Goal: Task Accomplishment & Management: Use online tool/utility

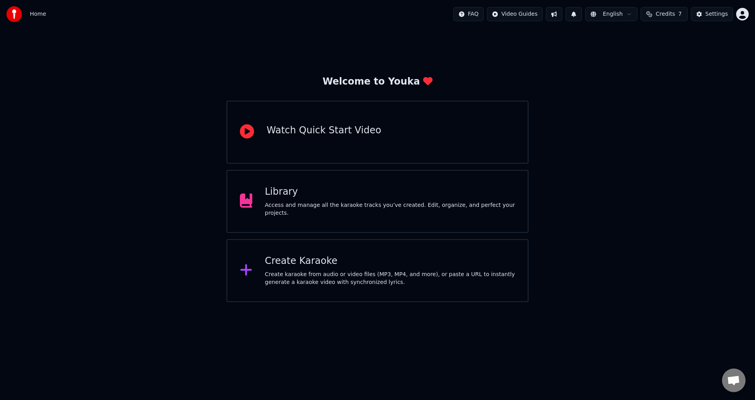
click at [311, 198] on div "Library" at bounding box center [390, 192] width 251 height 13
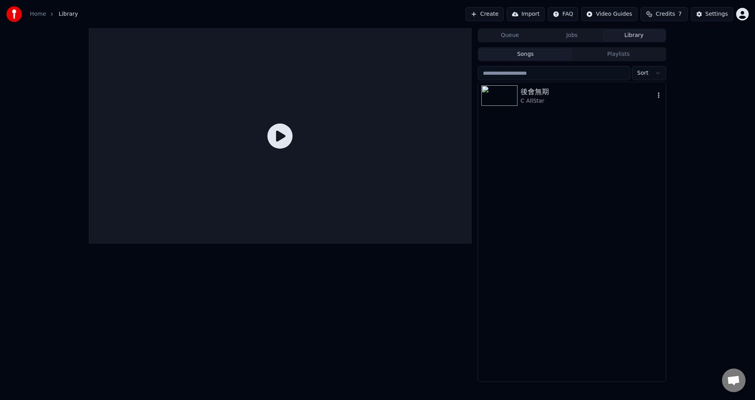
click at [565, 96] on div "後會無期" at bounding box center [588, 91] width 134 height 11
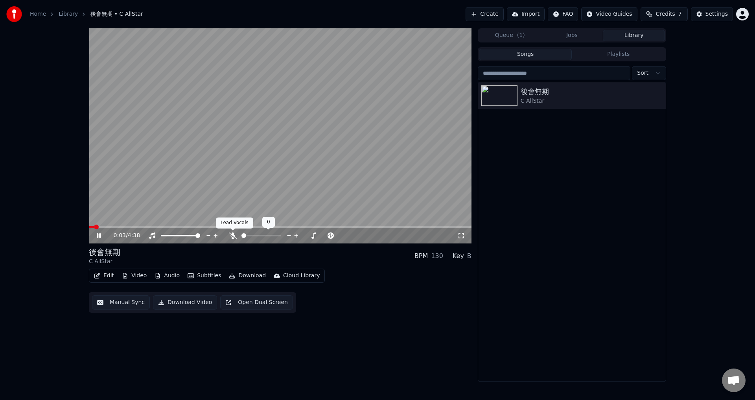
click at [234, 237] on icon at bounding box center [233, 235] width 8 height 6
click at [102, 273] on button "Edit" at bounding box center [104, 275] width 26 height 11
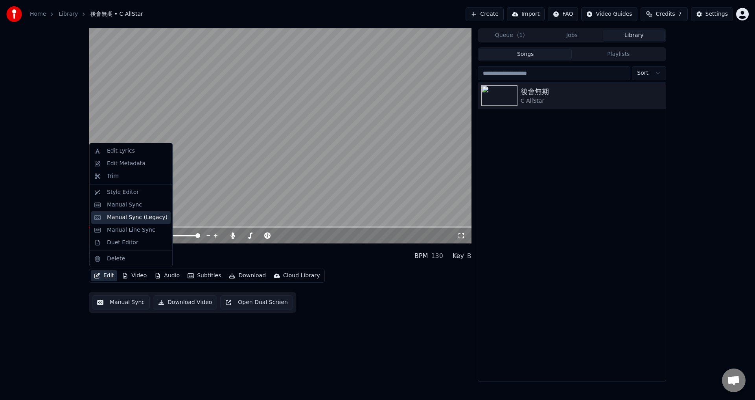
click at [125, 218] on div "Manual Sync (Legacy)" at bounding box center [137, 218] width 61 height 8
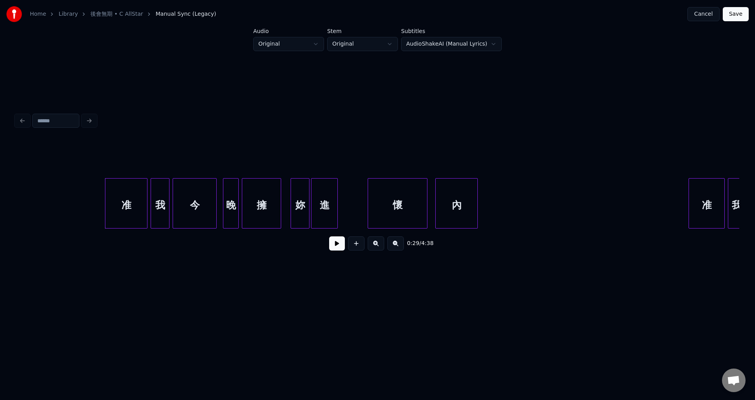
scroll to position [0, 2220]
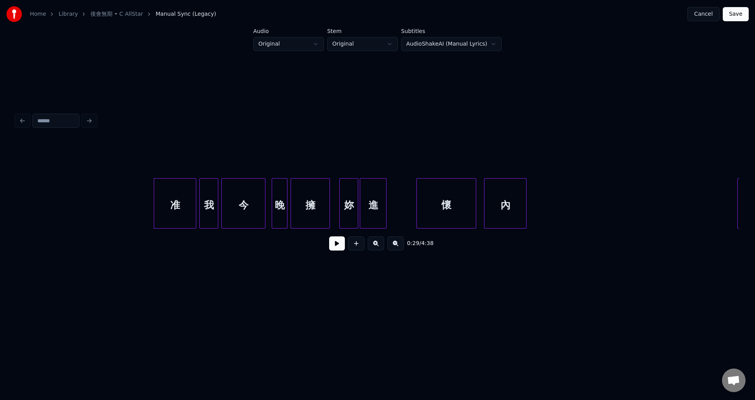
click at [349, 247] on button at bounding box center [356, 243] width 17 height 14
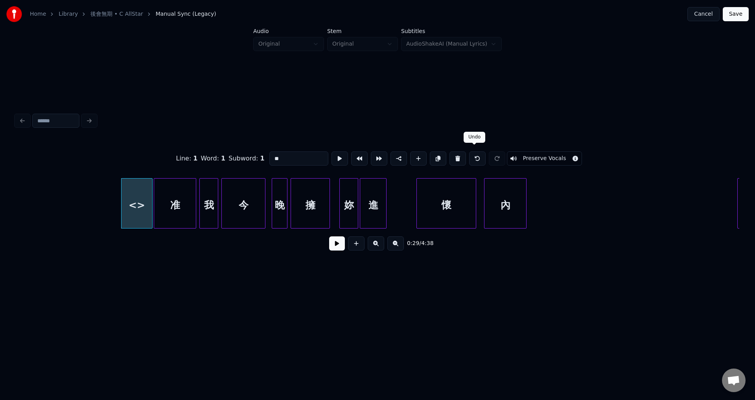
click at [471, 155] on button at bounding box center [477, 158] width 17 height 14
type input "*"
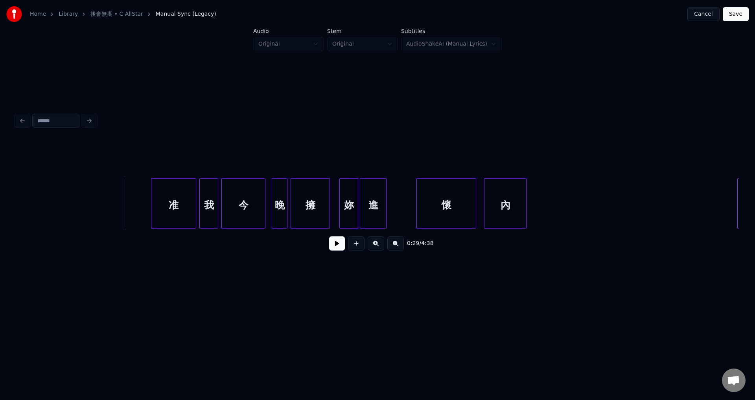
click at [152, 209] on div at bounding box center [152, 204] width 2 height 50
click at [331, 245] on button at bounding box center [337, 243] width 16 height 14
click at [334, 247] on button at bounding box center [337, 243] width 16 height 14
click at [321, 316] on html "Home Library 後會無期 • C AllStar Manual Sync (Legacy) Cancel Save Audio Original S…" at bounding box center [377, 158] width 755 height 316
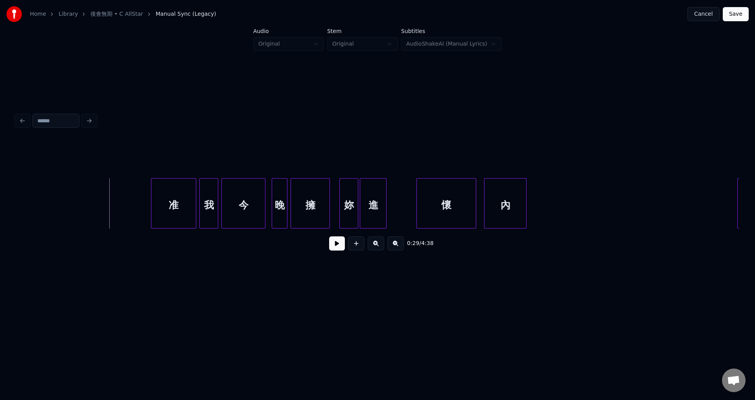
click at [338, 246] on button at bounding box center [337, 243] width 16 height 14
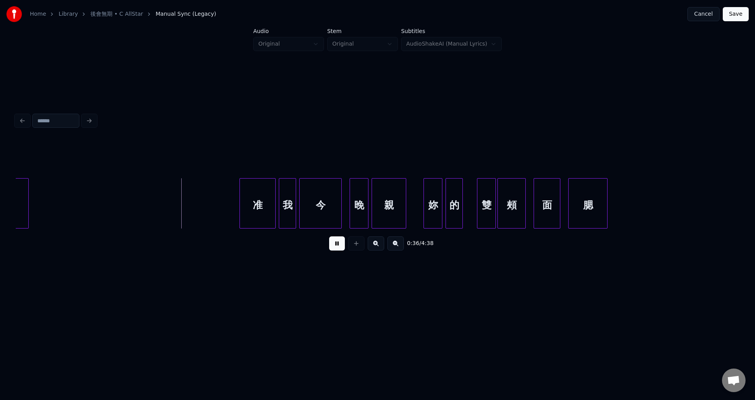
scroll to position [0, 2791]
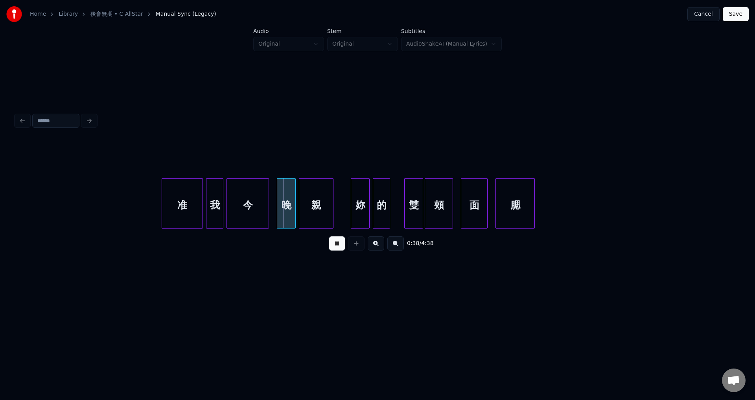
click at [162, 215] on div at bounding box center [163, 204] width 2 height 50
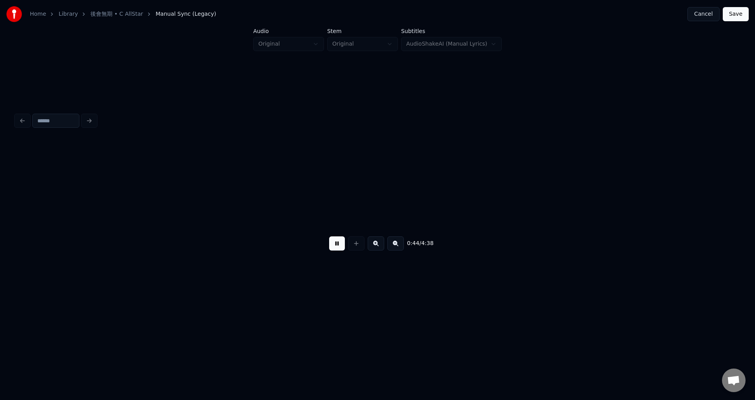
scroll to position [0, 3516]
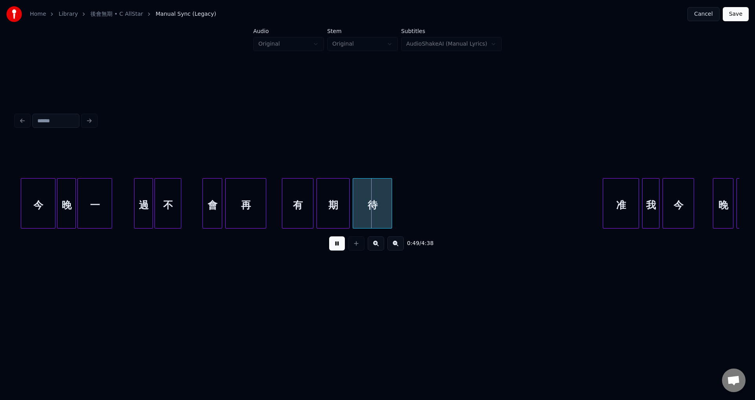
click at [204, 216] on div at bounding box center [204, 204] width 2 height 50
click at [278, 214] on div at bounding box center [277, 204] width 2 height 50
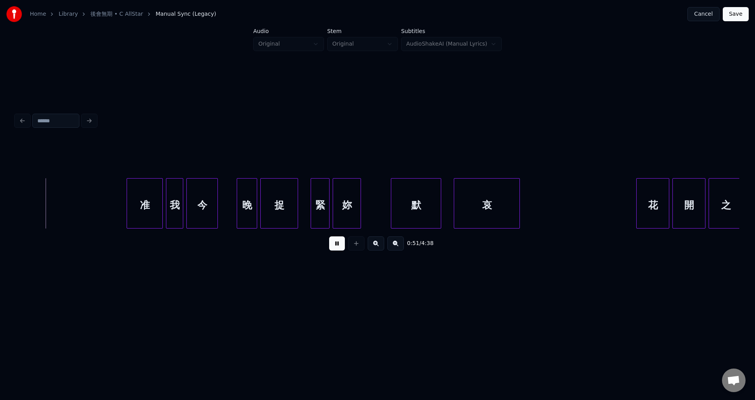
scroll to position [0, 4027]
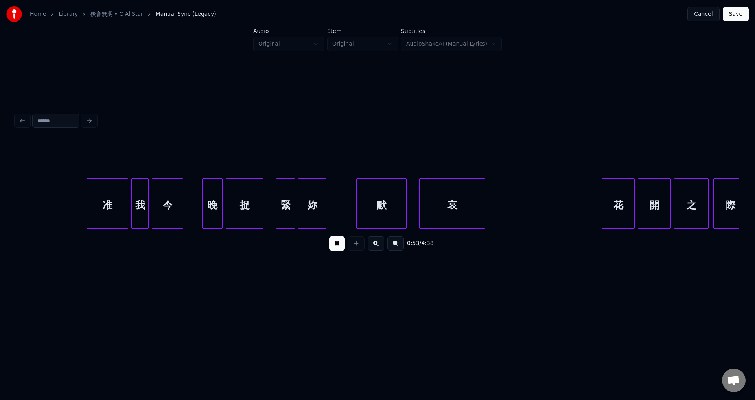
click at [87, 216] on div at bounding box center [88, 204] width 2 height 50
click at [418, 218] on div at bounding box center [418, 204] width 2 height 50
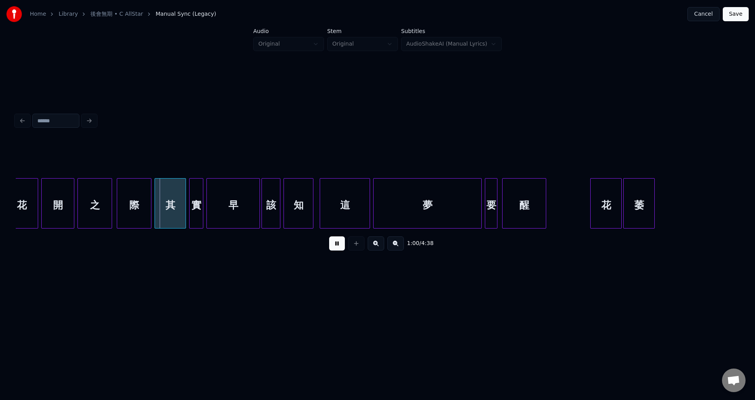
scroll to position [0, 4490]
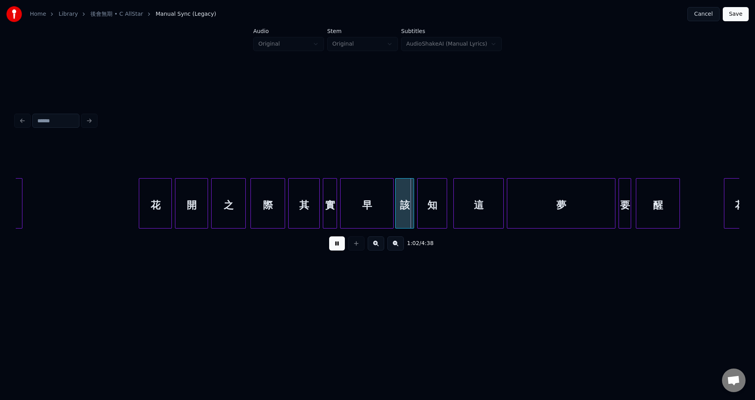
click at [132, 214] on div at bounding box center [132, 204] width 2 height 50
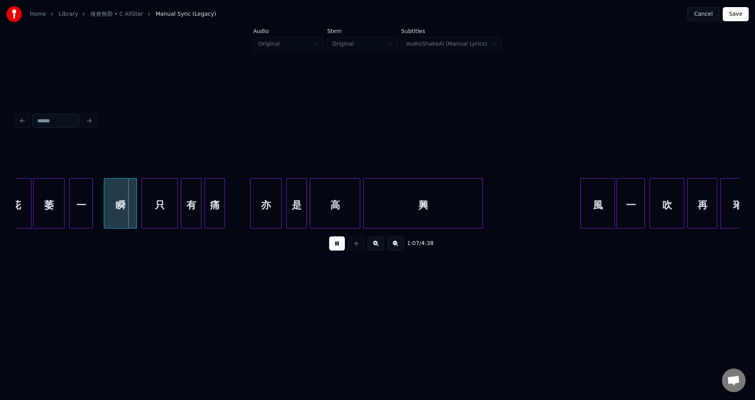
scroll to position [0, 5072]
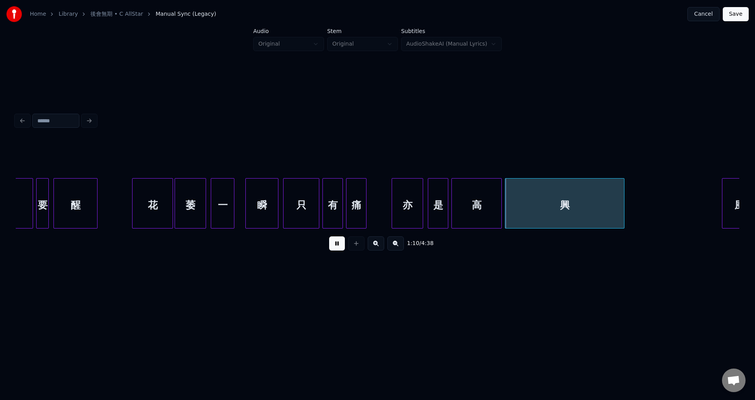
click at [133, 213] on div at bounding box center [134, 204] width 2 height 50
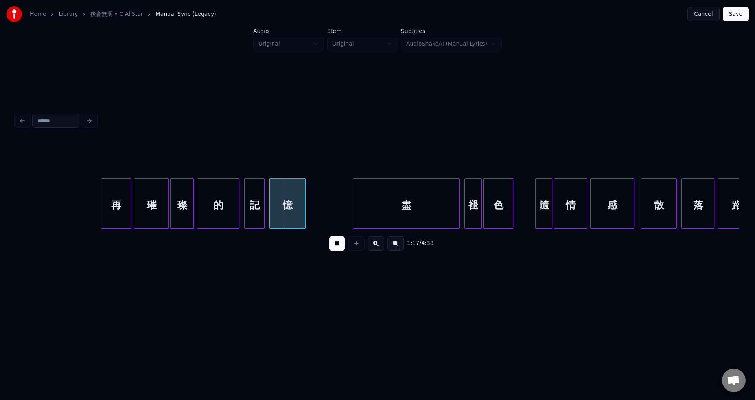
scroll to position [0, 5898]
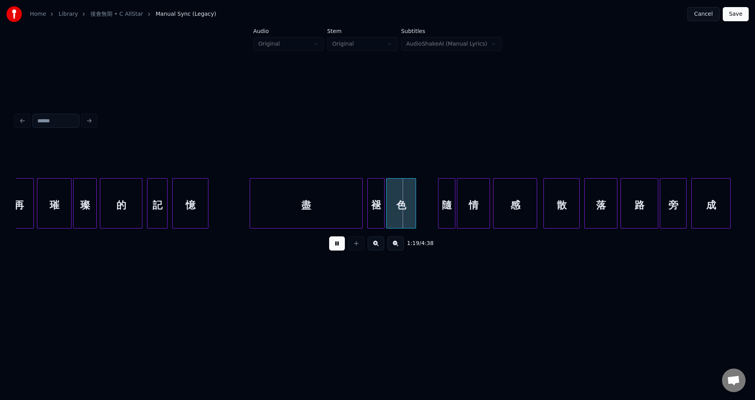
click at [251, 217] on div at bounding box center [251, 204] width 2 height 50
click at [438, 217] on div "隨" at bounding box center [446, 203] width 17 height 50
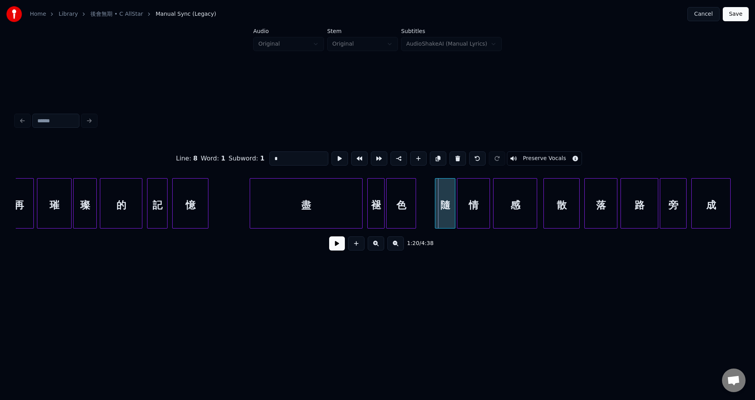
click at [435, 217] on div at bounding box center [436, 204] width 2 height 50
click at [339, 247] on button at bounding box center [337, 243] width 16 height 14
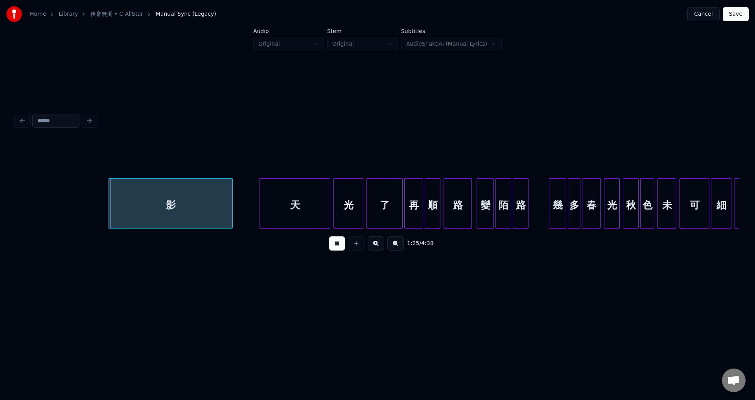
scroll to position [0, 6081]
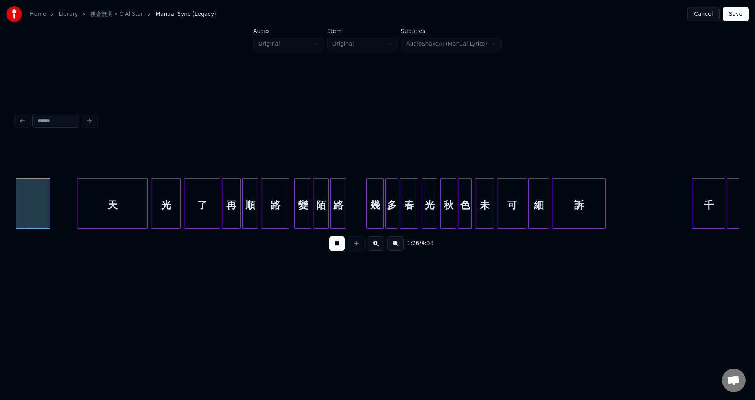
click at [341, 243] on button at bounding box center [337, 243] width 16 height 14
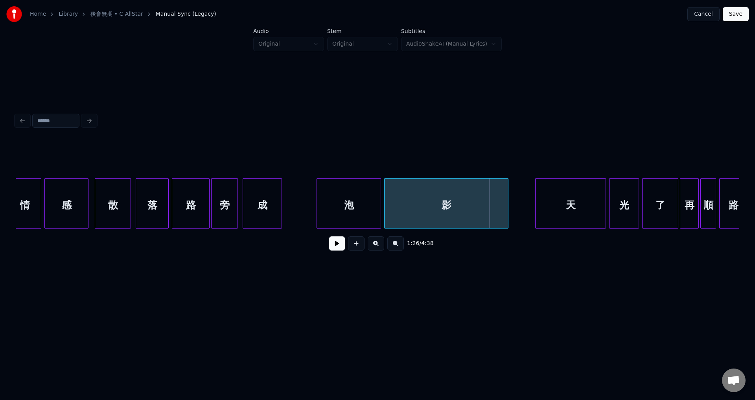
scroll to position [0, 6395]
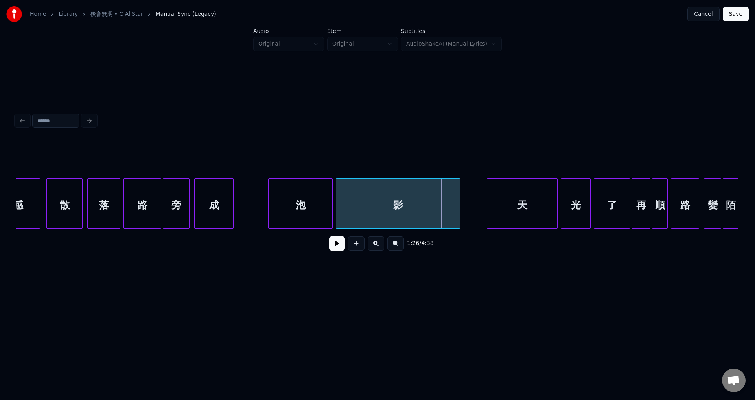
click at [50, 203] on div "散" at bounding box center [64, 205] width 35 height 53
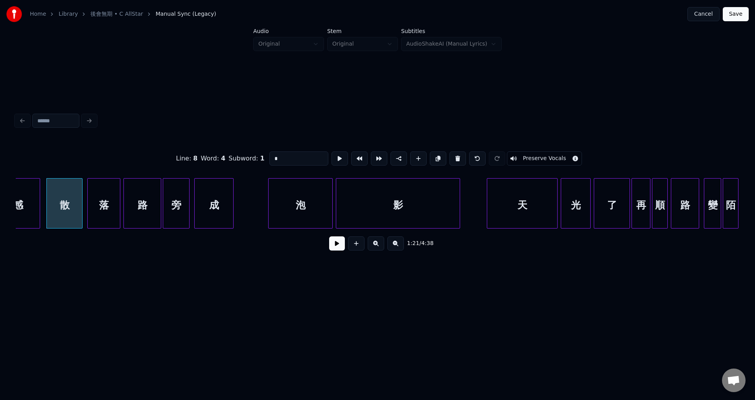
click at [332, 244] on button at bounding box center [337, 243] width 16 height 14
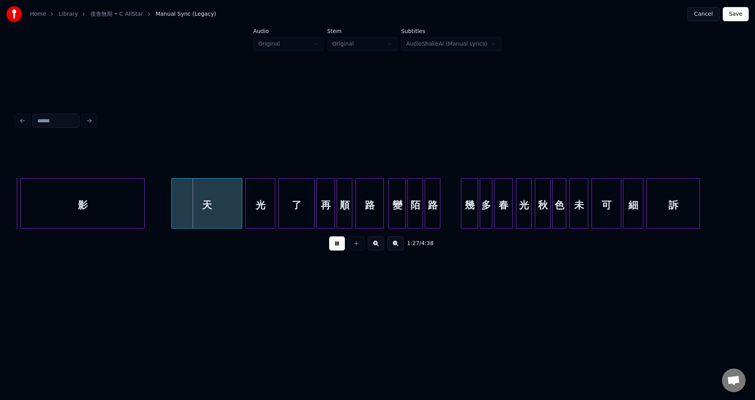
scroll to position [0, 6723]
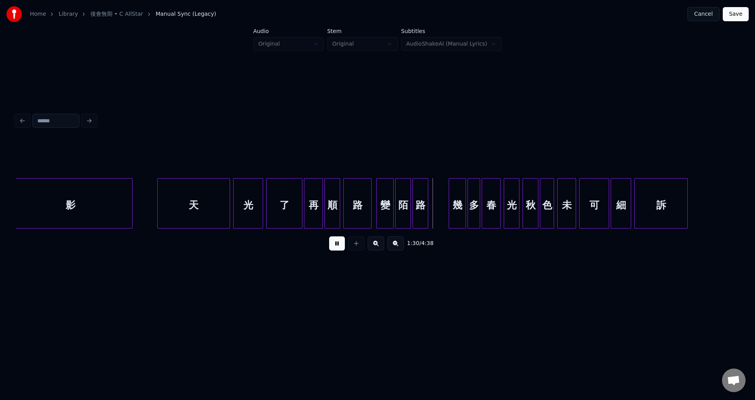
click at [159, 214] on div at bounding box center [159, 204] width 2 height 50
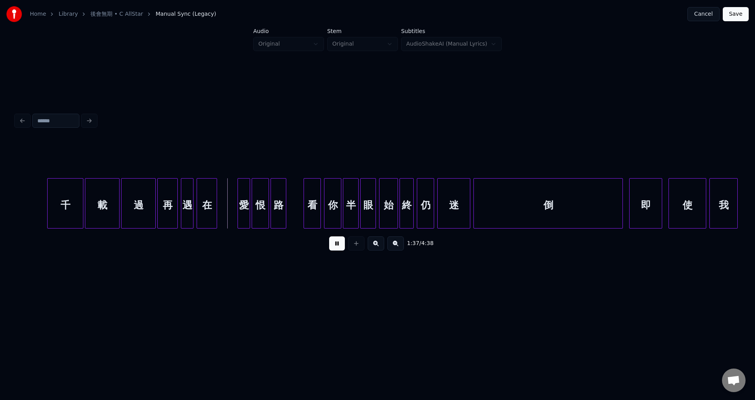
click at [49, 220] on div at bounding box center [49, 204] width 2 height 50
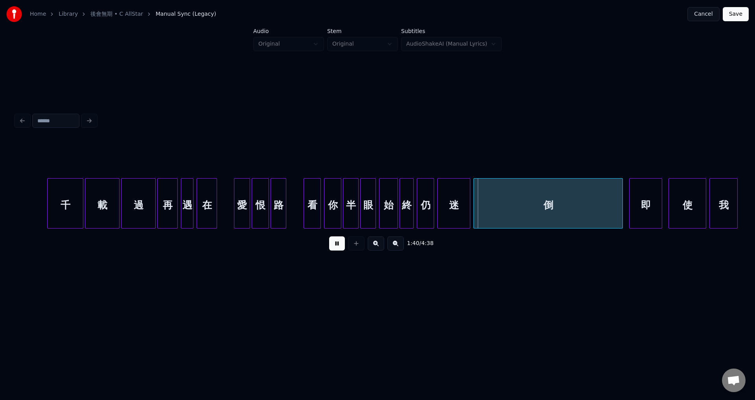
click at [235, 218] on div at bounding box center [235, 204] width 2 height 50
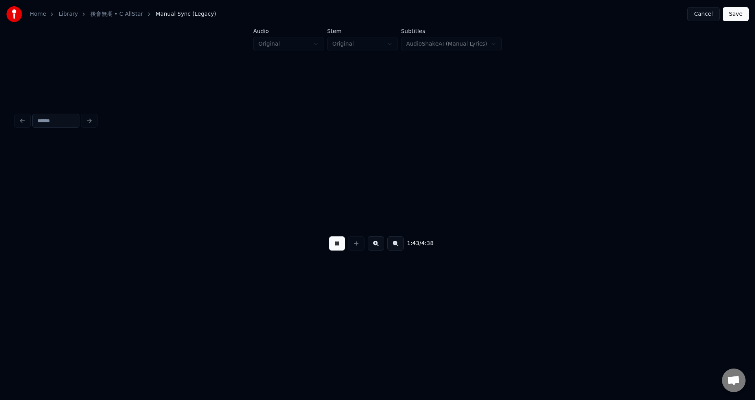
scroll to position [0, 8171]
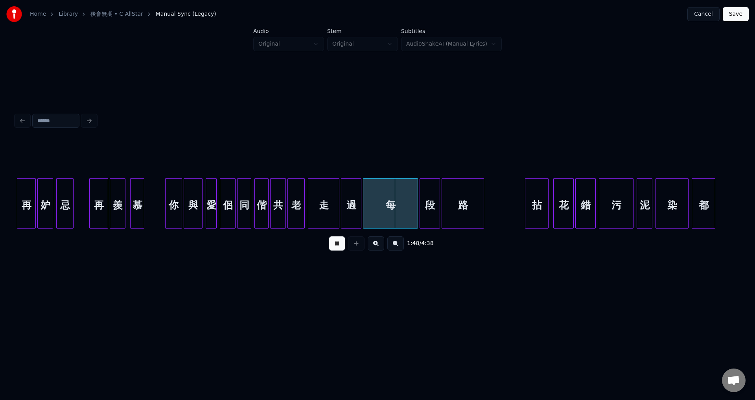
click at [166, 218] on div at bounding box center [167, 204] width 2 height 50
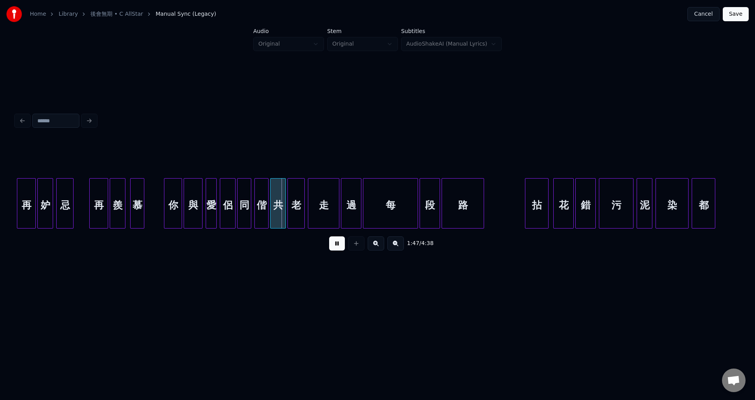
click at [165, 219] on div at bounding box center [165, 204] width 2 height 50
click at [515, 220] on div at bounding box center [515, 204] width 2 height 50
click at [521, 211] on div at bounding box center [522, 204] width 2 height 50
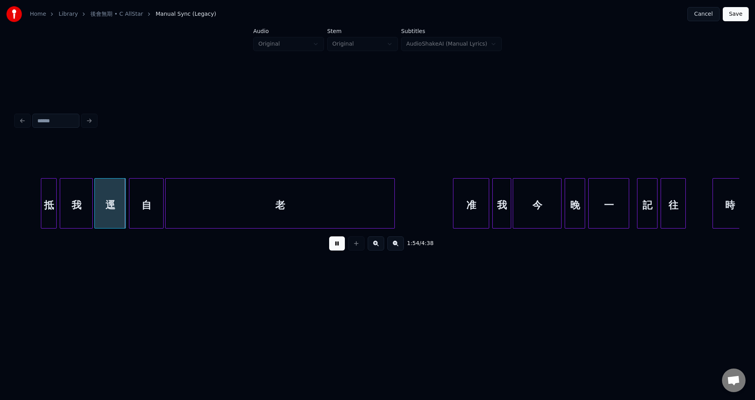
click at [336, 242] on button at bounding box center [337, 243] width 16 height 14
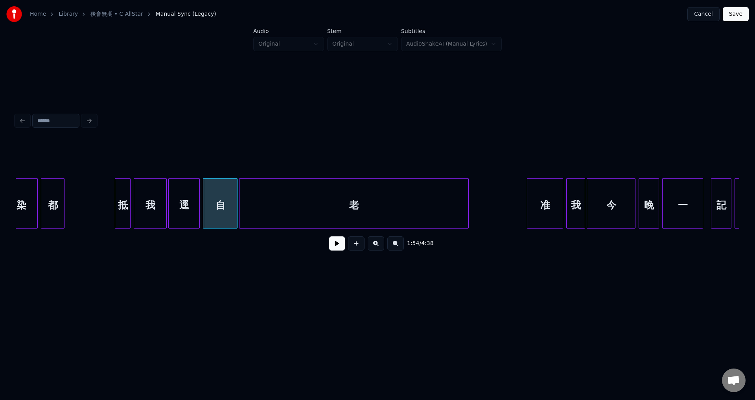
scroll to position [0, 8798]
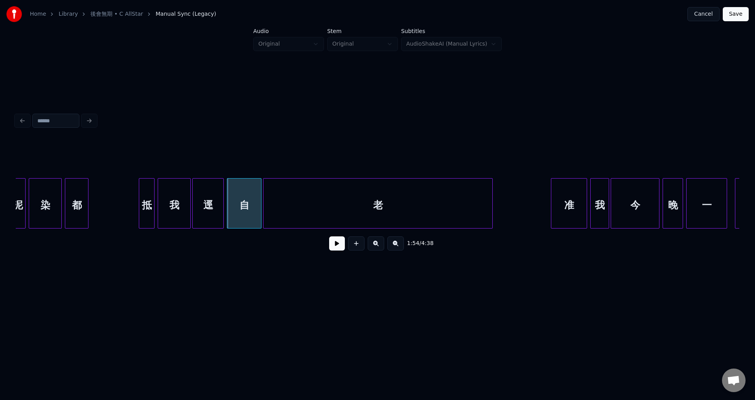
click at [335, 247] on button at bounding box center [337, 243] width 16 height 14
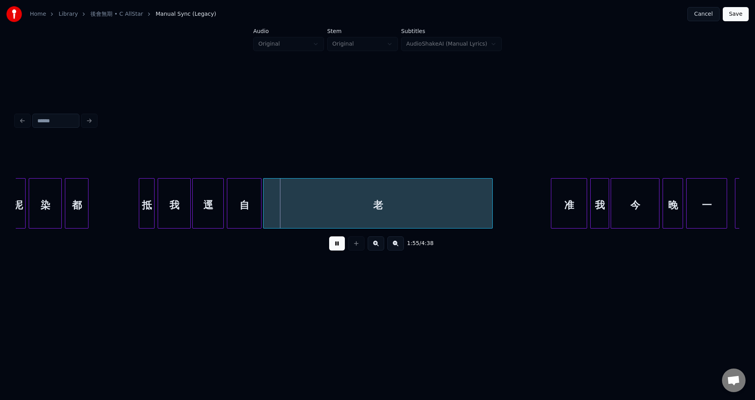
click at [335, 247] on button at bounding box center [337, 243] width 16 height 14
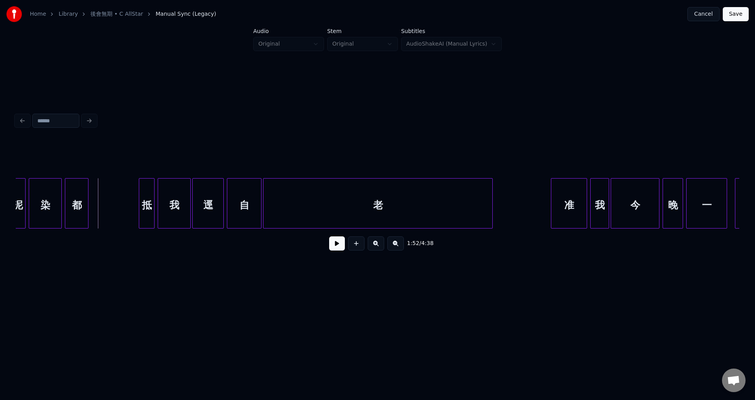
click at [335, 248] on button at bounding box center [337, 243] width 16 height 14
click at [127, 213] on div "抵" at bounding box center [129, 205] width 15 height 53
click at [126, 219] on div "抵" at bounding box center [129, 205] width 15 height 53
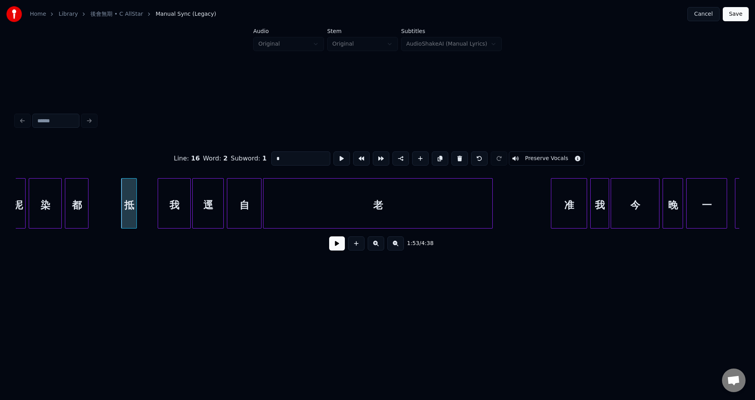
click at [337, 247] on button at bounding box center [337, 243] width 16 height 14
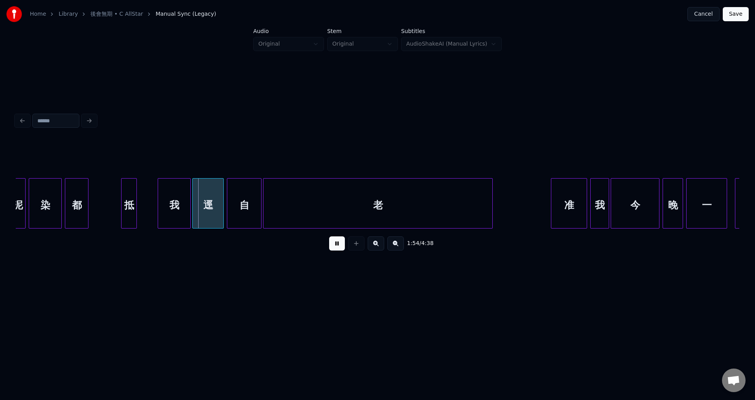
click at [338, 247] on button at bounding box center [337, 243] width 16 height 14
click at [142, 211] on div at bounding box center [141, 204] width 2 height 50
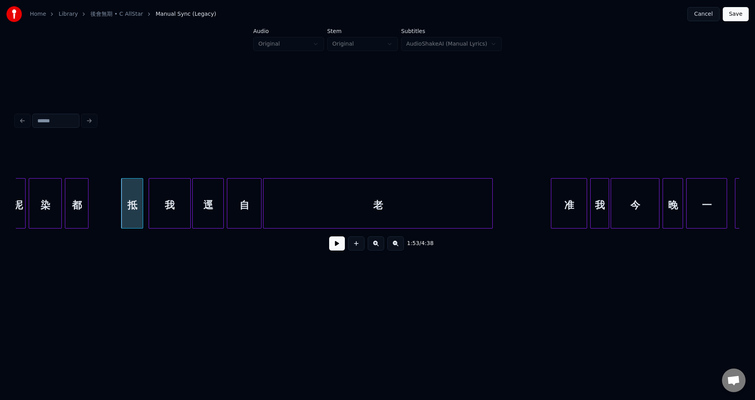
click at [149, 212] on div at bounding box center [150, 204] width 2 height 50
click at [336, 246] on button at bounding box center [337, 243] width 16 height 14
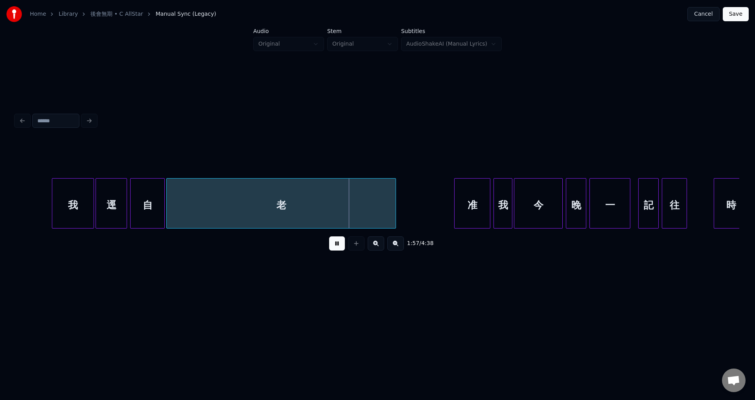
scroll to position [0, 8955]
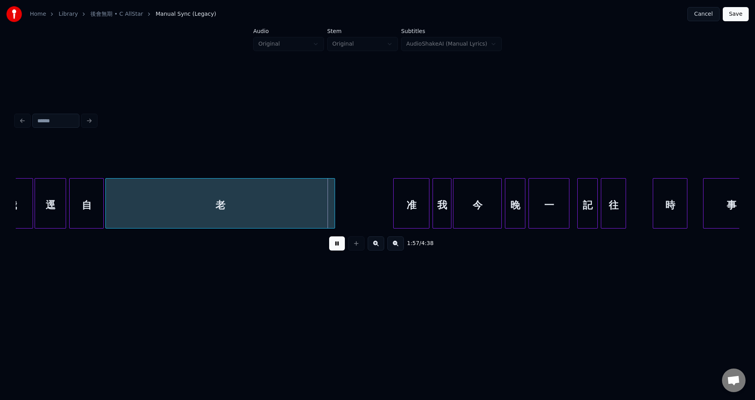
click at [333, 244] on button at bounding box center [337, 243] width 16 height 14
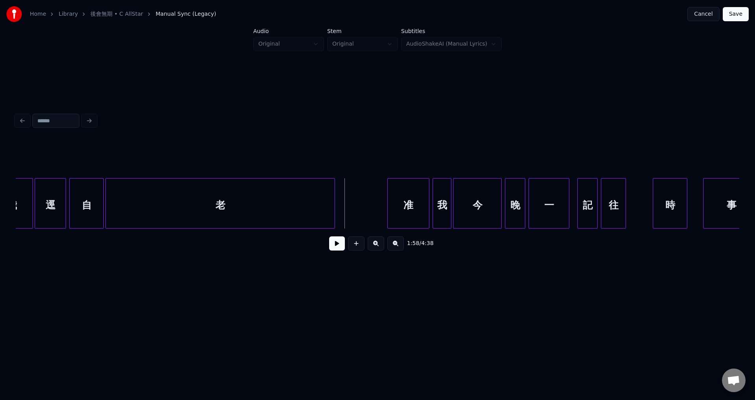
click at [388, 217] on div at bounding box center [389, 204] width 2 height 50
click at [333, 246] on button at bounding box center [337, 243] width 16 height 14
click at [341, 247] on button at bounding box center [337, 243] width 16 height 14
click at [645, 218] on div at bounding box center [645, 204] width 2 height 50
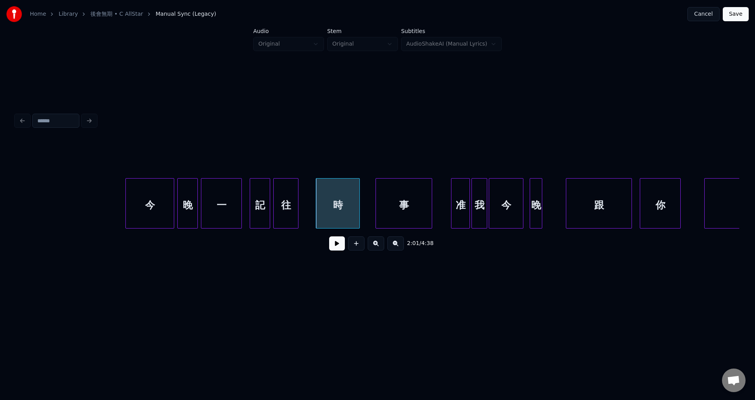
scroll to position [0, 9416]
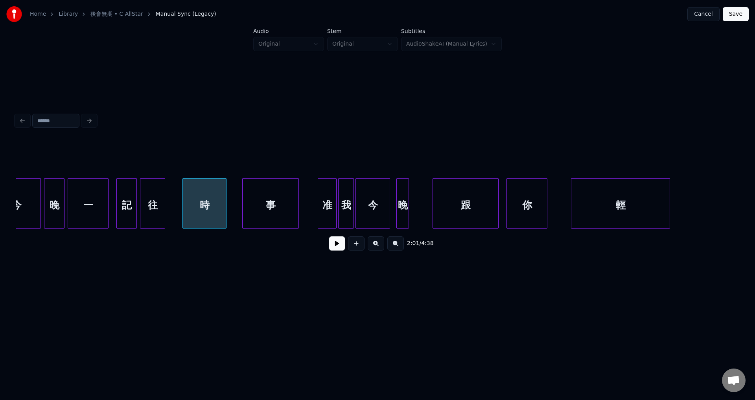
click at [339, 245] on button at bounding box center [337, 243] width 16 height 14
click at [339, 247] on button at bounding box center [337, 243] width 16 height 14
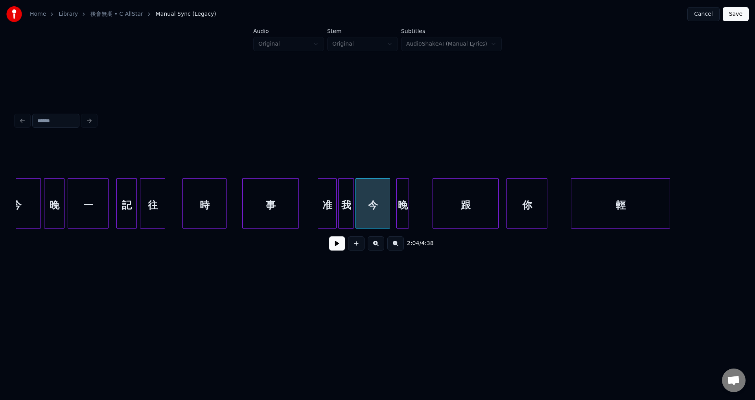
click at [339, 247] on button at bounding box center [337, 243] width 16 height 14
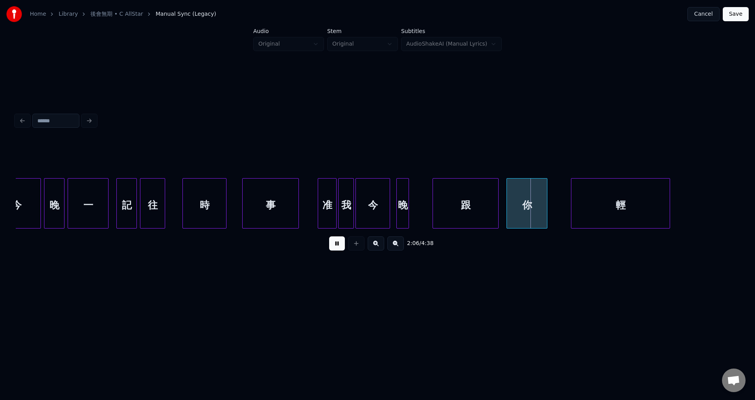
click at [339, 247] on button at bounding box center [337, 243] width 16 height 14
click at [674, 209] on div "輕" at bounding box center [684, 205] width 98 height 53
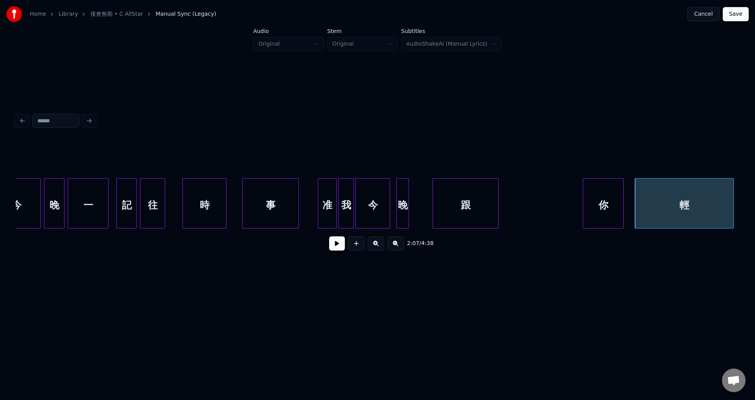
click at [602, 212] on div "你" at bounding box center [603, 205] width 40 height 53
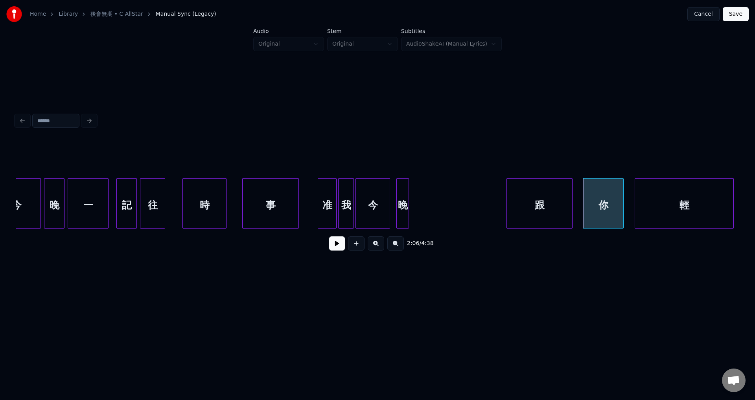
click at [546, 216] on div "跟" at bounding box center [539, 205] width 65 height 53
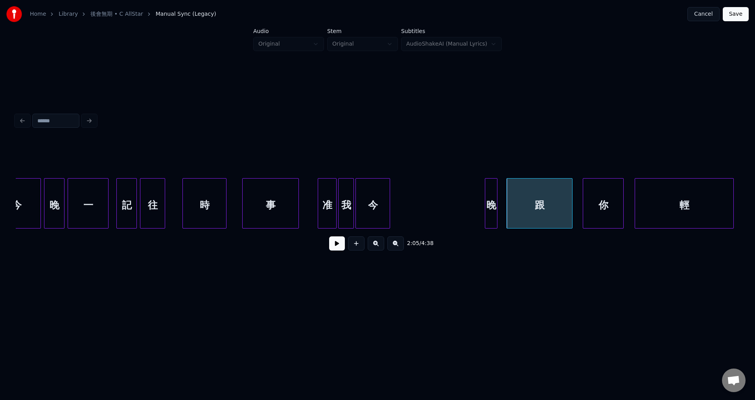
click at [492, 214] on div "晚" at bounding box center [491, 205] width 12 height 53
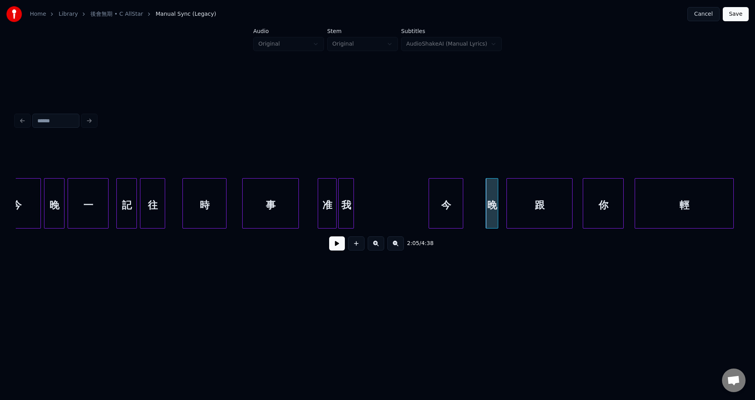
click at [463, 211] on div "今" at bounding box center [446, 205] width 34 height 53
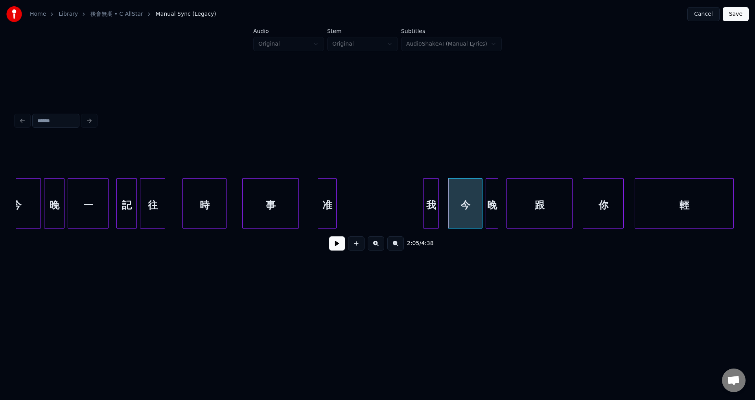
click at [431, 208] on div "我" at bounding box center [431, 205] width 15 height 53
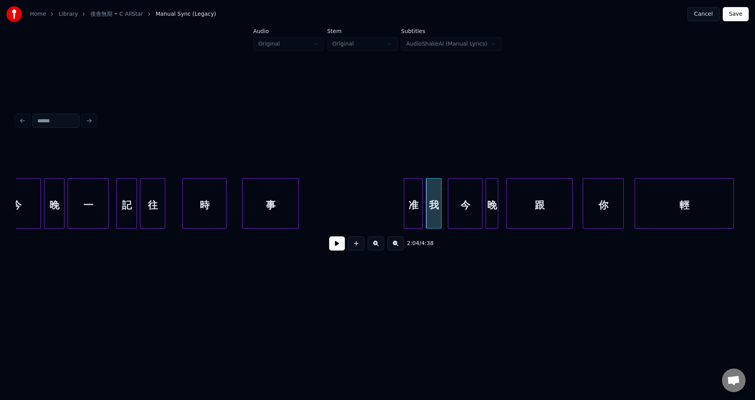
click at [409, 212] on div "准" at bounding box center [413, 205] width 18 height 53
click at [335, 242] on button at bounding box center [337, 243] width 16 height 14
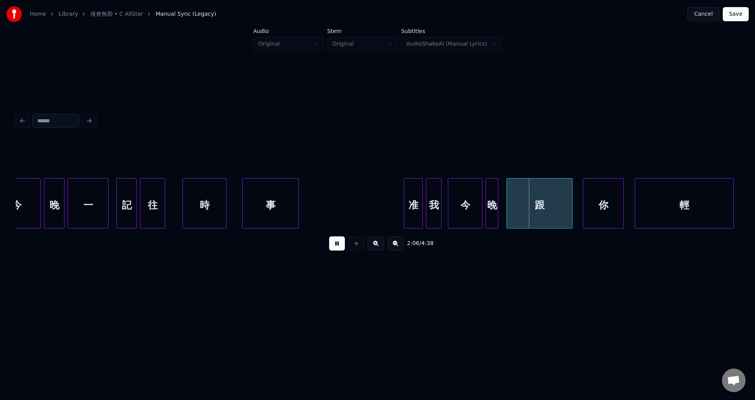
click at [337, 245] on button at bounding box center [337, 243] width 16 height 14
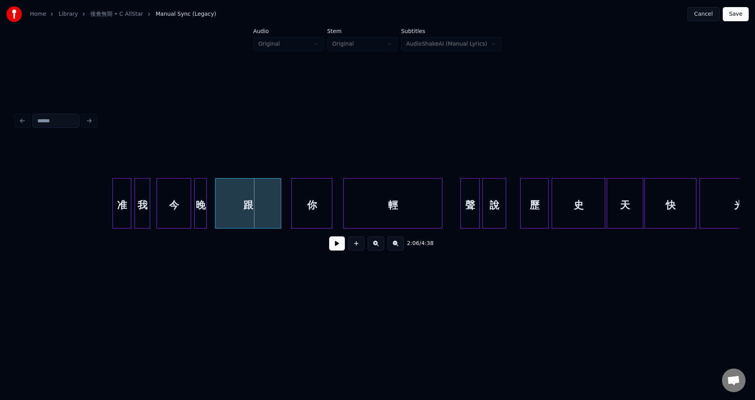
scroll to position [0, 9720]
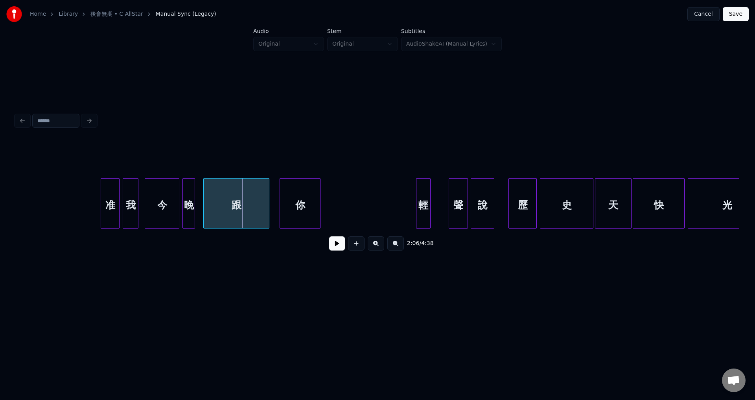
click at [419, 199] on div at bounding box center [418, 204] width 2 height 50
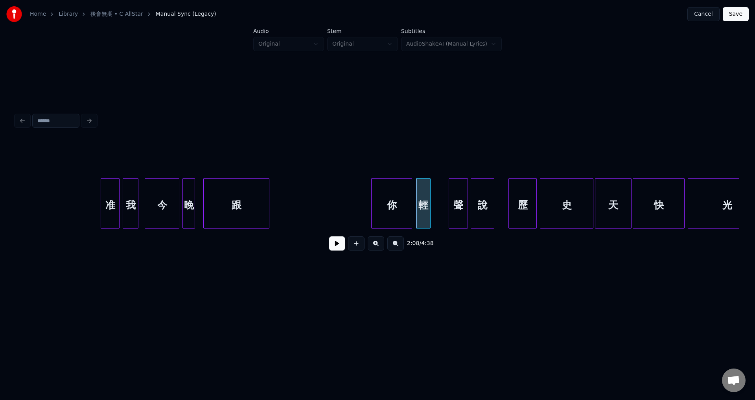
click at [397, 207] on div "你" at bounding box center [392, 205] width 40 height 53
click at [400, 208] on div at bounding box center [399, 204] width 2 height 50
click at [405, 214] on div "你" at bounding box center [403, 205] width 14 height 53
click at [368, 212] on div "跟" at bounding box center [357, 205] width 65 height 53
click at [376, 216] on div at bounding box center [375, 204] width 2 height 50
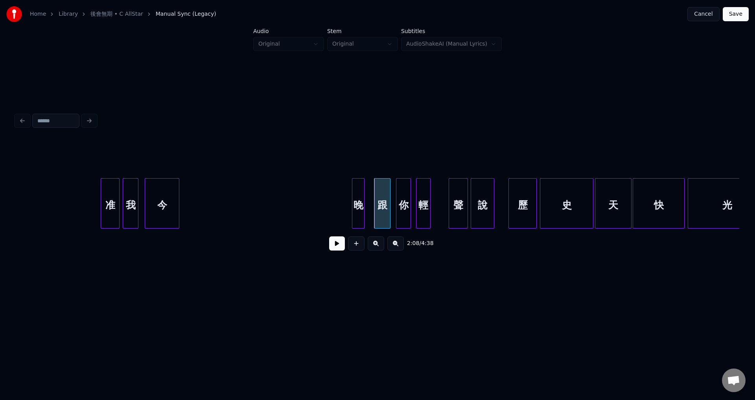
click at [361, 215] on div "晚" at bounding box center [358, 205] width 12 height 53
click at [326, 205] on div "今" at bounding box center [332, 205] width 34 height 53
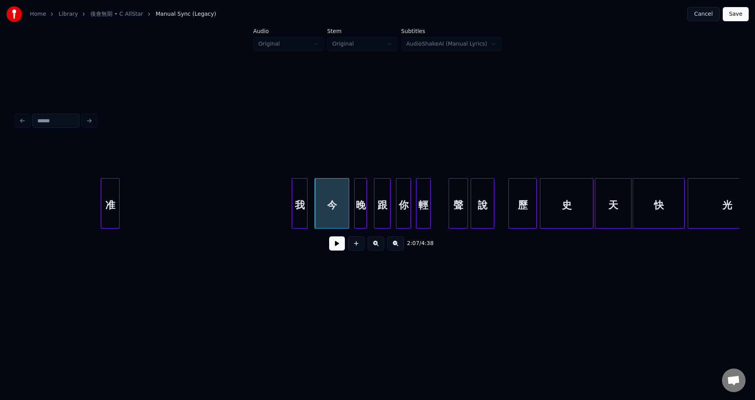
click at [303, 212] on div "我" at bounding box center [299, 205] width 15 height 53
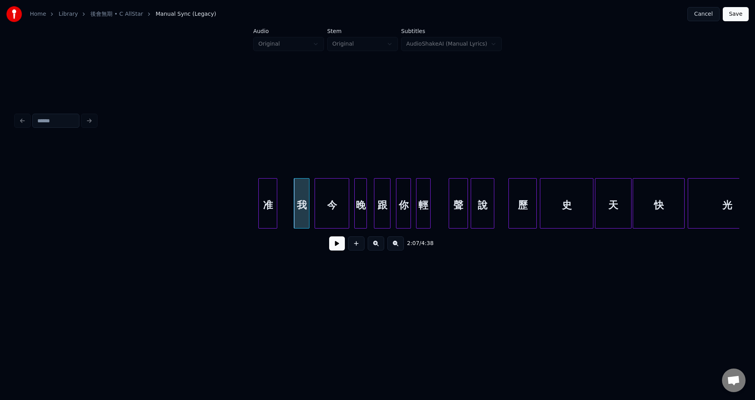
click at [275, 216] on div "准" at bounding box center [268, 205] width 18 height 53
click at [337, 247] on button at bounding box center [337, 243] width 16 height 14
click at [337, 248] on button at bounding box center [337, 243] width 16 height 14
click at [225, 216] on div "准" at bounding box center [225, 205] width 18 height 53
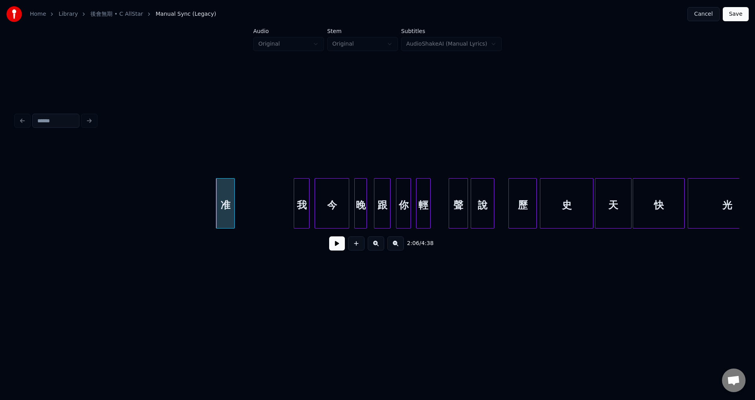
click at [334, 249] on button at bounding box center [337, 243] width 16 height 14
click at [255, 214] on div "我" at bounding box center [256, 205] width 15 height 53
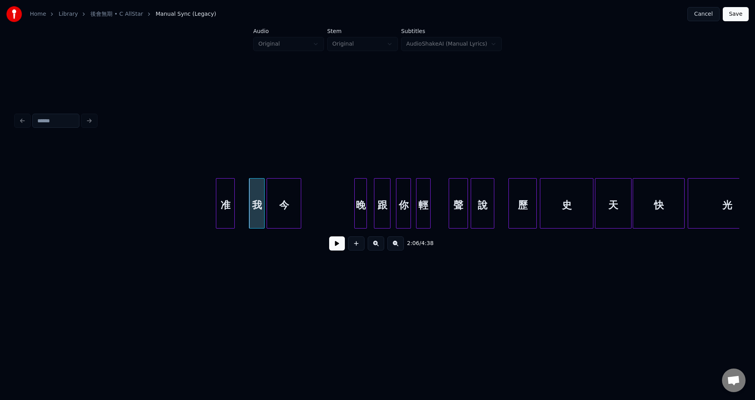
click at [283, 211] on div "今" at bounding box center [284, 205] width 34 height 53
click at [280, 212] on div at bounding box center [278, 204] width 2 height 50
click at [331, 245] on button at bounding box center [337, 243] width 16 height 14
click at [332, 249] on button at bounding box center [337, 243] width 16 height 14
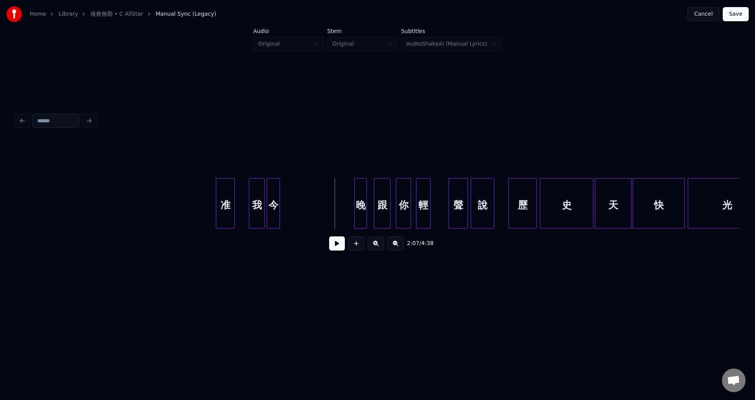
click at [336, 248] on button at bounding box center [337, 243] width 16 height 14
click at [336, 249] on button at bounding box center [337, 243] width 16 height 14
click at [324, 211] on div "晚" at bounding box center [323, 205] width 12 height 53
click at [310, 209] on div at bounding box center [310, 204] width 2 height 50
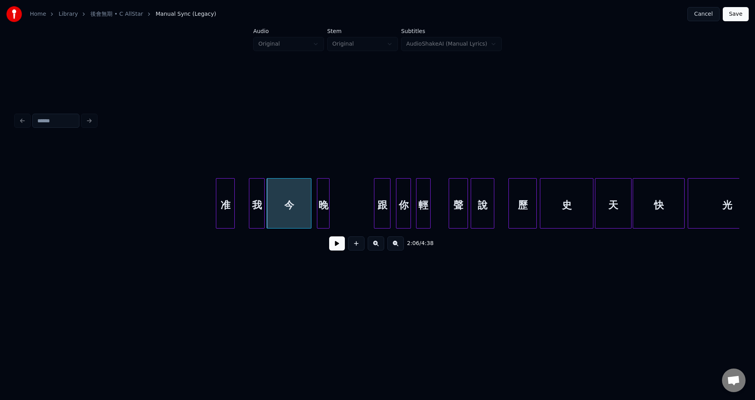
click at [246, 209] on div at bounding box center [246, 204] width 2 height 50
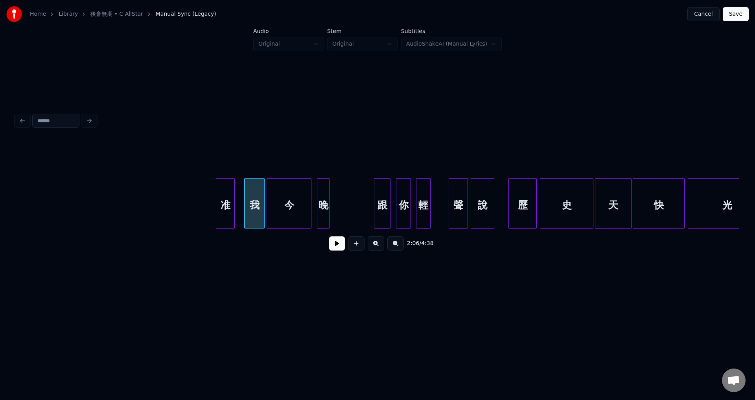
click at [332, 247] on button at bounding box center [337, 243] width 16 height 14
click at [336, 248] on button at bounding box center [337, 243] width 16 height 14
click at [347, 215] on div "跟" at bounding box center [348, 205] width 16 height 53
click at [348, 214] on div "跟" at bounding box center [348, 205] width 16 height 53
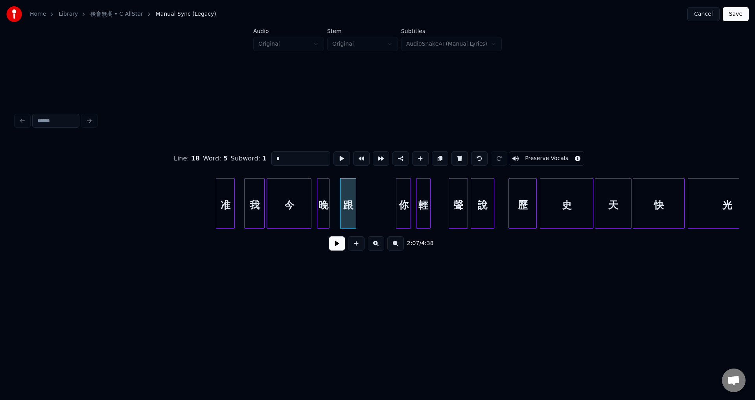
click at [339, 249] on button at bounding box center [337, 243] width 16 height 14
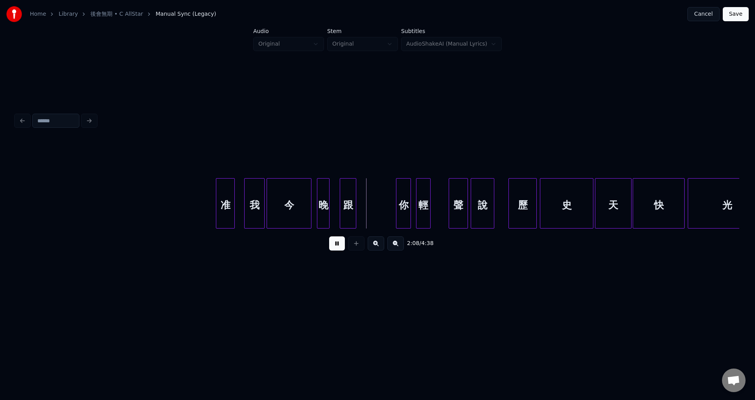
click at [339, 249] on button at bounding box center [337, 243] width 16 height 14
click at [338, 246] on button at bounding box center [337, 243] width 16 height 14
click at [337, 250] on button at bounding box center [337, 243] width 16 height 14
click at [394, 212] on div at bounding box center [394, 204] width 2 height 50
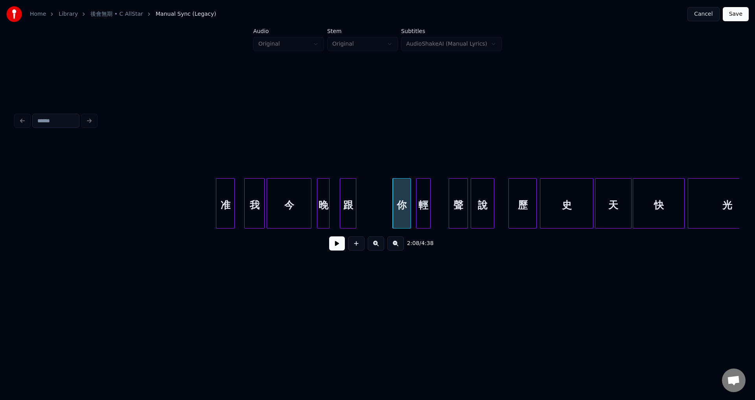
click at [339, 247] on button at bounding box center [337, 243] width 16 height 14
click at [339, 249] on button at bounding box center [337, 243] width 16 height 14
click at [445, 218] on div at bounding box center [444, 204] width 2 height 50
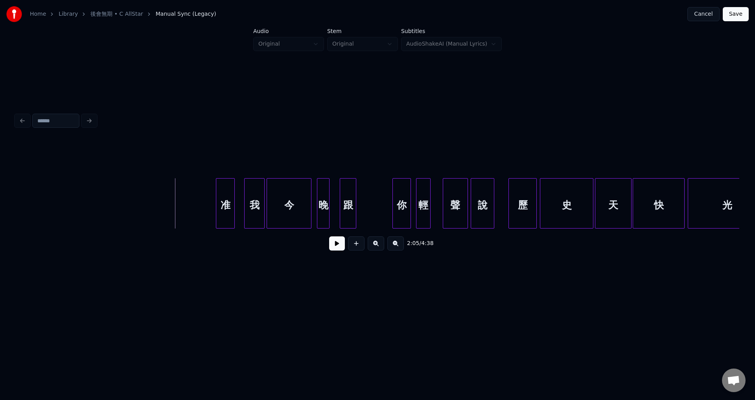
click at [337, 251] on button at bounding box center [337, 243] width 16 height 14
drag, startPoint x: 179, startPoint y: 205, endPoint x: 337, endPoint y: 243, distance: 162.9
click at [337, 245] on button at bounding box center [337, 243] width 16 height 14
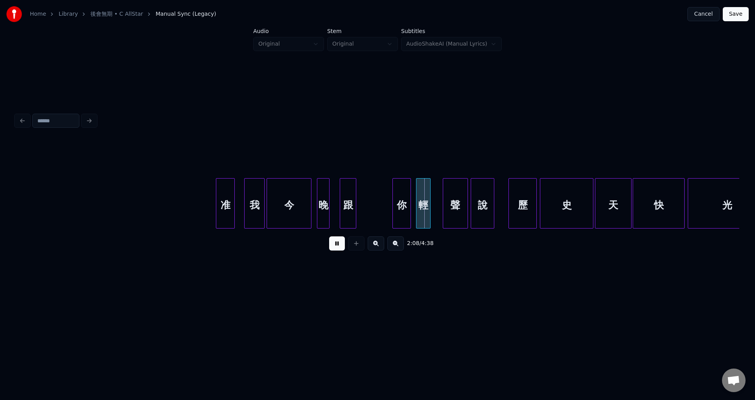
click at [337, 247] on button at bounding box center [337, 243] width 16 height 14
click at [365, 209] on div at bounding box center [364, 204] width 2 height 50
click at [343, 211] on div "跟" at bounding box center [354, 205] width 28 height 53
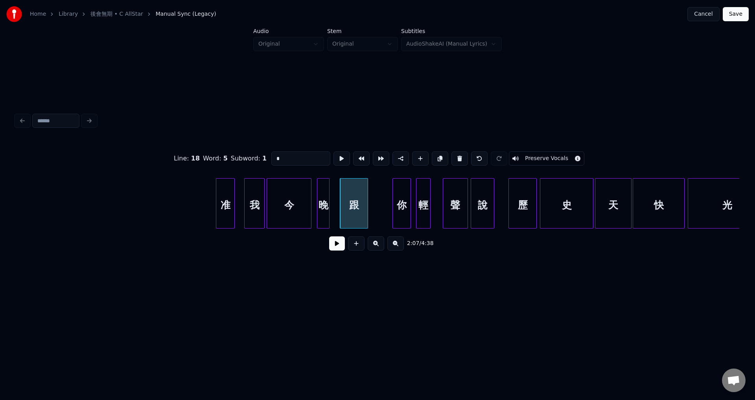
click at [340, 247] on button at bounding box center [337, 243] width 16 height 14
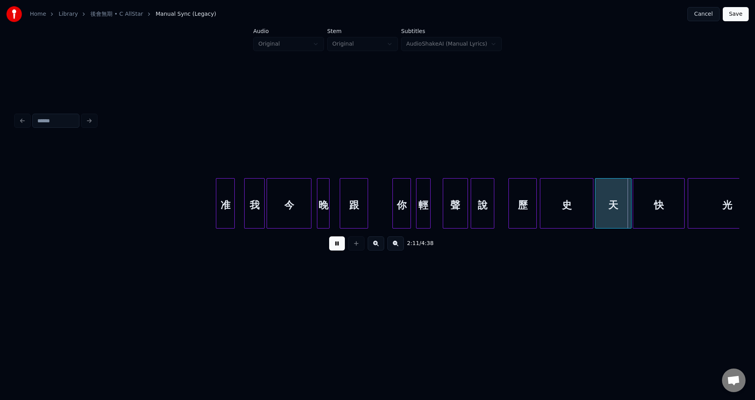
click at [342, 250] on button at bounding box center [337, 243] width 16 height 14
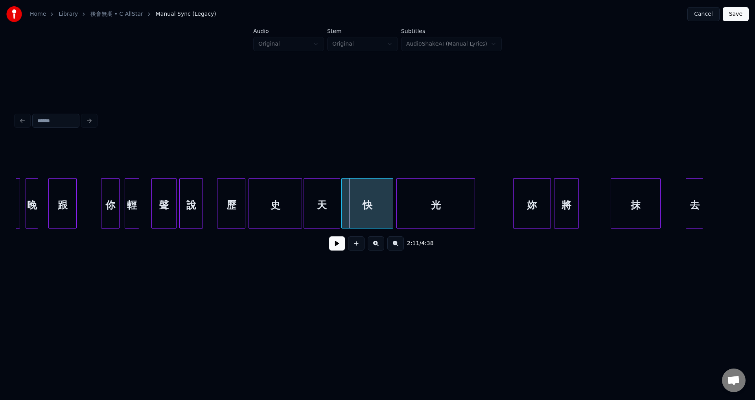
scroll to position [0, 10047]
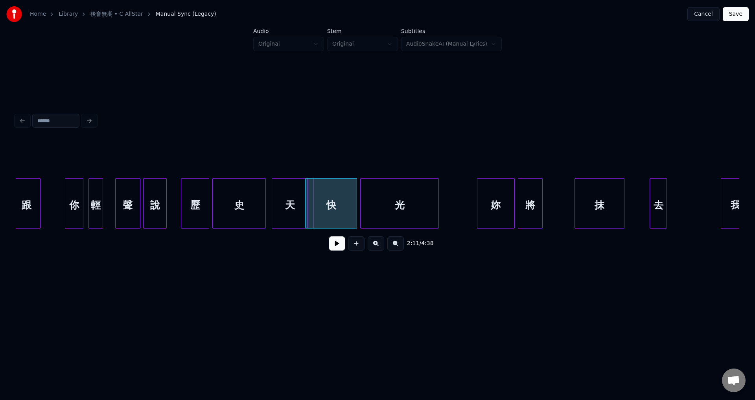
click at [295, 208] on div "天" at bounding box center [289, 205] width 35 height 53
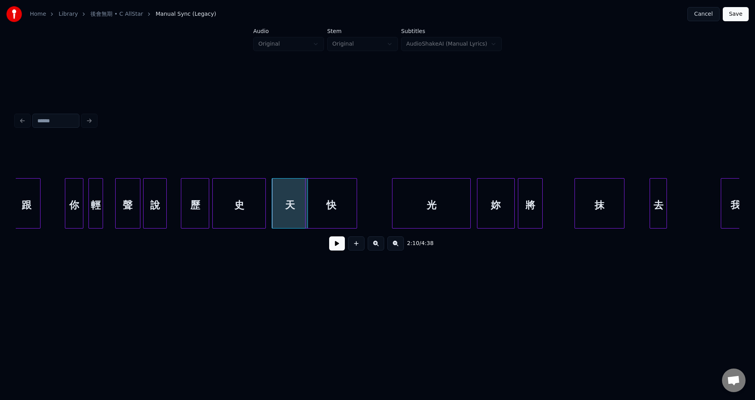
click at [429, 208] on div "光" at bounding box center [432, 205] width 78 height 53
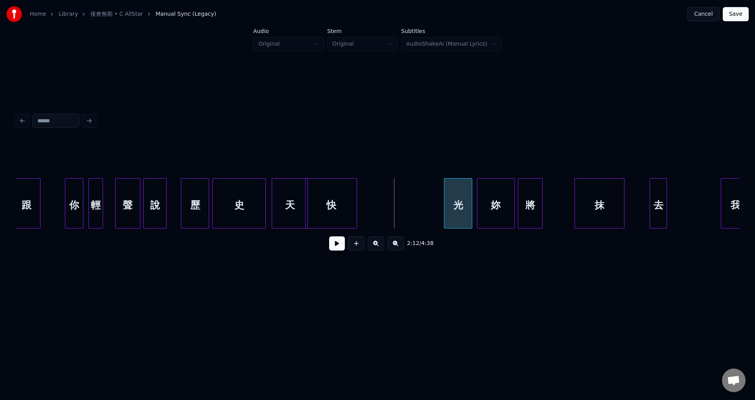
click at [447, 212] on div at bounding box center [445, 204] width 2 height 50
click at [428, 205] on div "快" at bounding box center [421, 205] width 51 height 53
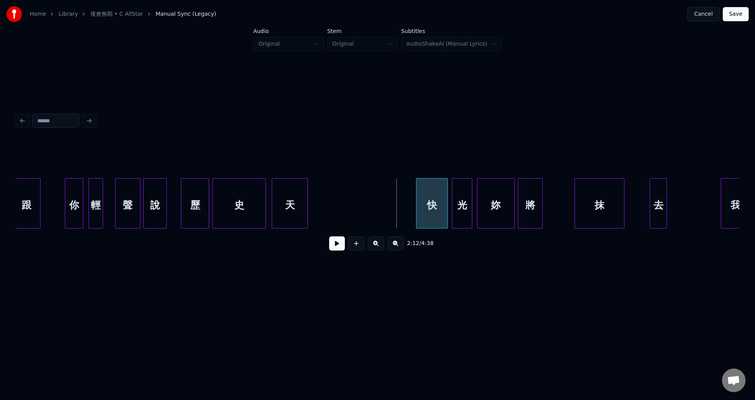
click at [419, 212] on div at bounding box center [418, 204] width 2 height 50
click at [389, 206] on div "天" at bounding box center [390, 205] width 35 height 53
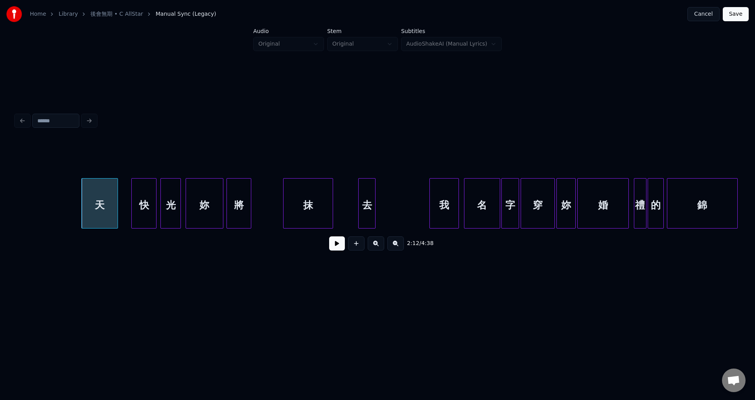
scroll to position [0, 10303]
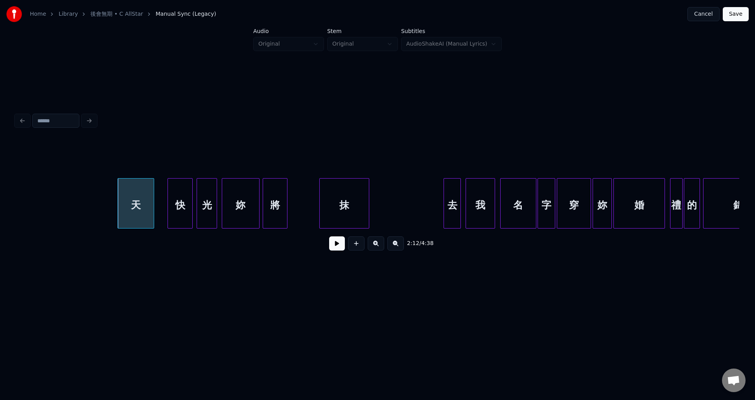
click at [453, 203] on div "去" at bounding box center [452, 205] width 17 height 53
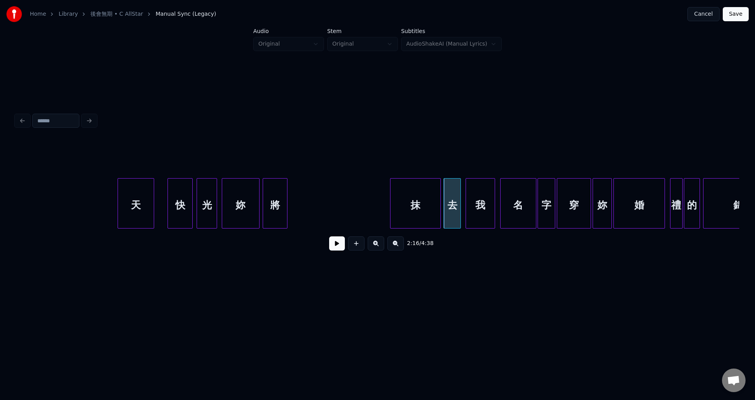
click at [420, 203] on div "抹" at bounding box center [416, 205] width 50 height 53
click at [424, 210] on div at bounding box center [422, 204] width 2 height 50
click at [403, 208] on div "將" at bounding box center [405, 205] width 24 height 53
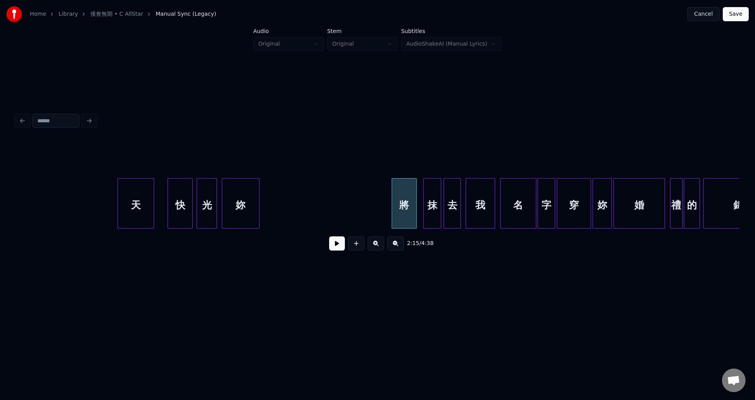
click at [242, 200] on div "妳" at bounding box center [240, 205] width 37 height 53
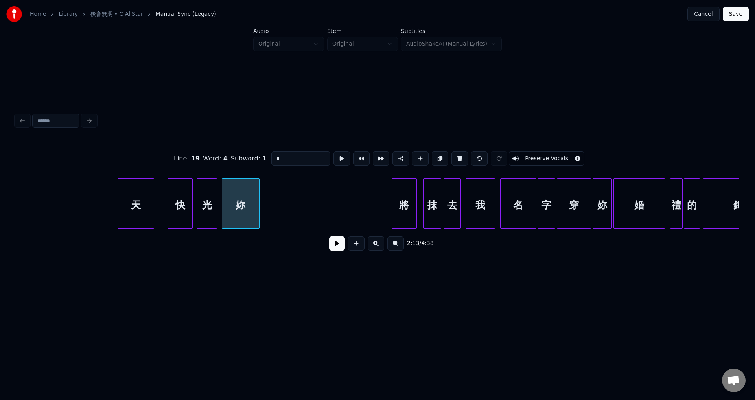
click at [211, 202] on div "光" at bounding box center [207, 205] width 20 height 53
click at [235, 201] on div "妳" at bounding box center [240, 205] width 37 height 53
click at [210, 203] on div "光" at bounding box center [207, 205] width 20 height 53
click at [183, 203] on div "快" at bounding box center [180, 205] width 24 height 53
click at [136, 203] on div "天" at bounding box center [135, 205] width 35 height 53
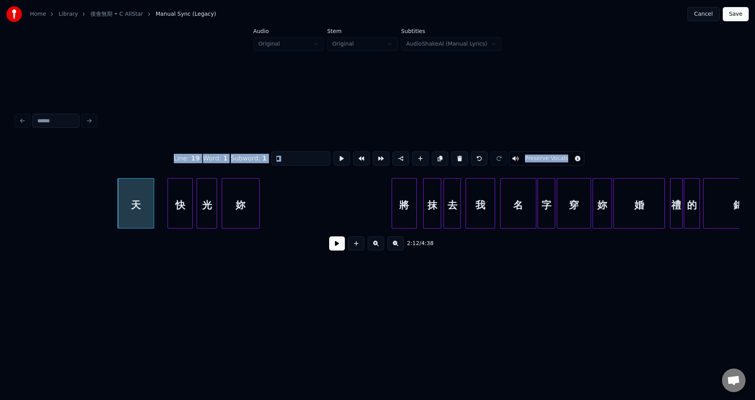
drag, startPoint x: 107, startPoint y: 166, endPoint x: 142, endPoint y: 181, distance: 38.2
click at [142, 181] on div "Line : 19 Word : 1 Subword : 1 * Preserve Vocals 2:12 / 4:38" at bounding box center [378, 199] width 724 height 120
click at [239, 197] on div "妳" at bounding box center [240, 205] width 37 height 53
type input "*"
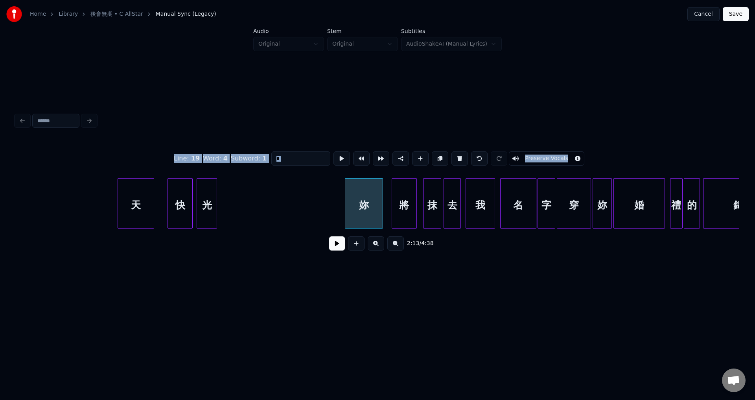
click at [362, 200] on div "妳" at bounding box center [363, 205] width 37 height 53
click at [329, 202] on div "光" at bounding box center [329, 205] width 20 height 53
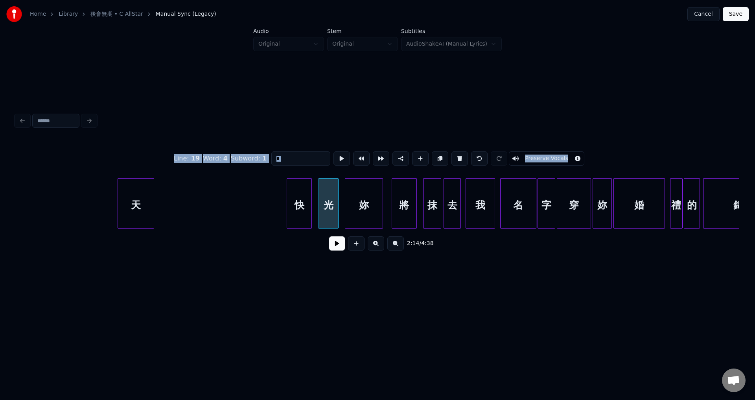
click at [300, 206] on div "快" at bounding box center [299, 205] width 24 height 53
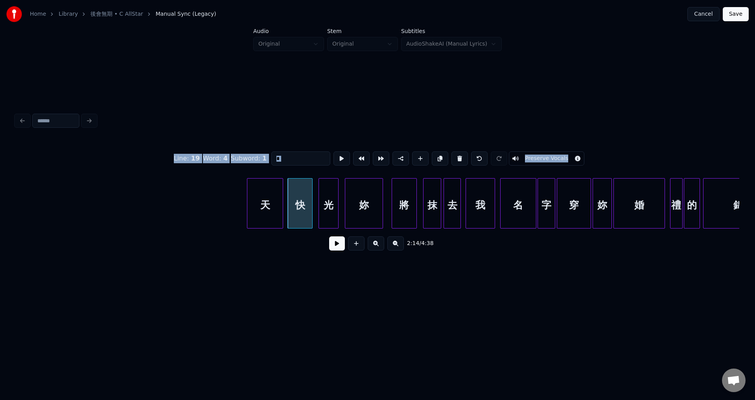
click at [265, 210] on div "天" at bounding box center [264, 205] width 35 height 53
click at [62, 210] on div "天 快 光 妳 將 抹 去 我 名 字 穿 妳 婚 禮 的 錦" at bounding box center [668, 203] width 21911 height 50
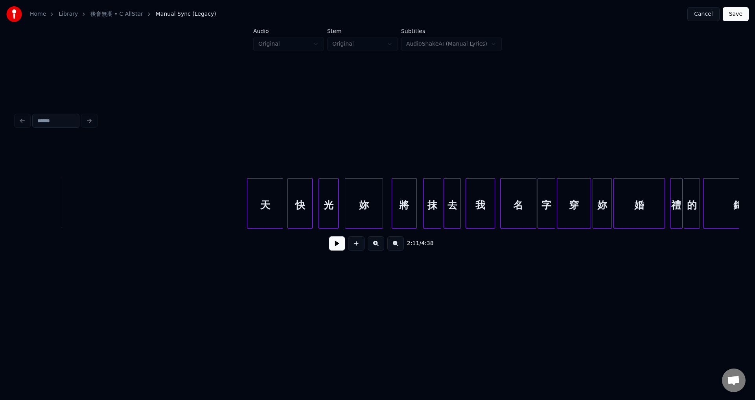
click at [336, 251] on button at bounding box center [337, 243] width 16 height 14
click at [220, 214] on div "天" at bounding box center [225, 205] width 35 height 53
click at [196, 206] on div "天 快 光 妳 將 抹 去 我 名 字 穿 妳 婚 禮 的 錦" at bounding box center [668, 203] width 21911 height 50
click at [332, 249] on button at bounding box center [337, 243] width 16 height 14
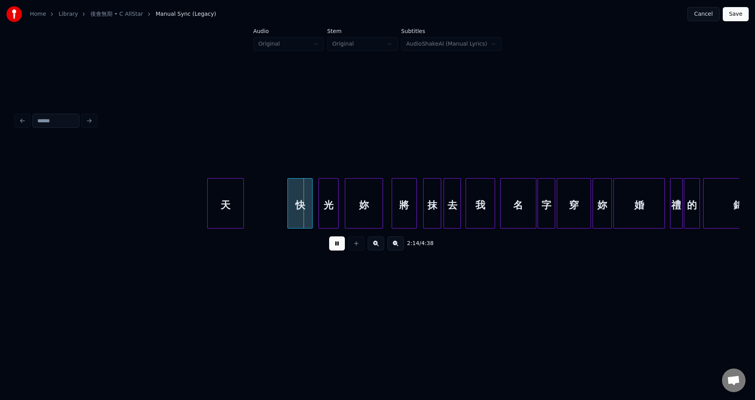
click at [336, 249] on button at bounding box center [337, 243] width 16 height 14
click at [175, 212] on div "天 快 光 妳 將 抹 去 我 名 字 穿 妳 婚 禮 的 錦" at bounding box center [668, 203] width 21911 height 50
click at [335, 248] on button at bounding box center [337, 243] width 16 height 14
click at [246, 202] on div at bounding box center [246, 204] width 2 height 50
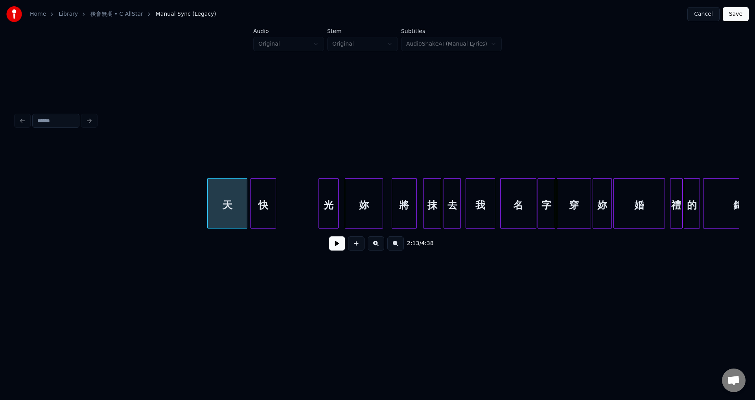
click at [266, 208] on div "快" at bounding box center [263, 205] width 24 height 53
click at [278, 208] on div at bounding box center [277, 204] width 2 height 50
click at [337, 205] on div at bounding box center [337, 204] width 2 height 50
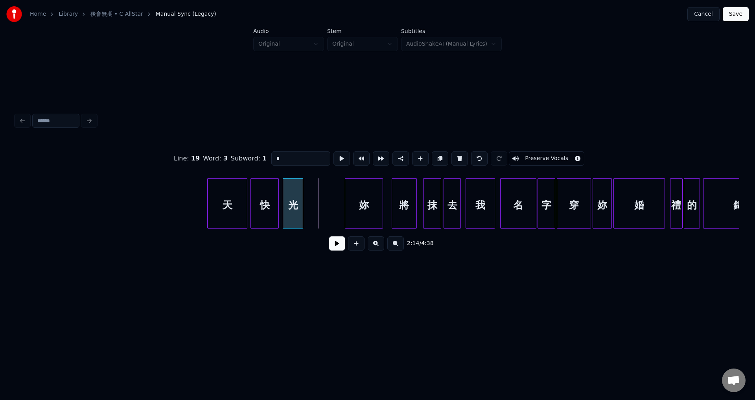
click at [295, 208] on div "光" at bounding box center [293, 205] width 20 height 53
click at [329, 205] on div "妳" at bounding box center [336, 205] width 37 height 53
click at [343, 205] on div at bounding box center [344, 204] width 2 height 50
click at [197, 206] on div "天 快 光 妳 將 抹 去 我 名 字 穿 妳 婚 禮 的 錦" at bounding box center [668, 203] width 21911 height 50
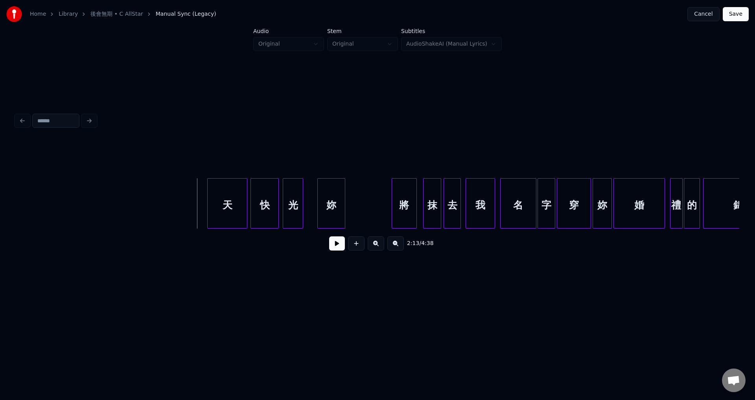
click at [330, 244] on button at bounding box center [337, 243] width 16 height 14
click at [338, 248] on button at bounding box center [337, 243] width 16 height 14
drag, startPoint x: 311, startPoint y: 217, endPoint x: 317, endPoint y: 223, distance: 8.6
click at [311, 217] on div "天 快 光 妳 將 抹 去 我 名 字 穿 妳 婚 禮 的 錦" at bounding box center [668, 203] width 21911 height 50
click at [334, 249] on button at bounding box center [337, 243] width 16 height 14
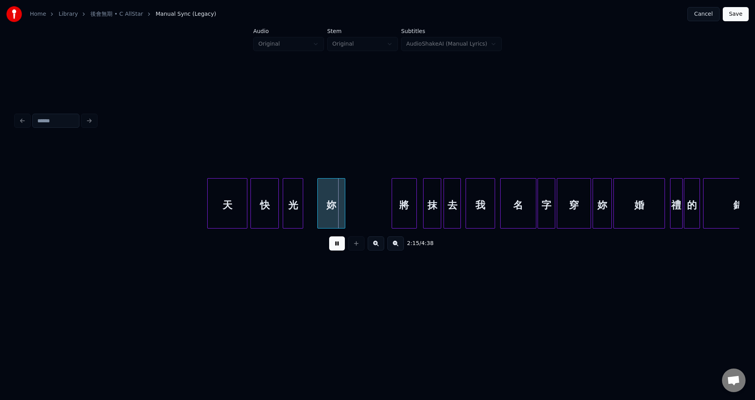
click at [335, 249] on button at bounding box center [337, 243] width 16 height 14
click at [333, 247] on button at bounding box center [337, 243] width 16 height 14
click at [326, 217] on div "妳" at bounding box center [331, 205] width 27 height 53
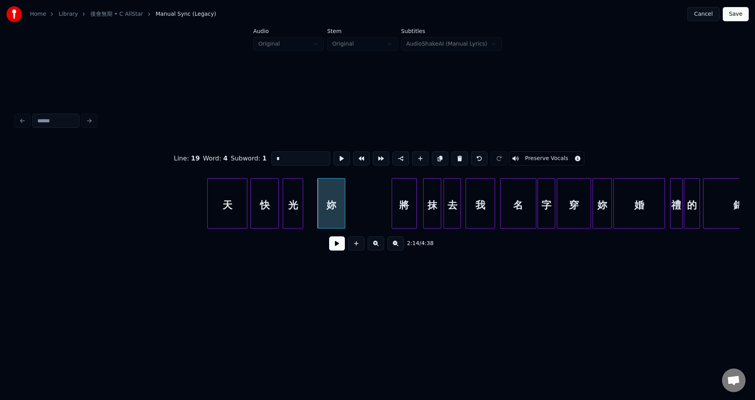
click at [330, 222] on div "妳" at bounding box center [331, 205] width 27 height 53
click at [330, 210] on div "妳" at bounding box center [331, 205] width 27 height 53
click at [337, 247] on button at bounding box center [337, 243] width 16 height 14
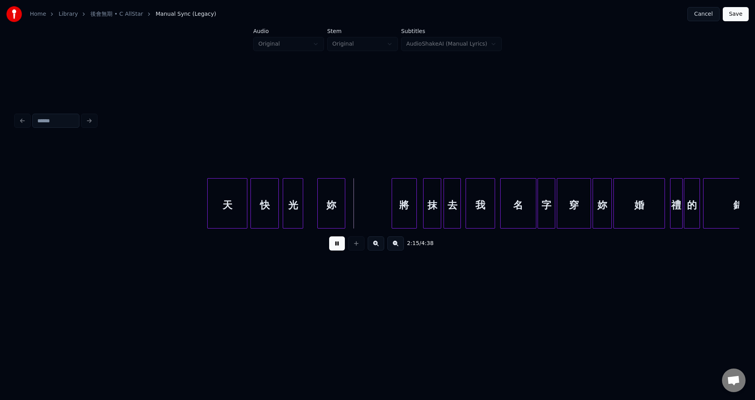
click at [337, 247] on button at bounding box center [337, 243] width 16 height 14
click at [354, 210] on div "將" at bounding box center [360, 205] width 24 height 53
click at [363, 211] on div at bounding box center [361, 204] width 2 height 50
click at [303, 211] on div "光" at bounding box center [293, 203] width 20 height 50
click at [337, 248] on button at bounding box center [337, 243] width 16 height 14
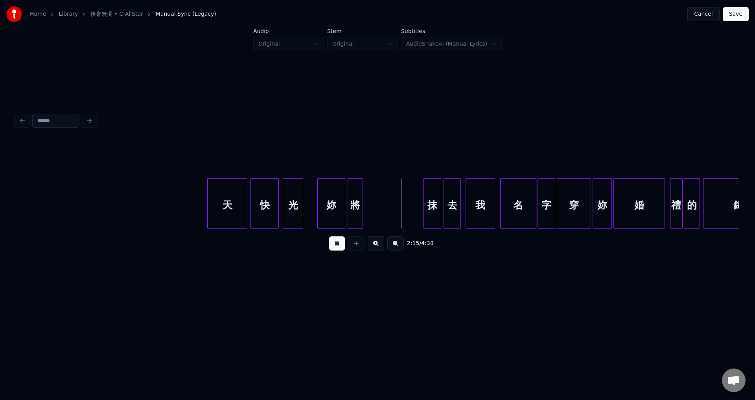
click at [337, 249] on button at bounding box center [337, 243] width 16 height 14
click at [374, 216] on div "抹" at bounding box center [375, 205] width 17 height 53
click at [388, 215] on div at bounding box center [386, 204] width 2 height 50
click at [405, 216] on div "去" at bounding box center [402, 205] width 17 height 53
click at [425, 216] on div "我" at bounding box center [431, 205] width 29 height 53
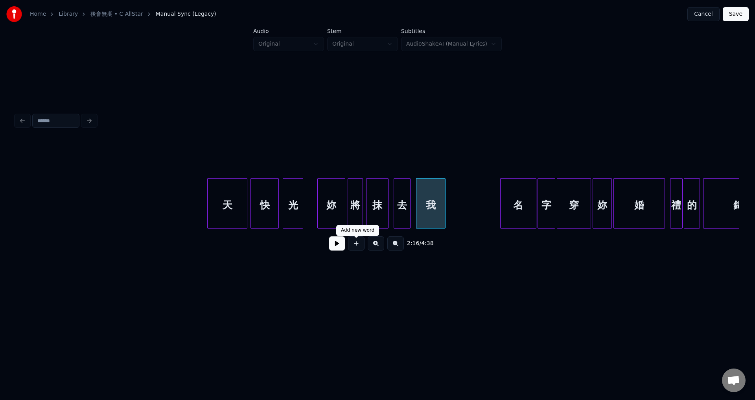
click at [336, 247] on button at bounding box center [337, 243] width 16 height 14
click at [336, 248] on button at bounding box center [337, 243] width 16 height 14
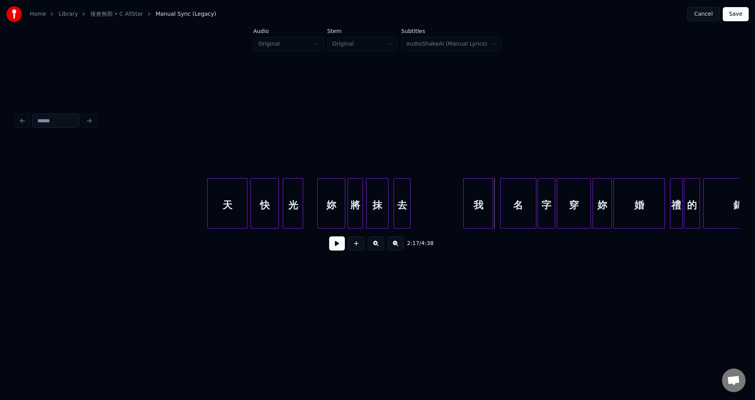
click at [476, 210] on div "我" at bounding box center [478, 205] width 29 height 53
click at [510, 213] on div "名" at bounding box center [516, 205] width 35 height 53
click at [515, 218] on div at bounding box center [514, 204] width 2 height 50
click at [523, 216] on div "字" at bounding box center [528, 205] width 17 height 53
click at [203, 216] on div "天 快 光 妳 將 抹 去 我 名 字 穿 妳 婚 禮 的 錦" at bounding box center [668, 203] width 21911 height 50
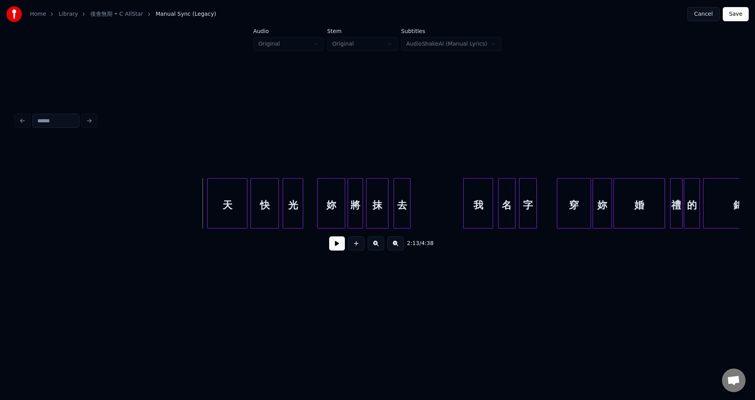
click at [339, 249] on button at bounding box center [337, 243] width 16 height 14
click at [420, 217] on div "去" at bounding box center [419, 205] width 17 height 53
click at [457, 219] on div at bounding box center [457, 204] width 2 height 50
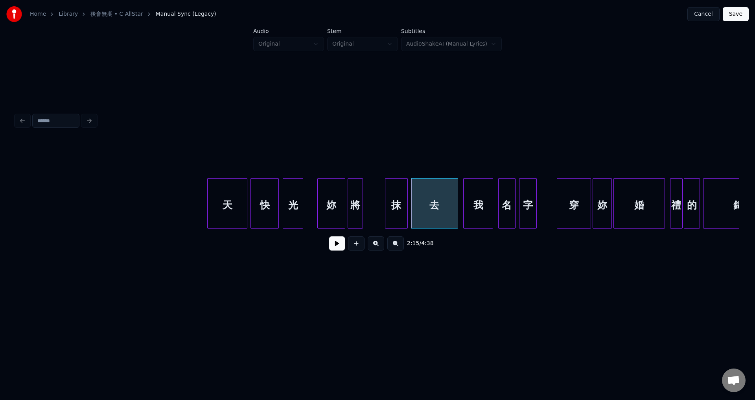
click at [399, 219] on div "抹" at bounding box center [396, 205] width 22 height 53
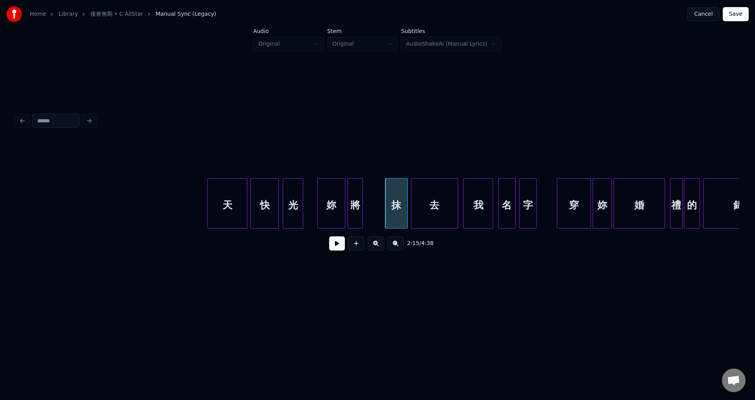
click at [210, 215] on div "天" at bounding box center [227, 205] width 39 height 53
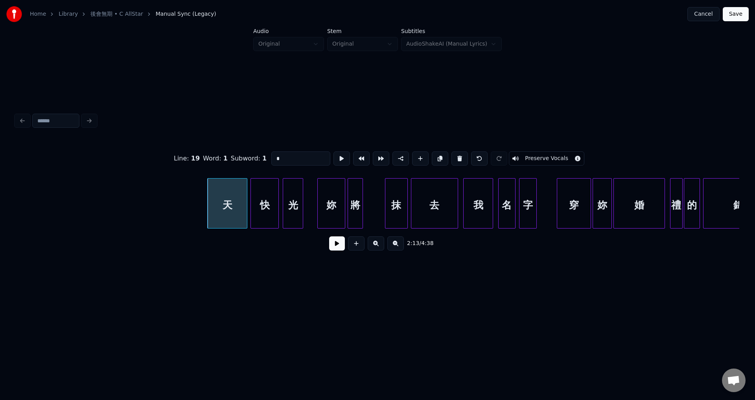
click at [187, 214] on div "天 快 光 妳 將 抹 去 我 名 字 穿 妳 婚 禮 的 錦" at bounding box center [668, 203] width 21911 height 50
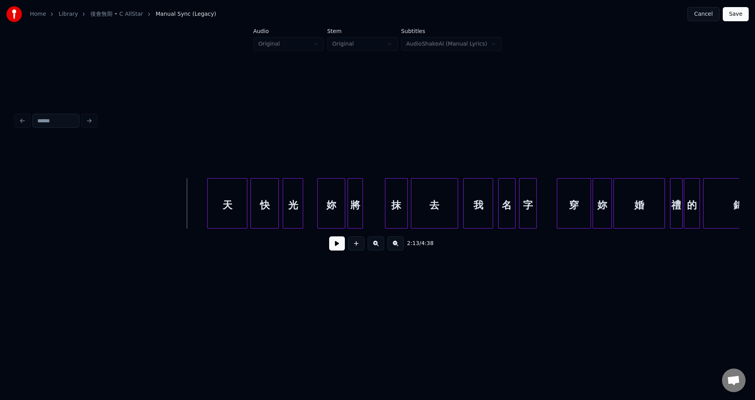
click at [332, 246] on button at bounding box center [337, 243] width 16 height 14
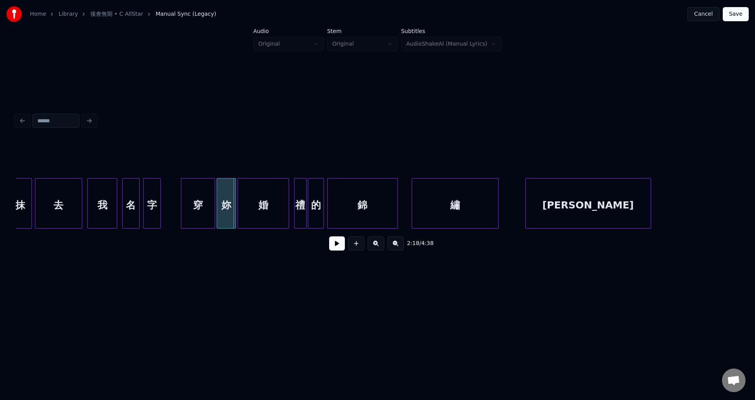
scroll to position [0, 10703]
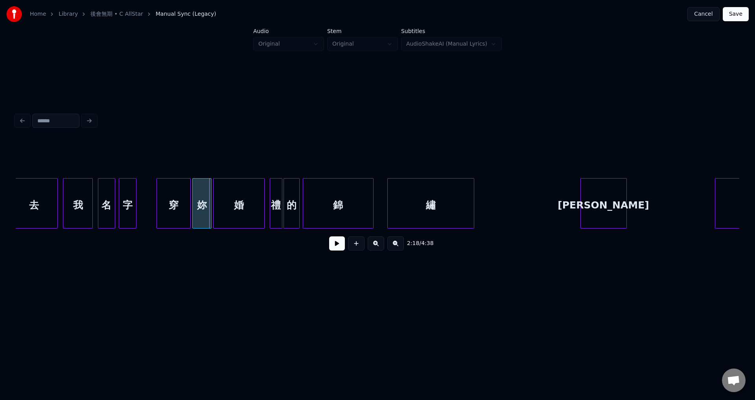
click at [581, 204] on div at bounding box center [582, 204] width 2 height 50
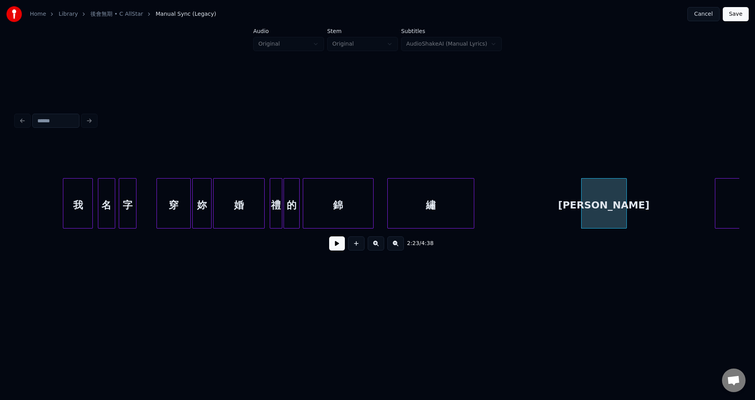
scroll to position [0, 11018]
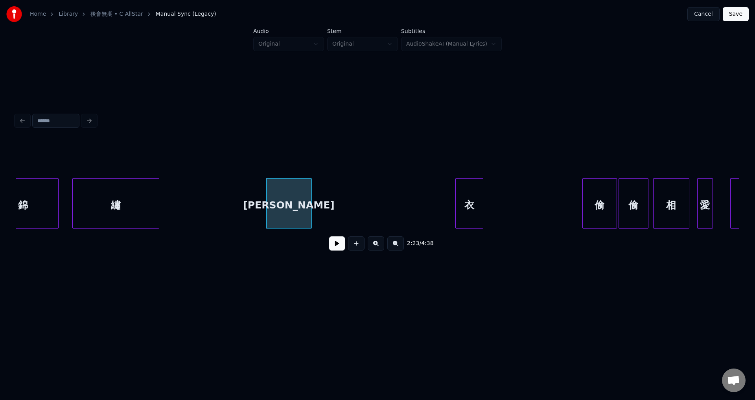
click at [458, 211] on div at bounding box center [457, 204] width 2 height 50
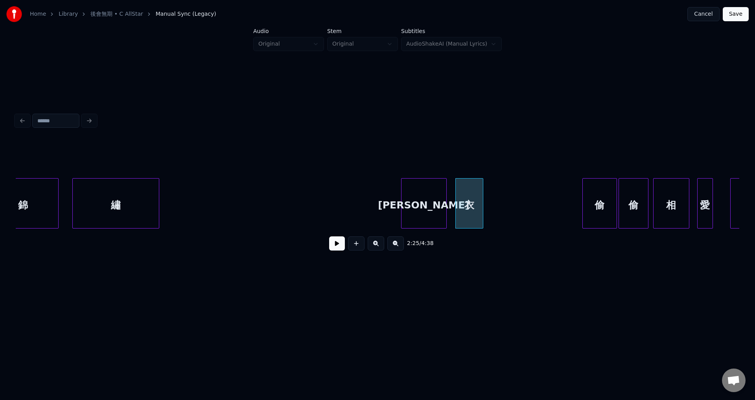
click at [424, 213] on div "[PERSON_NAME]" at bounding box center [424, 205] width 45 height 53
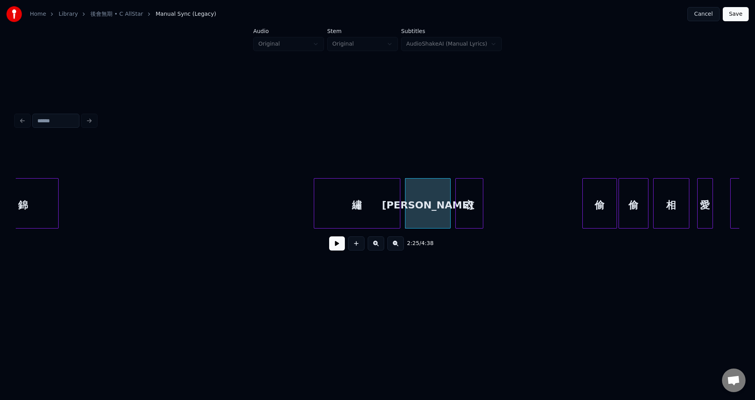
click at [377, 210] on div "繡" at bounding box center [357, 205] width 86 height 53
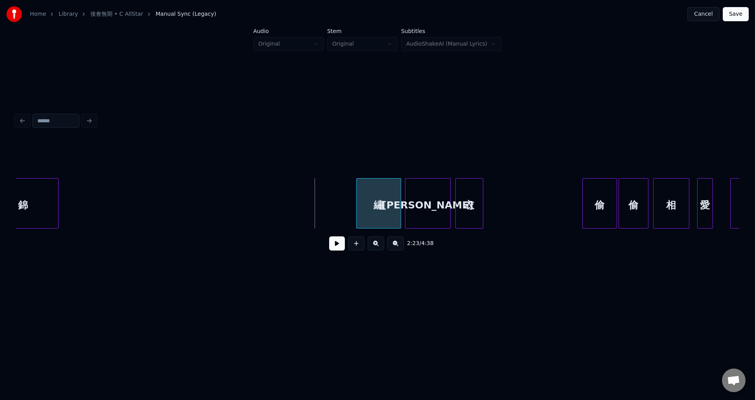
click at [358, 214] on div at bounding box center [358, 204] width 2 height 50
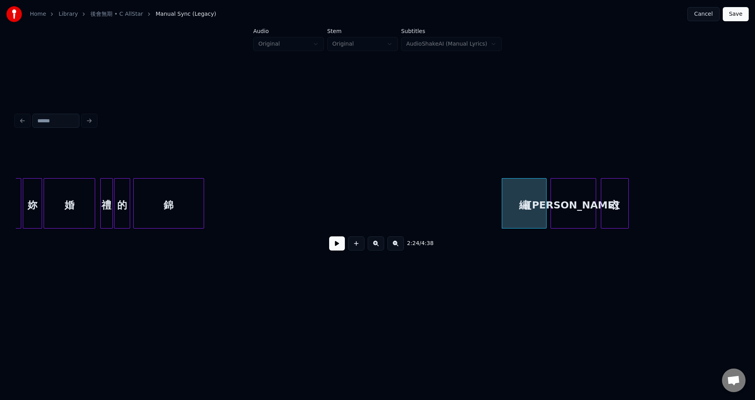
scroll to position [0, 10690]
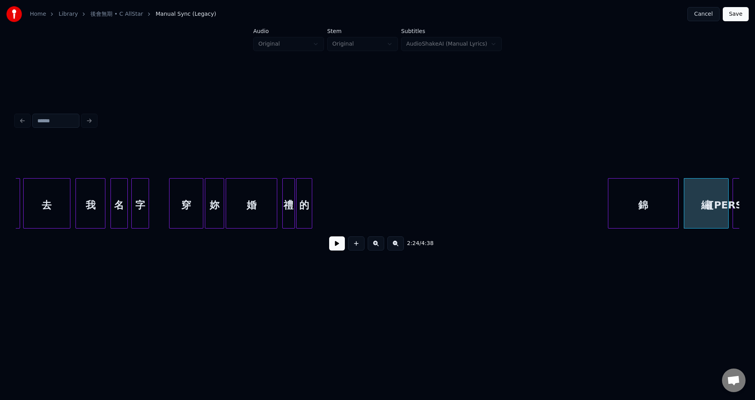
click at [643, 204] on div "錦" at bounding box center [643, 205] width 70 height 53
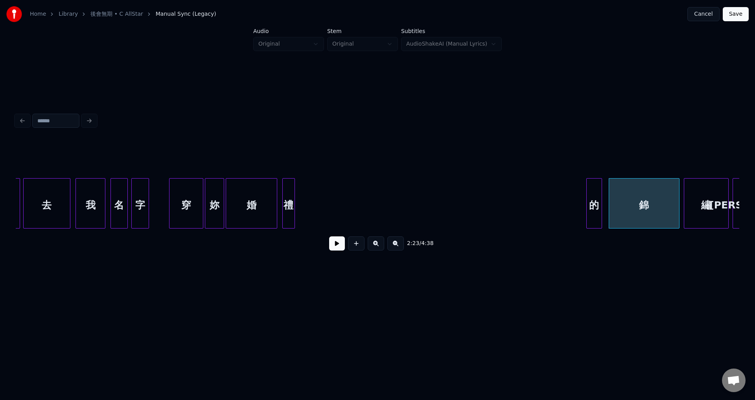
click at [599, 209] on div "的" at bounding box center [594, 205] width 15 height 53
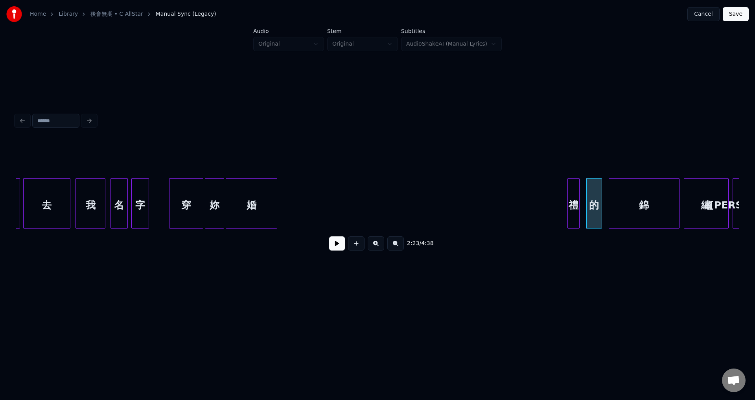
click at [572, 207] on div "禮" at bounding box center [574, 205] width 12 height 53
click at [535, 204] on div "婚" at bounding box center [537, 205] width 51 height 53
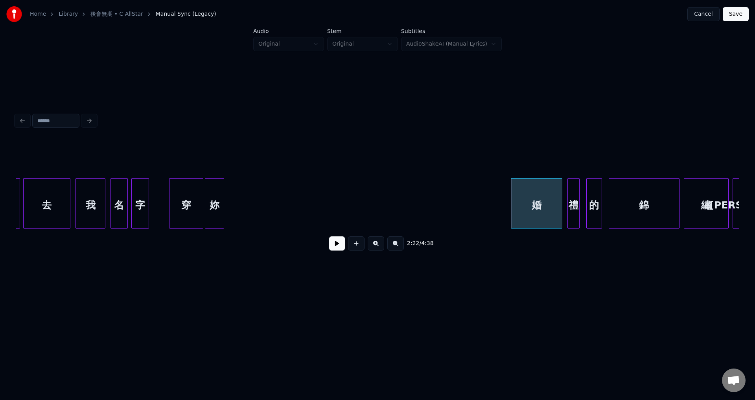
click at [511, 216] on div "婚" at bounding box center [537, 203] width 52 height 50
click at [544, 213] on div at bounding box center [544, 204] width 2 height 50
click at [531, 226] on div "錦 繡 羅 的 婚 禮 妳 穿 名 字 我 去 抹" at bounding box center [378, 203] width 724 height 50
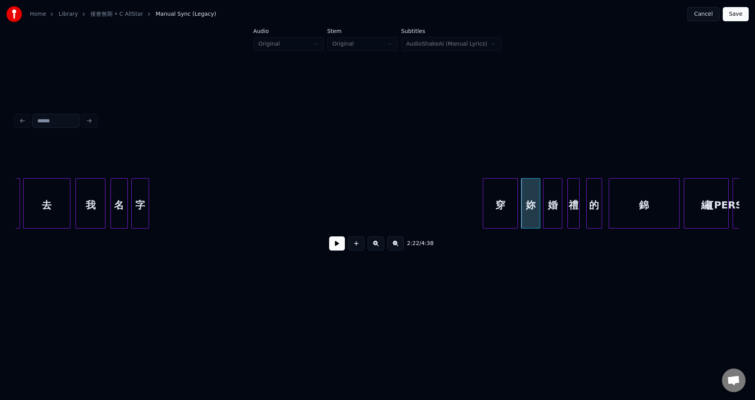
click at [497, 196] on div "穿" at bounding box center [500, 205] width 34 height 53
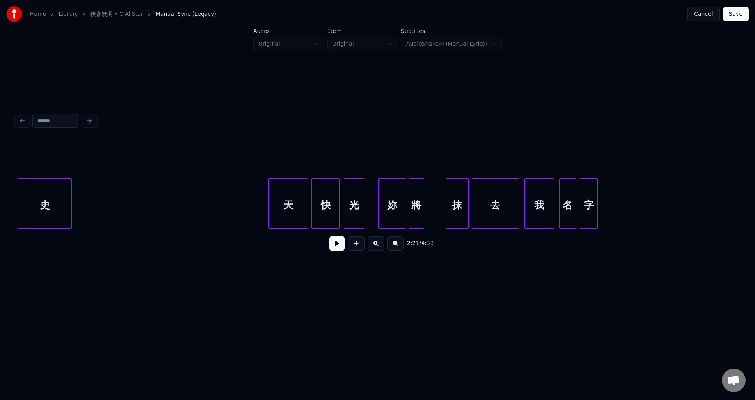
scroll to position [0, 10217]
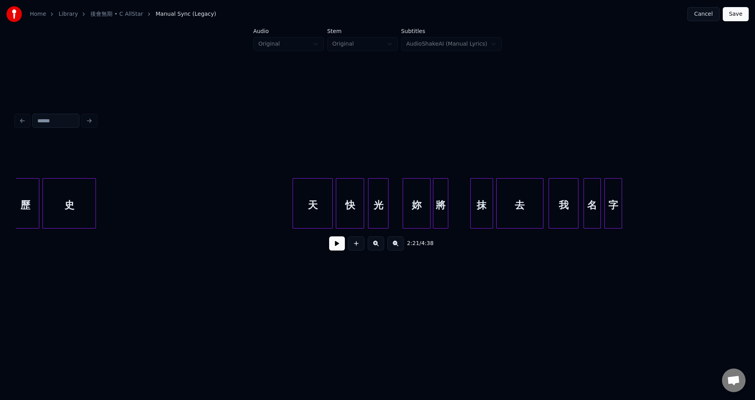
click at [227, 190] on div "名 字 我 去 抹 妳 將 快 光 天 史 歷" at bounding box center [753, 203] width 21911 height 50
click at [339, 247] on button at bounding box center [337, 243] width 16 height 14
click at [337, 248] on button at bounding box center [337, 243] width 16 height 14
click at [613, 211] on div "字" at bounding box center [613, 205] width 17 height 53
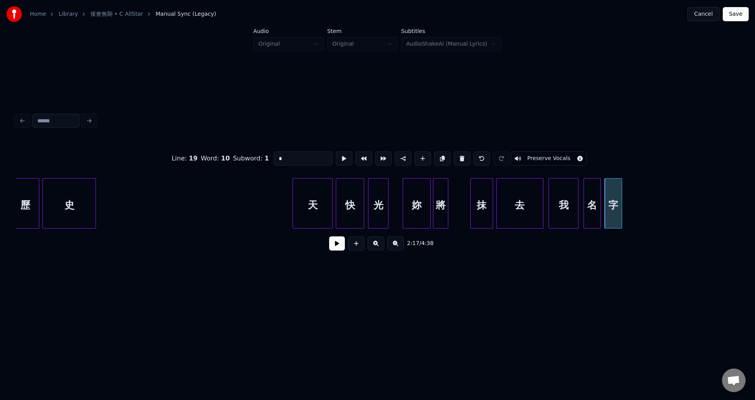
click at [340, 249] on button at bounding box center [337, 243] width 16 height 14
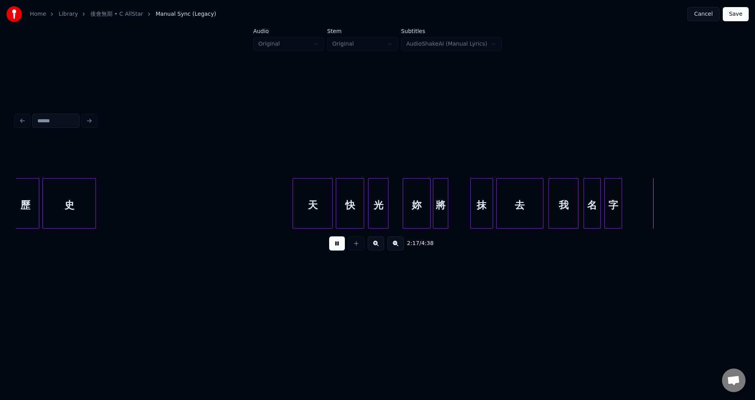
click at [340, 249] on button at bounding box center [337, 243] width 16 height 14
click at [629, 208] on div "字" at bounding box center [628, 205] width 17 height 53
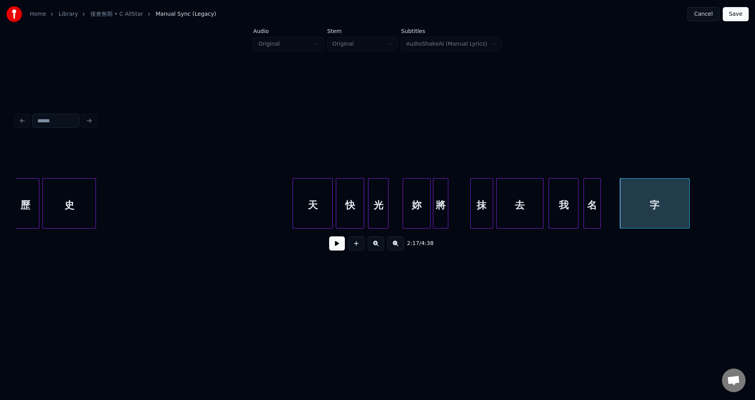
click at [687, 212] on div at bounding box center [688, 204] width 2 height 50
click at [611, 214] on div "名" at bounding box center [608, 205] width 17 height 53
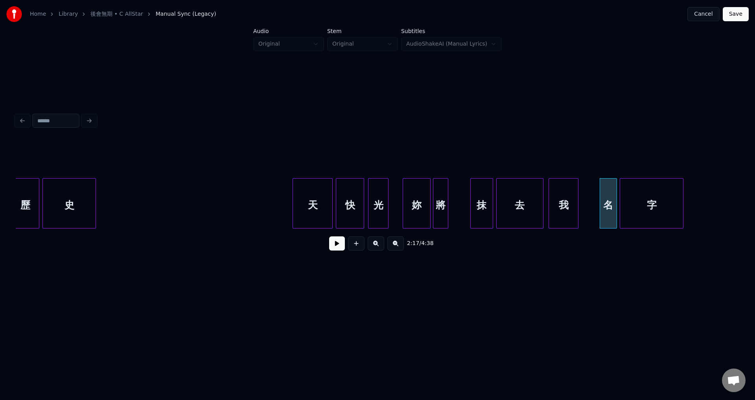
click at [610, 214] on div "名" at bounding box center [608, 205] width 17 height 53
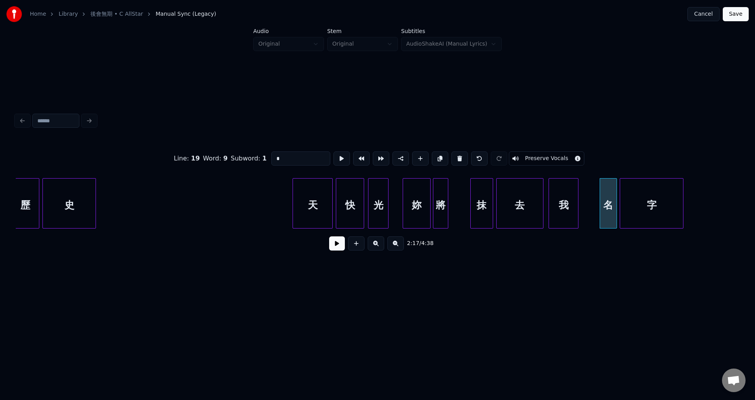
click at [339, 249] on button at bounding box center [337, 243] width 16 height 14
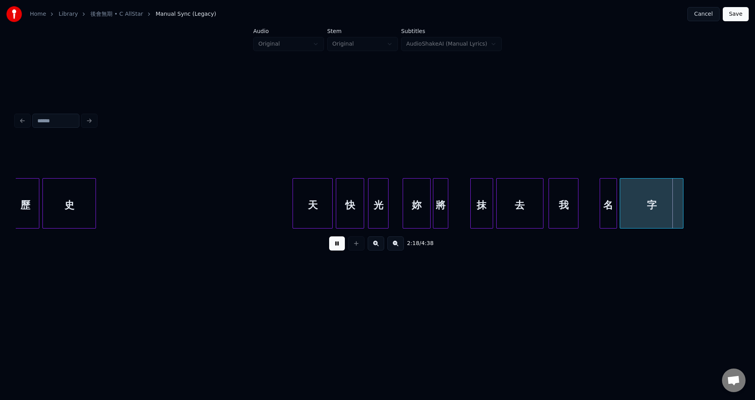
click at [339, 249] on button at bounding box center [337, 243] width 16 height 14
click at [584, 210] on div "我" at bounding box center [580, 205] width 29 height 53
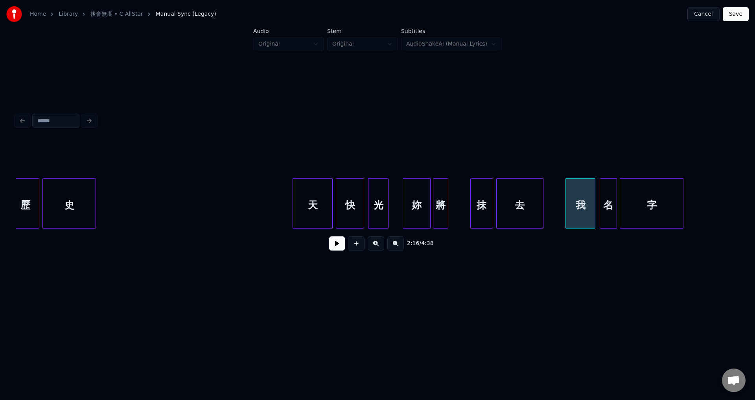
click at [337, 246] on button at bounding box center [337, 243] width 16 height 14
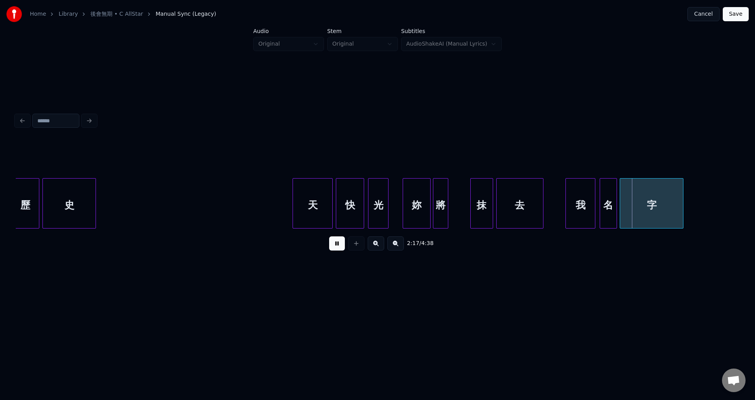
click at [337, 246] on button at bounding box center [337, 243] width 16 height 14
click at [562, 219] on div "我" at bounding box center [566, 205] width 29 height 53
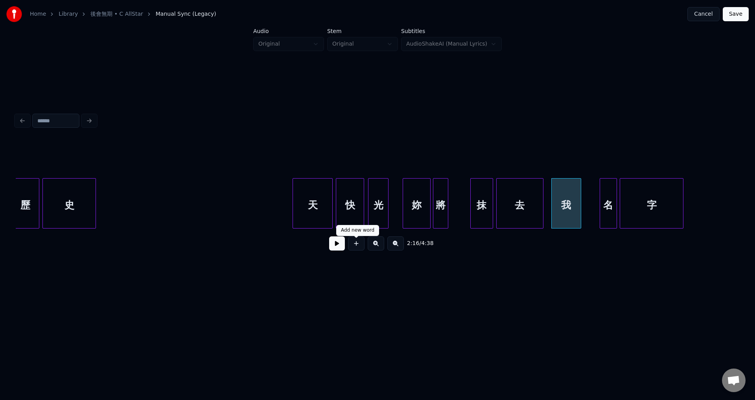
click at [337, 249] on button at bounding box center [337, 243] width 16 height 14
click at [566, 208] on div "我" at bounding box center [566, 205] width 29 height 53
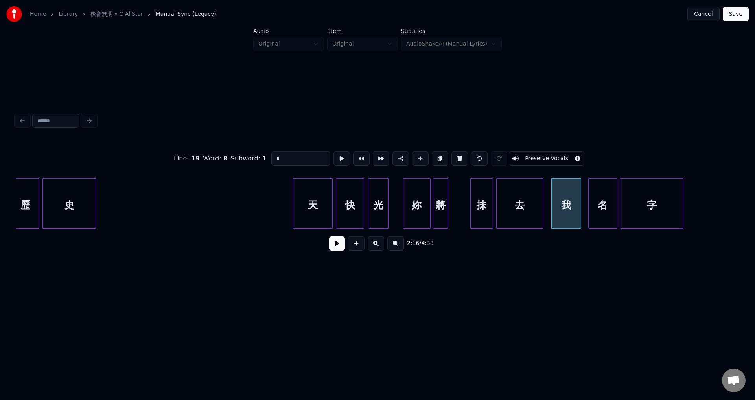
click at [590, 211] on div at bounding box center [590, 204] width 2 height 50
click at [598, 212] on div "名" at bounding box center [602, 205] width 28 height 53
click at [564, 210] on div "我" at bounding box center [566, 205] width 29 height 53
click at [342, 246] on button at bounding box center [337, 243] width 16 height 14
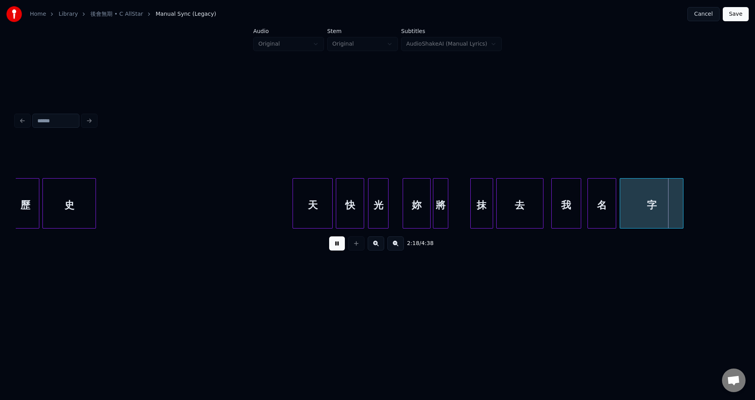
click at [342, 246] on button at bounding box center [337, 243] width 16 height 14
click at [280, 215] on div "名 字 我 去 抹 妳 將 快 光 天 史 歷" at bounding box center [753, 203] width 21911 height 50
click at [339, 248] on button at bounding box center [337, 243] width 16 height 14
click at [337, 248] on button at bounding box center [337, 243] width 16 height 14
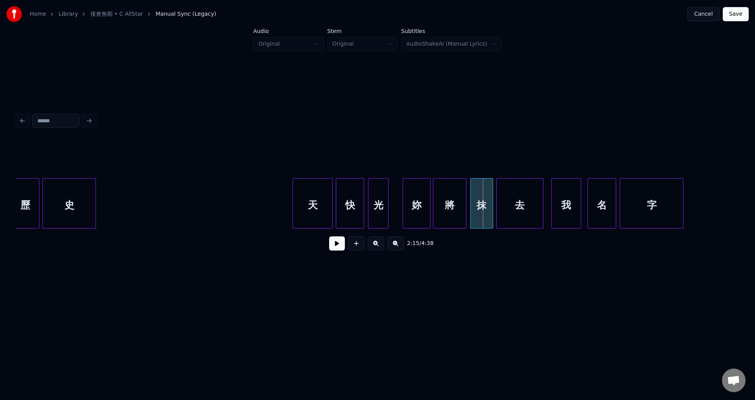
click at [466, 215] on div at bounding box center [465, 204] width 2 height 50
click at [264, 220] on div "名 字 我 去 抹 妳 將 快 光 天 史 歷" at bounding box center [753, 203] width 21911 height 50
click at [336, 250] on button at bounding box center [337, 243] width 16 height 14
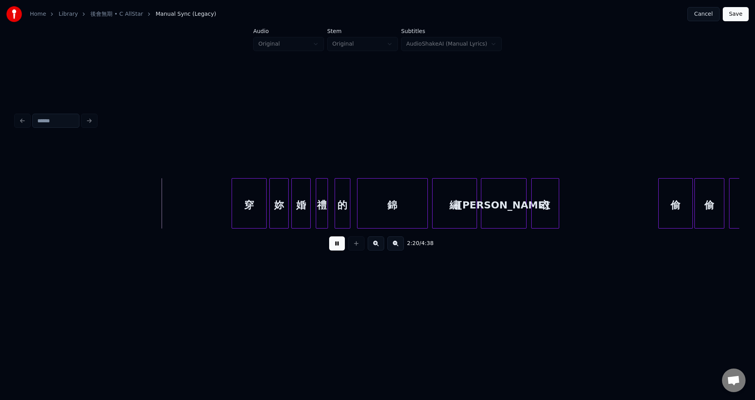
click at [337, 249] on button at bounding box center [337, 243] width 16 height 14
click at [155, 214] on div "穿" at bounding box center [156, 205] width 34 height 53
click at [173, 210] on div "穿" at bounding box center [156, 203] width 35 height 50
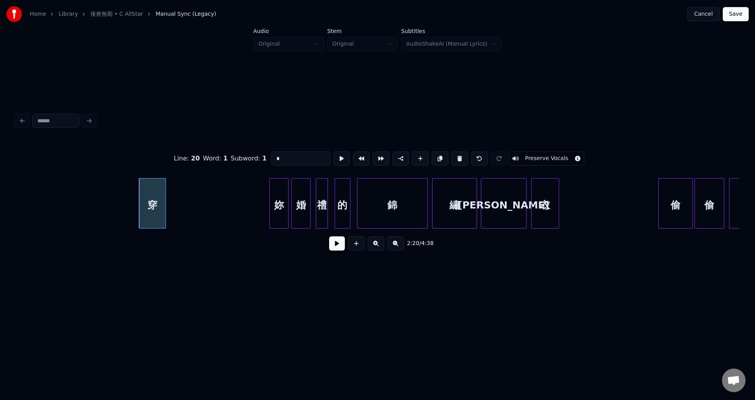
click at [164, 217] on div at bounding box center [164, 204] width 2 height 50
click at [177, 214] on div "妳" at bounding box center [180, 205] width 18 height 53
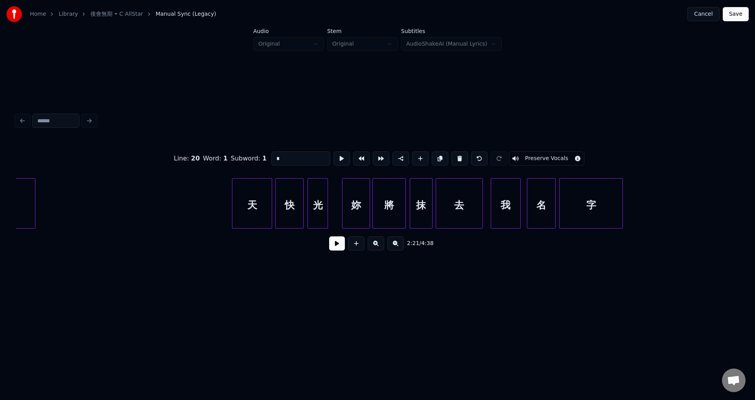
scroll to position [0, 10181]
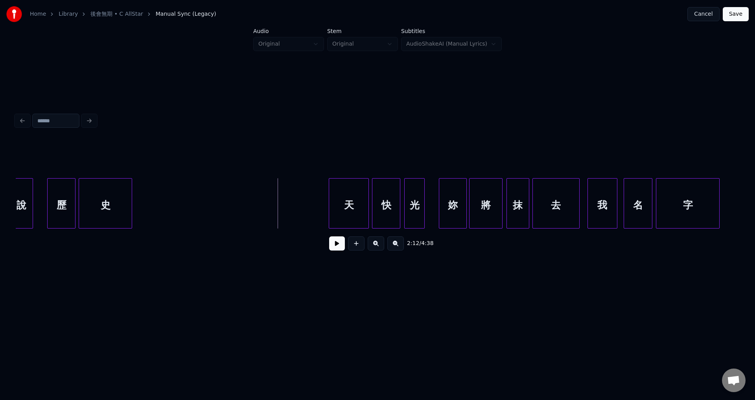
click at [333, 247] on button at bounding box center [337, 243] width 16 height 14
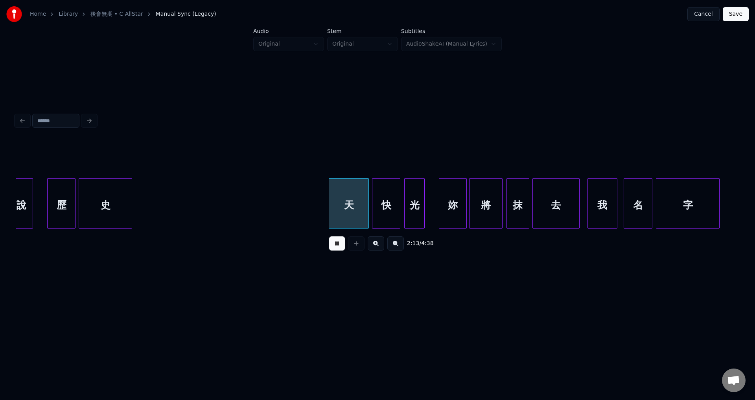
click at [334, 243] on button at bounding box center [337, 243] width 16 height 14
click at [394, 217] on div at bounding box center [394, 204] width 2 height 50
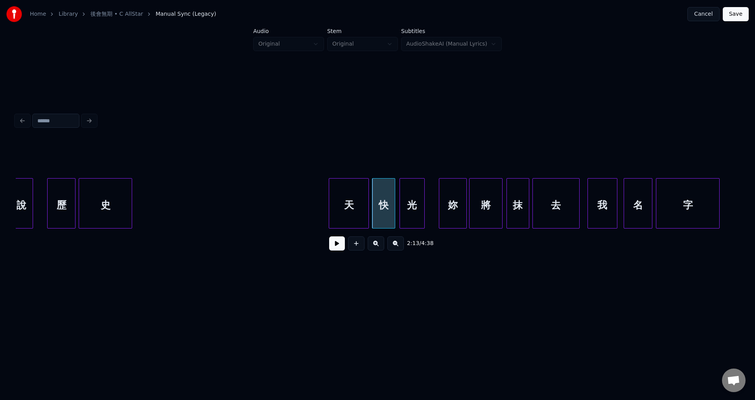
click at [400, 216] on div at bounding box center [401, 204] width 2 height 50
click at [335, 245] on button at bounding box center [337, 243] width 16 height 14
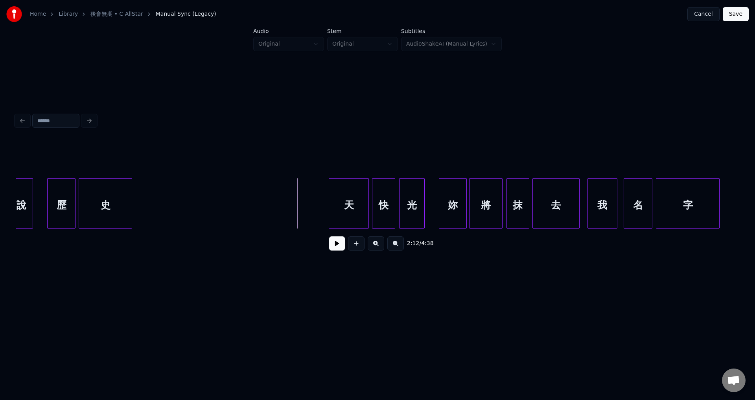
click at [332, 251] on button at bounding box center [337, 243] width 16 height 14
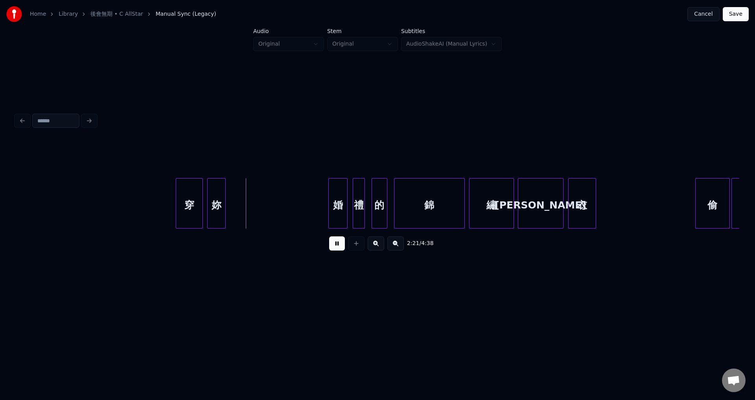
click at [336, 247] on button at bounding box center [337, 243] width 16 height 14
click at [243, 208] on div "婚" at bounding box center [241, 205] width 19 height 53
click at [183, 208] on div "穿" at bounding box center [189, 205] width 26 height 53
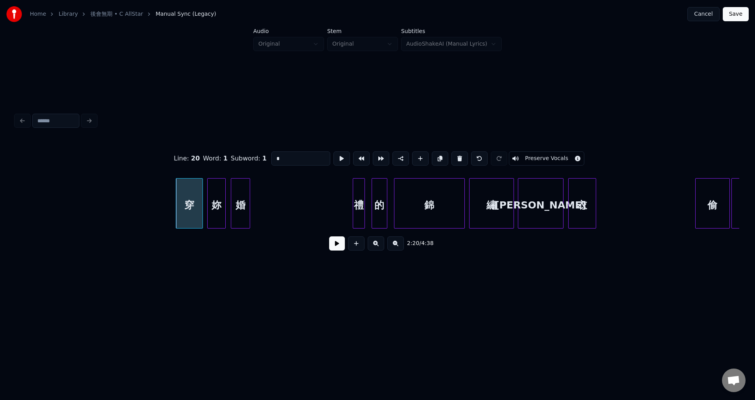
click at [334, 249] on button at bounding box center [337, 243] width 16 height 14
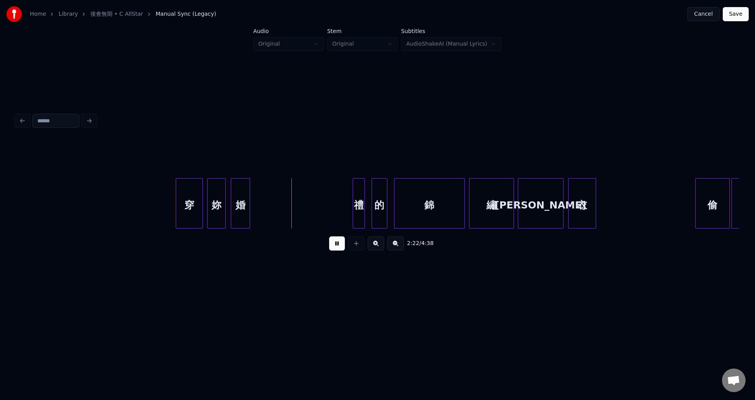
click at [334, 249] on button at bounding box center [337, 243] width 16 height 14
click at [358, 209] on div "禮" at bounding box center [359, 205] width 12 height 53
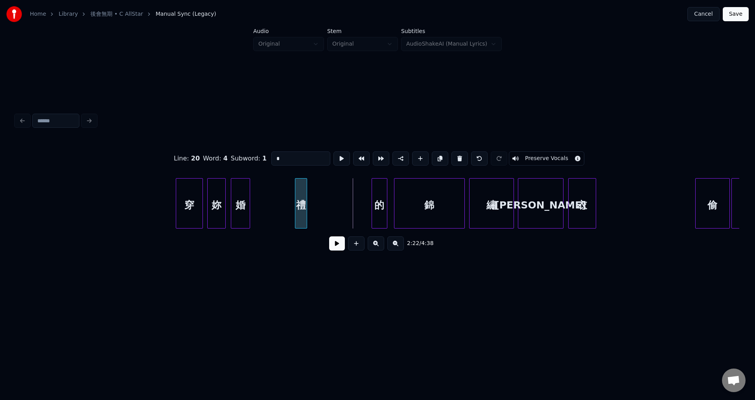
click at [301, 218] on div "禮" at bounding box center [301, 205] width 12 height 53
click at [318, 220] on div at bounding box center [317, 204] width 2 height 50
click at [330, 216] on div "的" at bounding box center [329, 205] width 15 height 53
click at [339, 216] on div at bounding box center [337, 204] width 2 height 50
click at [165, 208] on div "穿 妳 婚 禮 的 錦 繡 羅 衣 偷 偷" at bounding box center [65, 203] width 21911 height 50
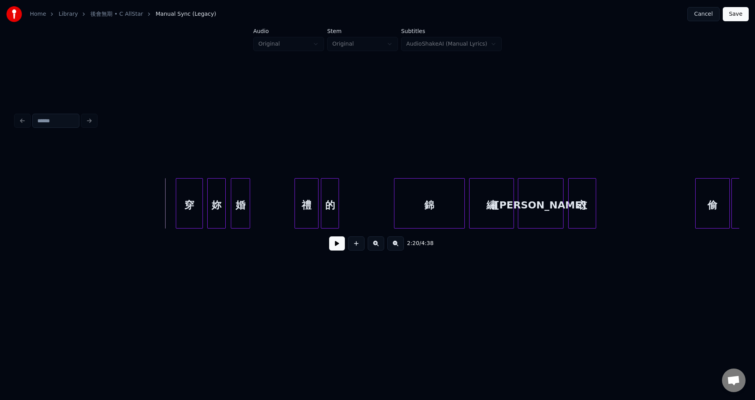
click at [330, 248] on button at bounding box center [337, 243] width 16 height 14
click at [341, 249] on button at bounding box center [337, 243] width 16 height 14
click at [137, 201] on div "穿 妳 婚 禮 的 錦 繡 羅 衣 偷 偷" at bounding box center [65, 203] width 21911 height 50
click at [338, 247] on button at bounding box center [337, 243] width 16 height 14
click at [338, 249] on button at bounding box center [337, 243] width 16 height 14
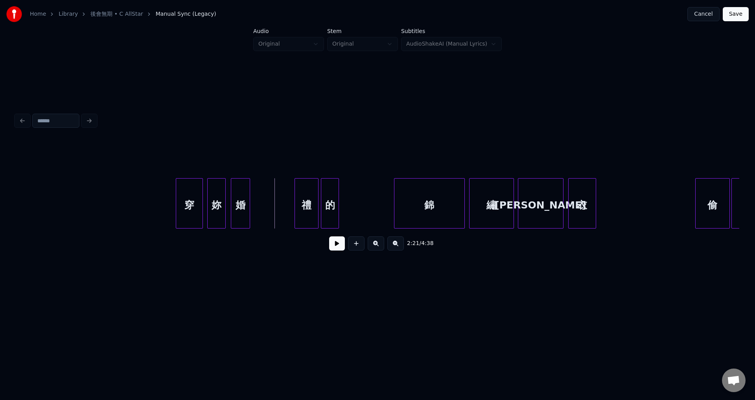
click at [162, 207] on div "穿 妳 婚 禮 的 錦 繡 羅 衣 偷 偷" at bounding box center [65, 203] width 21911 height 50
click at [337, 247] on button at bounding box center [337, 243] width 16 height 14
click at [262, 210] on div "婚" at bounding box center [255, 205] width 19 height 53
click at [236, 214] on div "妳" at bounding box center [232, 205] width 18 height 53
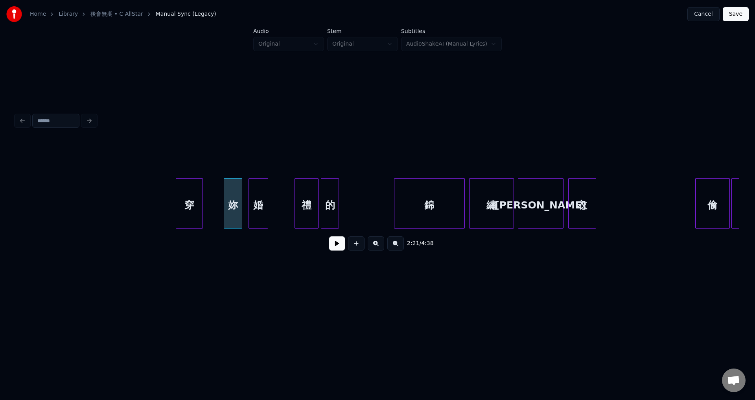
click at [236, 214] on div "妳" at bounding box center [233, 205] width 18 height 53
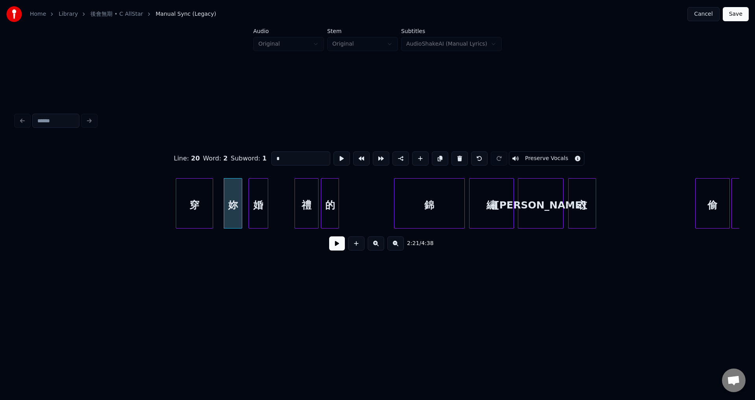
click at [212, 216] on div at bounding box center [211, 204] width 2 height 50
click at [226, 214] on div "妳" at bounding box center [229, 205] width 18 height 53
click at [248, 214] on div at bounding box center [249, 204] width 2 height 50
click at [268, 216] on div "婚" at bounding box center [258, 203] width 20 height 50
type input "*"
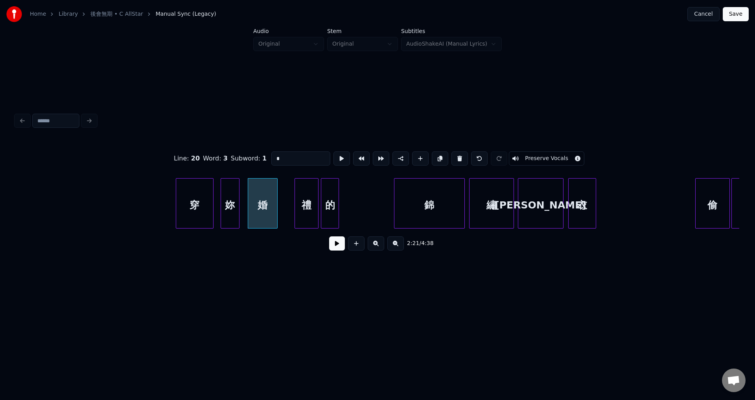
click at [277, 217] on div at bounding box center [276, 204] width 2 height 50
drag, startPoint x: 168, startPoint y: 213, endPoint x: 176, endPoint y: 213, distance: 8.3
click at [168, 213] on div "穿 妳 婚 禮 的 錦 繡 羅 衣 偷 偷" at bounding box center [65, 203] width 21911 height 50
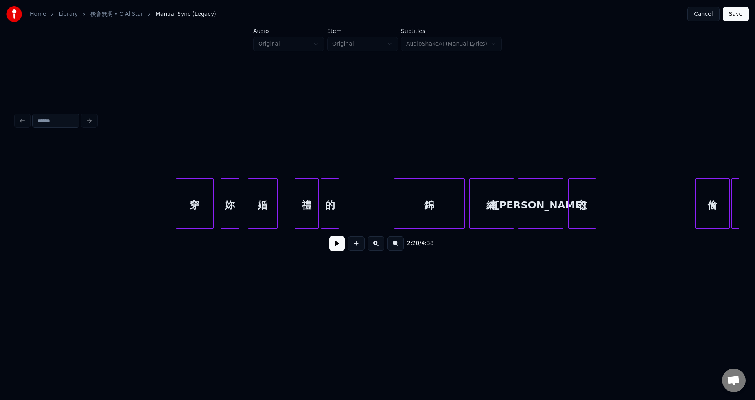
click at [335, 250] on button at bounding box center [337, 243] width 16 height 14
click at [284, 209] on div at bounding box center [283, 204] width 2 height 50
click at [146, 201] on div "穿 妳 婚 禮 的 錦 繡 羅 衣 偷 偷" at bounding box center [65, 203] width 21911 height 50
click at [338, 250] on button at bounding box center [337, 243] width 16 height 14
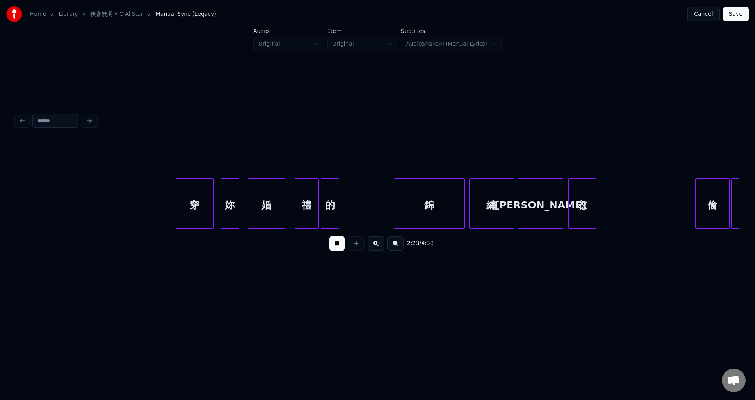
click at [338, 250] on button at bounding box center [337, 243] width 16 height 14
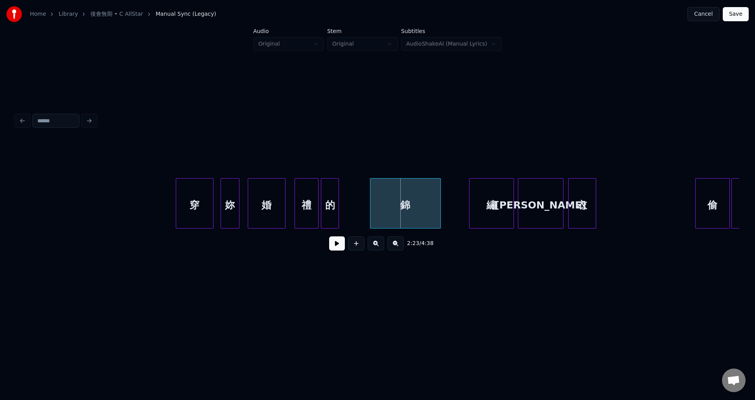
click at [405, 210] on div "錦" at bounding box center [406, 205] width 70 height 53
click at [390, 214] on div at bounding box center [391, 204] width 2 height 50
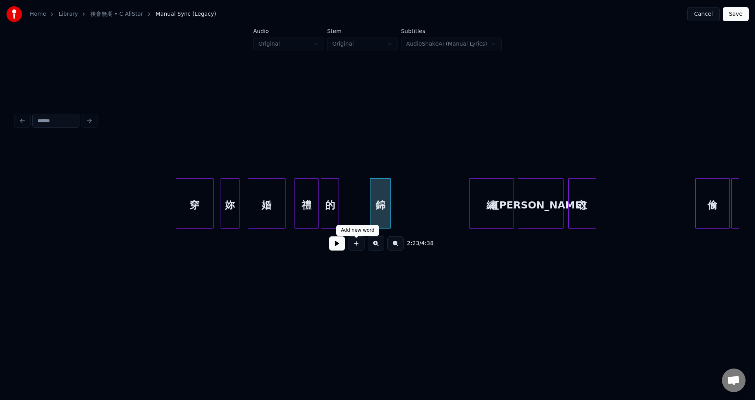
click at [339, 245] on button at bounding box center [337, 243] width 16 height 14
click at [337, 246] on button at bounding box center [337, 243] width 16 height 14
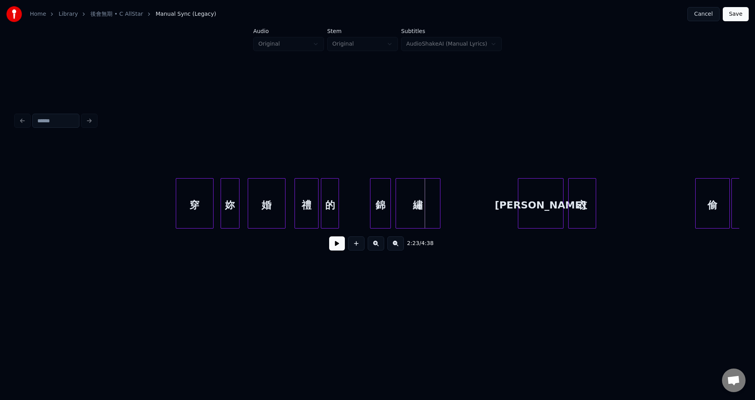
click at [424, 201] on div "繡" at bounding box center [418, 205] width 44 height 53
click at [419, 204] on div at bounding box center [418, 204] width 2 height 50
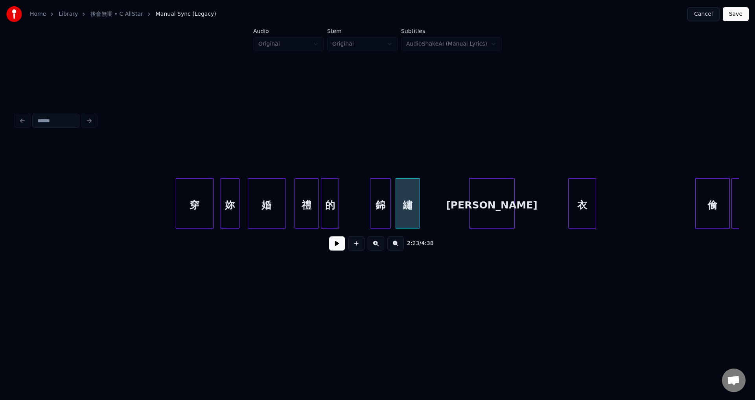
click at [486, 206] on div "[PERSON_NAME]" at bounding box center [492, 205] width 45 height 53
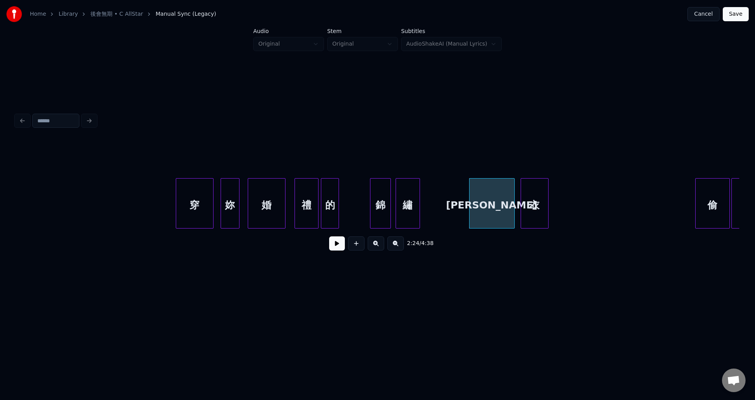
click at [524, 208] on div "衣" at bounding box center [534, 205] width 27 height 53
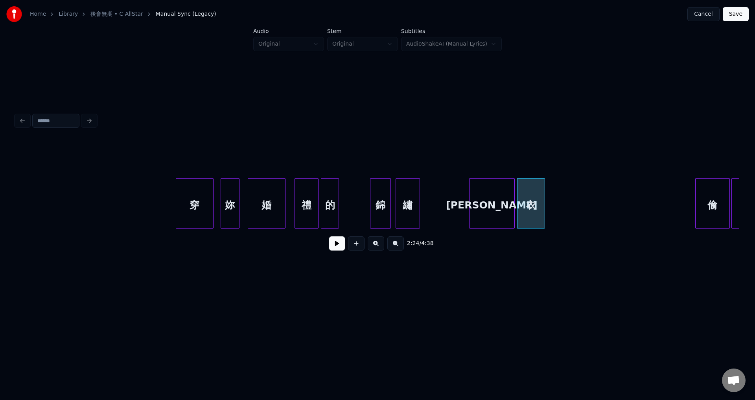
click at [151, 212] on div "穿 妳 婚 禮 的 錦 繡 羅 衣 偷 偷" at bounding box center [65, 203] width 21911 height 50
click at [336, 250] on button at bounding box center [337, 243] width 16 height 14
click at [428, 210] on div at bounding box center [427, 204] width 2 height 50
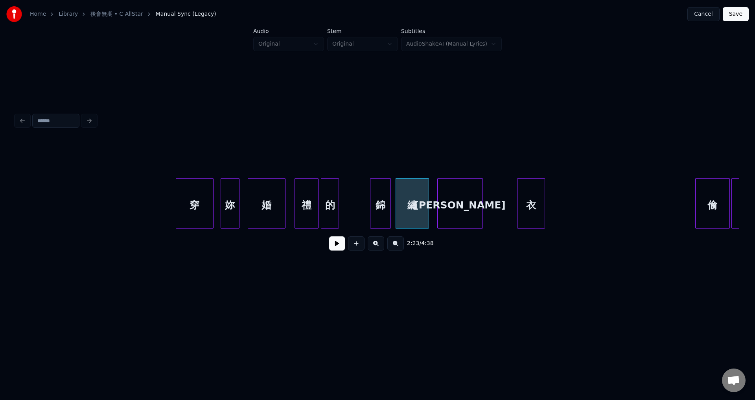
click at [454, 215] on div "[PERSON_NAME]" at bounding box center [460, 205] width 45 height 53
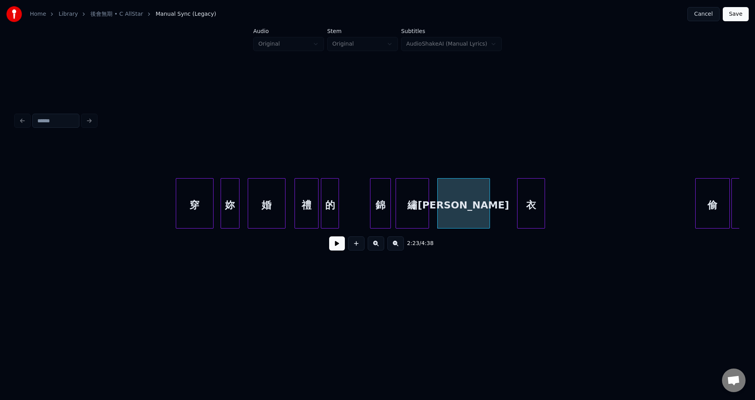
click at [489, 214] on div at bounding box center [488, 204] width 2 height 50
click at [505, 213] on div "衣" at bounding box center [509, 205] width 27 height 53
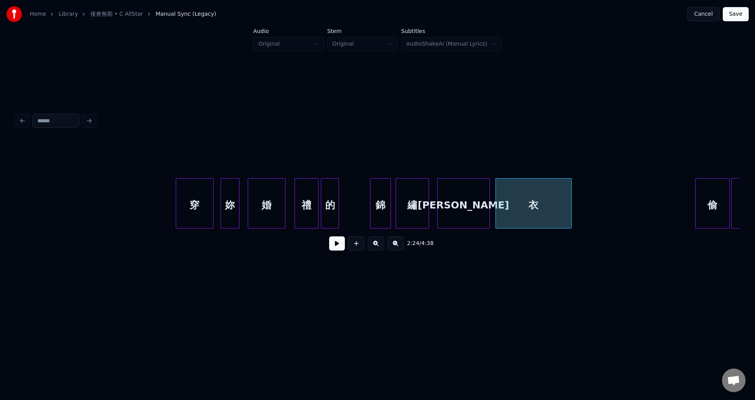
click at [572, 214] on div at bounding box center [570, 204] width 2 height 50
click at [161, 212] on div "穿 妳 婚 禮 的 錦 繡 羅 衣 偷 偷" at bounding box center [65, 203] width 21911 height 50
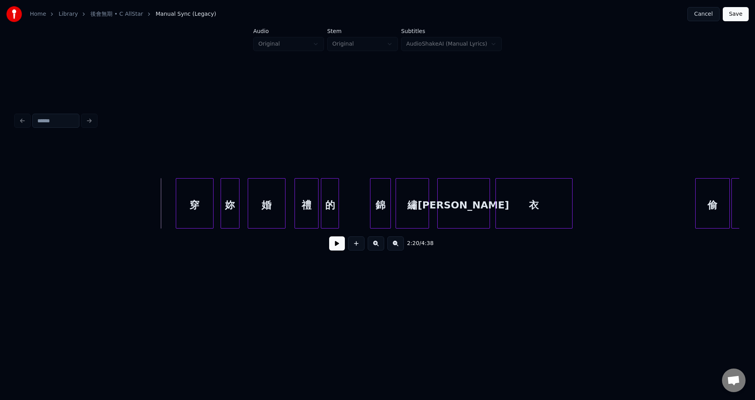
click at [335, 249] on button at bounding box center [337, 243] width 16 height 14
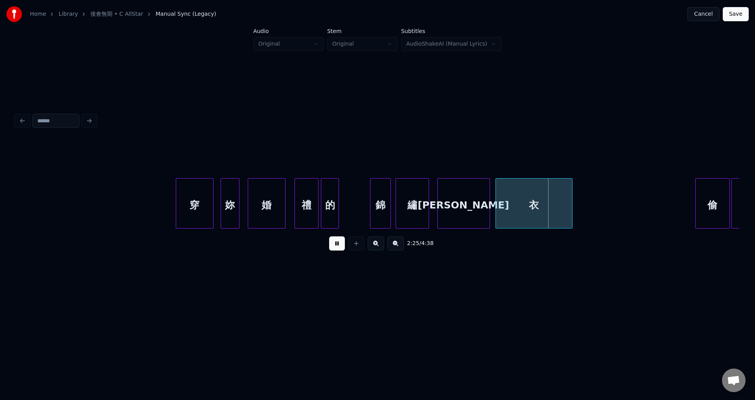
click at [335, 249] on button at bounding box center [337, 243] width 16 height 14
click at [484, 212] on div "[PERSON_NAME]" at bounding box center [468, 205] width 52 height 53
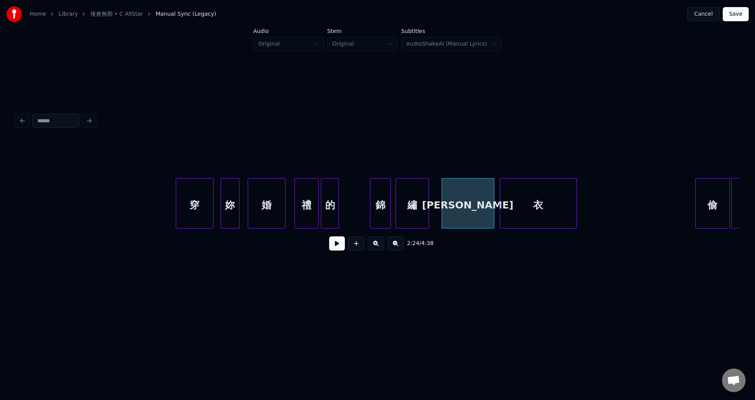
click at [513, 212] on div "衣" at bounding box center [538, 205] width 76 height 53
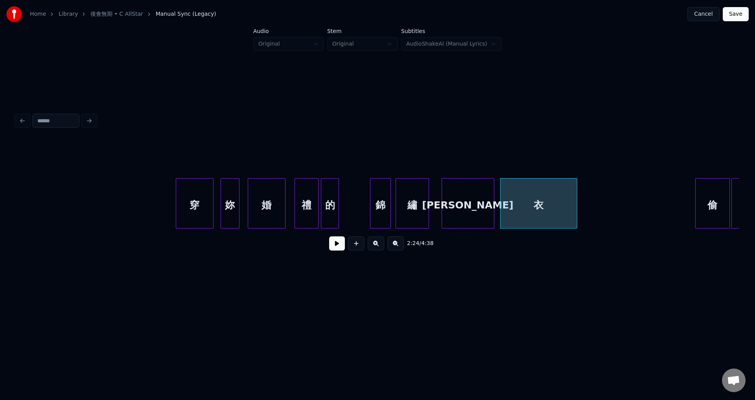
click at [169, 214] on div "穿 妳 婚 禮 的 錦 繡 羅 衣 偷 偷" at bounding box center [65, 203] width 21911 height 50
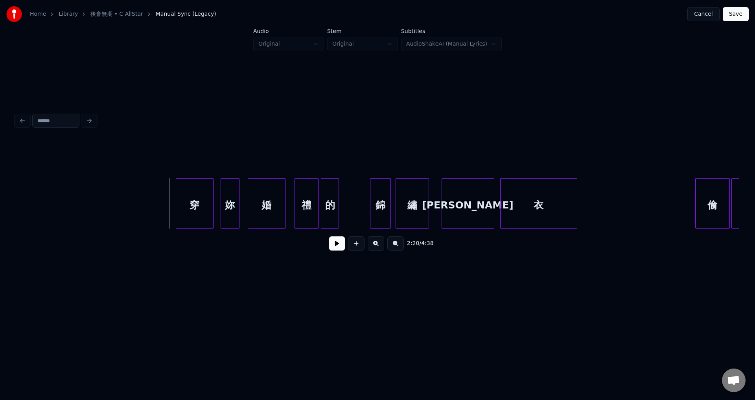
click at [333, 248] on button at bounding box center [337, 243] width 16 height 14
click at [339, 249] on button at bounding box center [337, 243] width 16 height 14
click at [370, 212] on div "錦" at bounding box center [374, 205] width 20 height 53
click at [387, 214] on div at bounding box center [386, 204] width 2 height 50
click at [392, 214] on div at bounding box center [393, 204] width 2 height 50
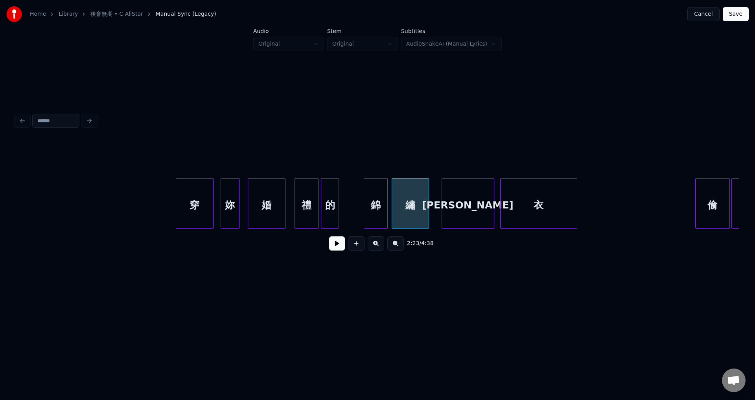
click at [170, 208] on div "穿 妳 婚 禮 的 錦 繡 羅 衣 偷 偷" at bounding box center [65, 203] width 21911 height 50
click at [333, 248] on button at bounding box center [337, 243] width 16 height 14
click at [175, 219] on div at bounding box center [176, 204] width 2 height 50
click at [173, 219] on div "穿" at bounding box center [193, 203] width 40 height 50
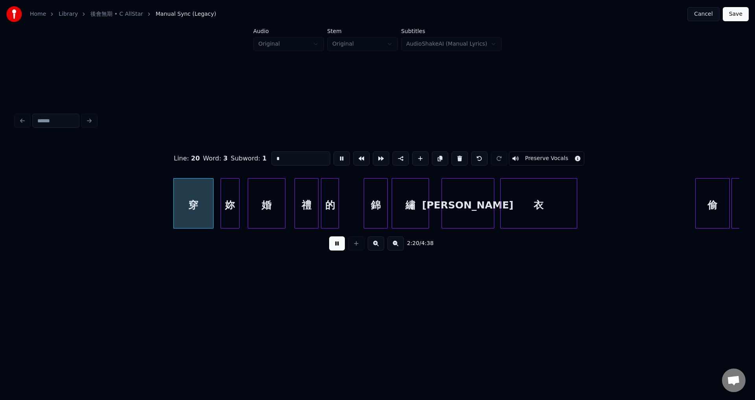
type input "*"
click at [129, 214] on div "穿 妳 婚 禮 的 錦 繡 羅 衣 偷 偷" at bounding box center [65, 203] width 21911 height 50
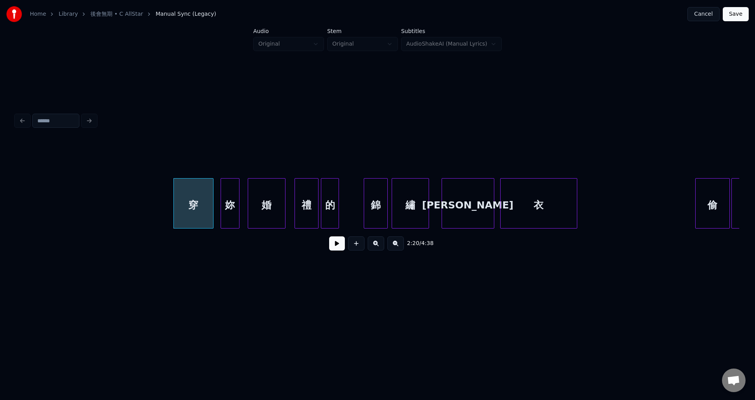
click at [65, 202] on div "穿 妳 婚 禮 的 錦 繡 羅 衣 偷 偷" at bounding box center [65, 203] width 21911 height 50
click at [326, 249] on div "2:19 / 4:38" at bounding box center [377, 243] width 711 height 17
click at [334, 249] on button at bounding box center [337, 243] width 16 height 14
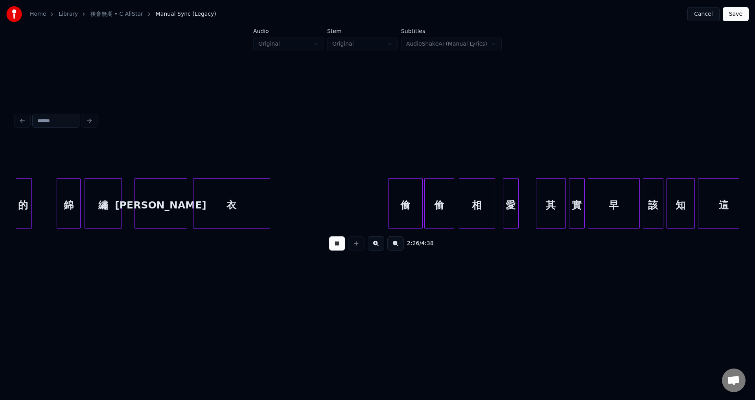
scroll to position [0, 11237]
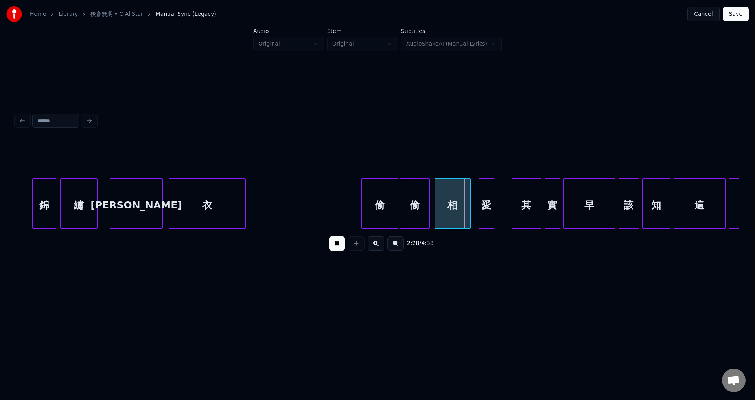
click at [362, 215] on div at bounding box center [363, 204] width 2 height 50
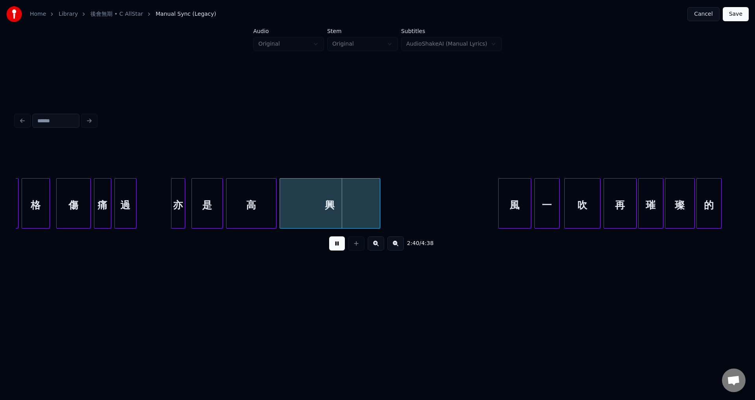
scroll to position [0, 12293]
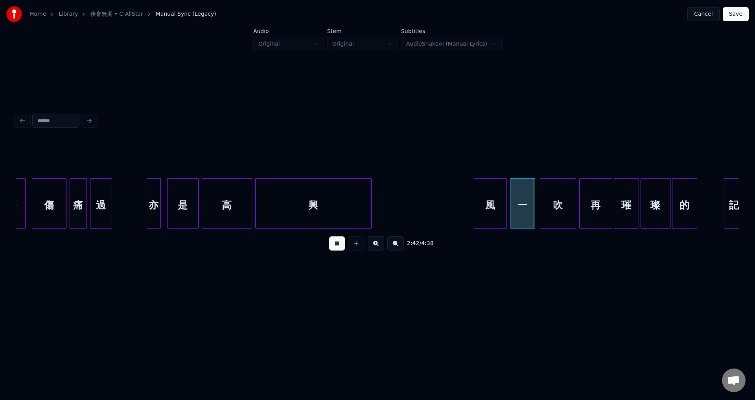
click at [369, 207] on div at bounding box center [370, 204] width 2 height 50
click at [352, 214] on div at bounding box center [352, 204] width 2 height 50
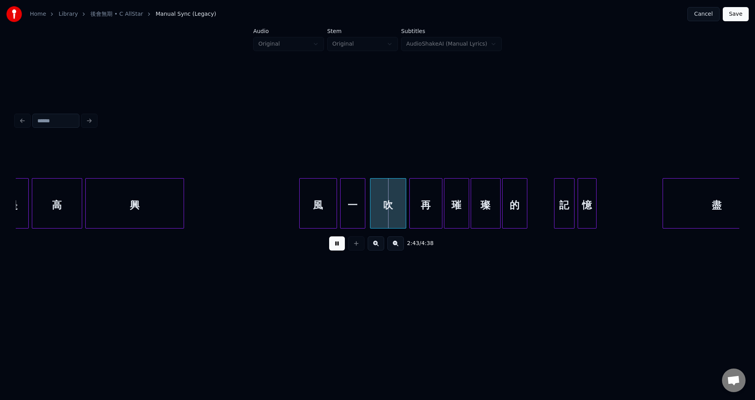
click at [301, 218] on div at bounding box center [301, 204] width 2 height 50
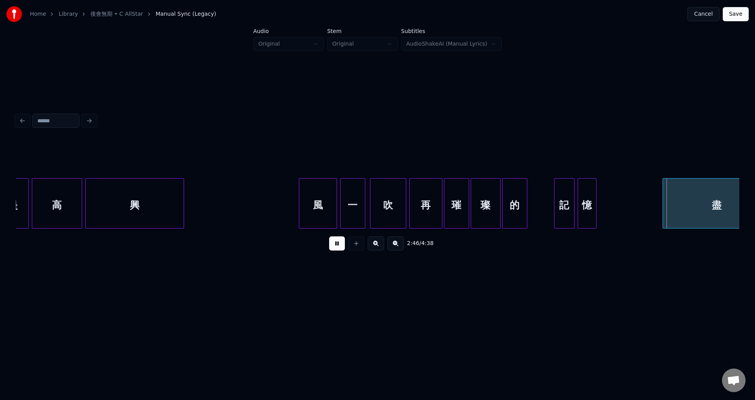
click at [334, 247] on button at bounding box center [337, 243] width 16 height 14
click at [540, 215] on div "的" at bounding box center [534, 205] width 24 height 53
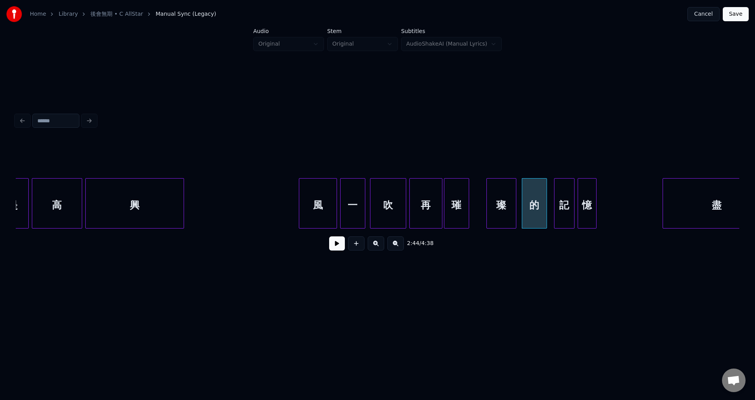
click at [506, 213] on div "璨" at bounding box center [501, 205] width 29 height 53
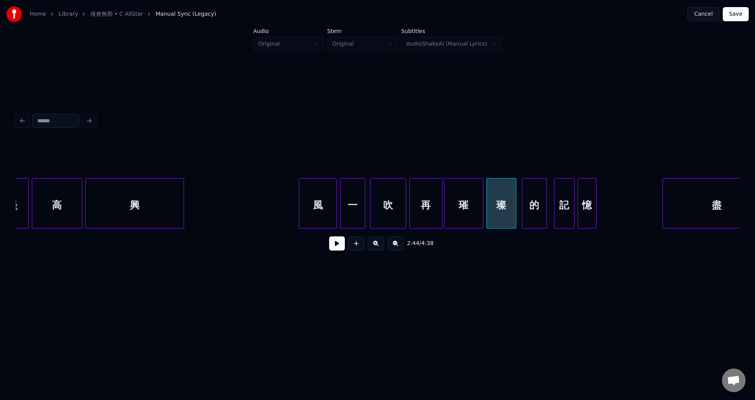
click at [483, 213] on div at bounding box center [482, 204] width 2 height 50
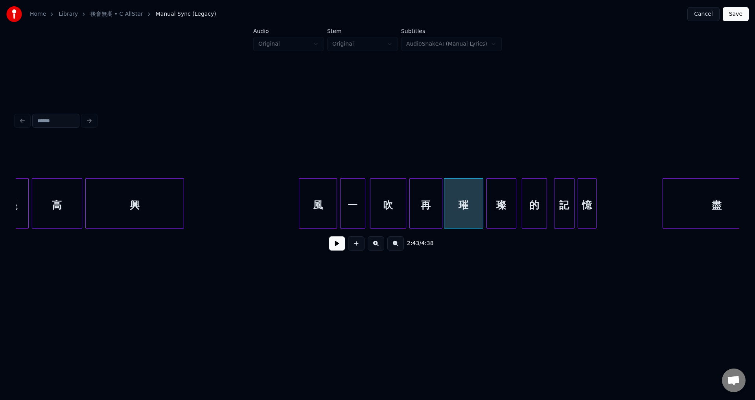
click at [341, 247] on button at bounding box center [337, 243] width 16 height 14
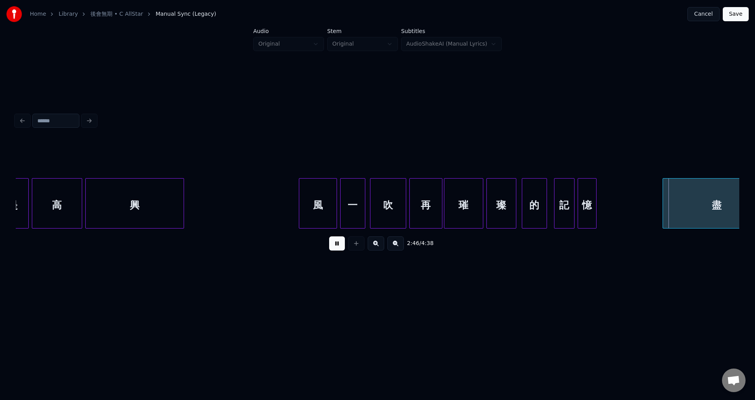
click at [336, 247] on button at bounding box center [337, 243] width 16 height 14
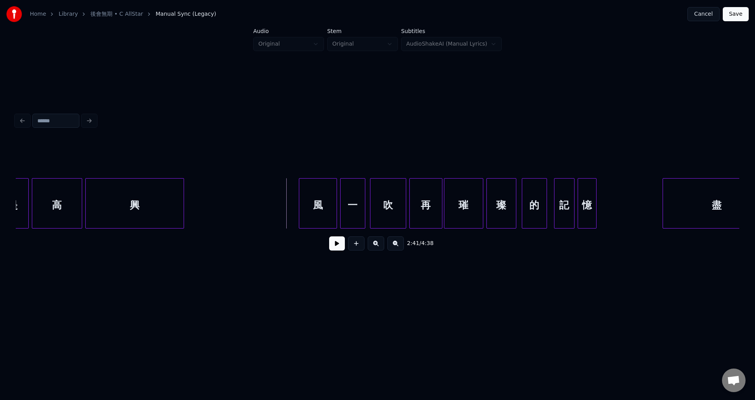
click at [337, 249] on button at bounding box center [337, 243] width 16 height 14
click at [339, 246] on button at bounding box center [337, 243] width 16 height 14
click at [336, 247] on button at bounding box center [337, 243] width 16 height 14
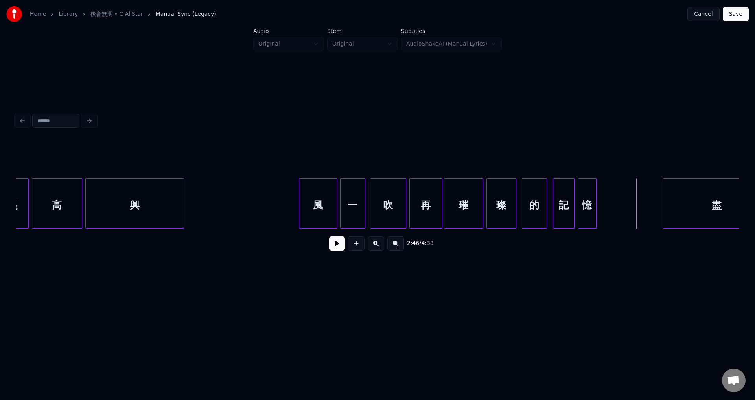
click at [554, 213] on div at bounding box center [554, 204] width 2 height 50
click at [521, 215] on div at bounding box center [522, 204] width 2 height 50
click at [336, 244] on button at bounding box center [337, 243] width 16 height 14
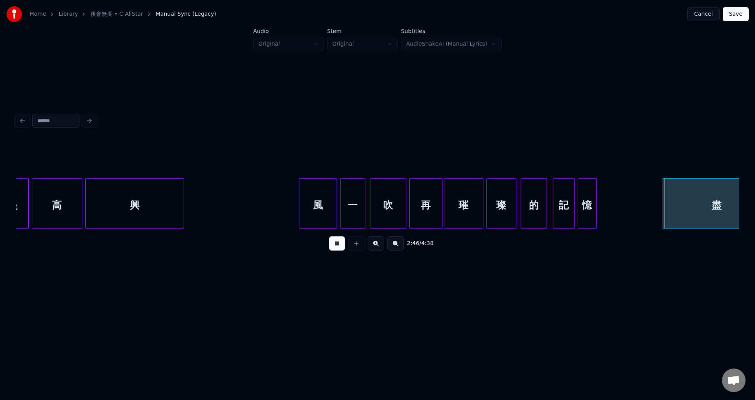
click at [336, 247] on button at bounding box center [337, 243] width 16 height 14
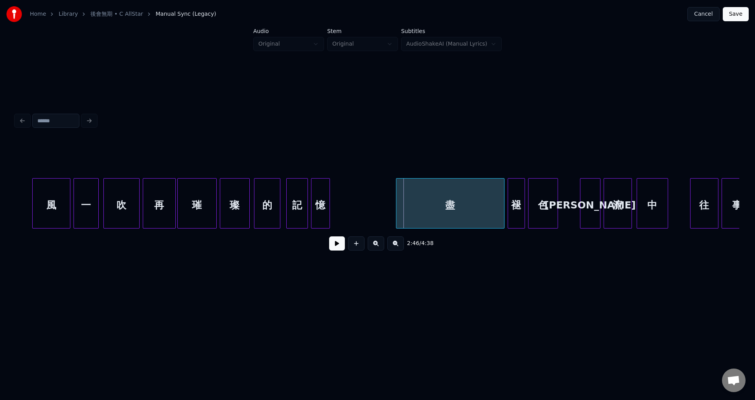
scroll to position [0, 12778]
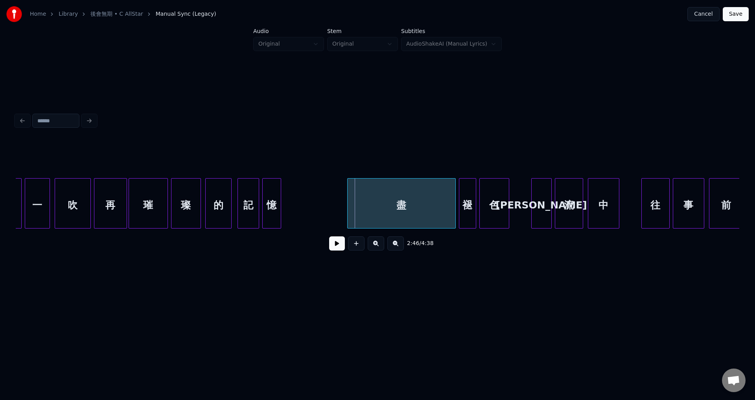
click at [336, 247] on button at bounding box center [337, 243] width 16 height 14
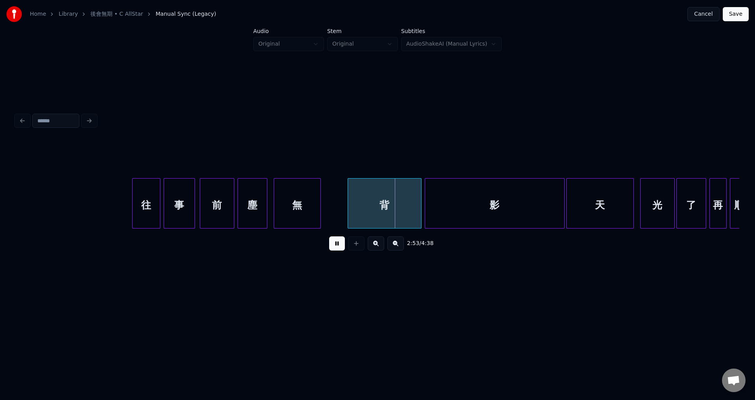
scroll to position [0, 13409]
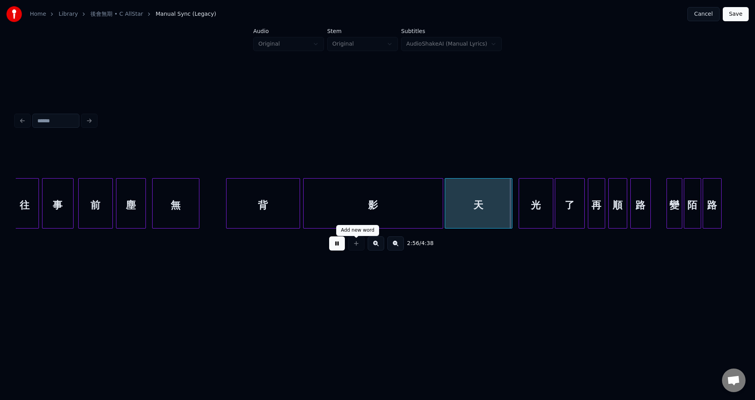
click at [339, 249] on button at bounding box center [337, 243] width 16 height 14
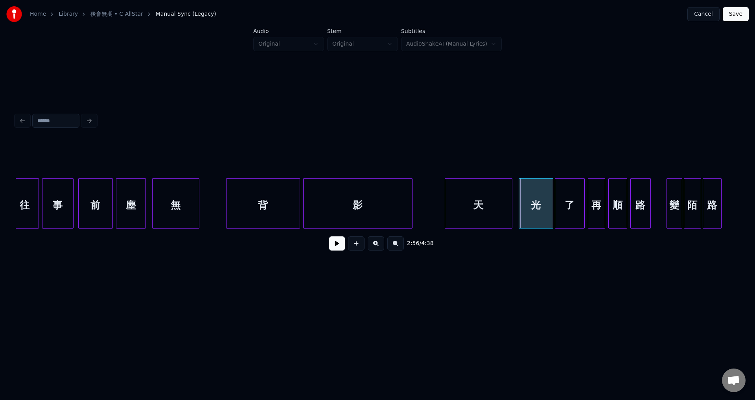
click at [410, 210] on div at bounding box center [411, 204] width 2 height 50
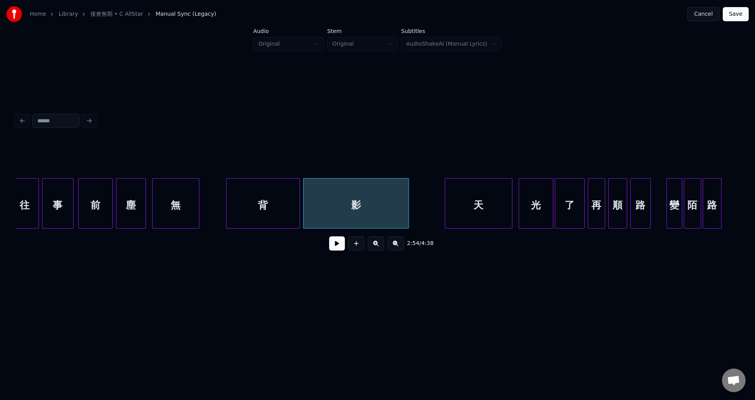
click at [327, 208] on div "影" at bounding box center [356, 205] width 105 height 53
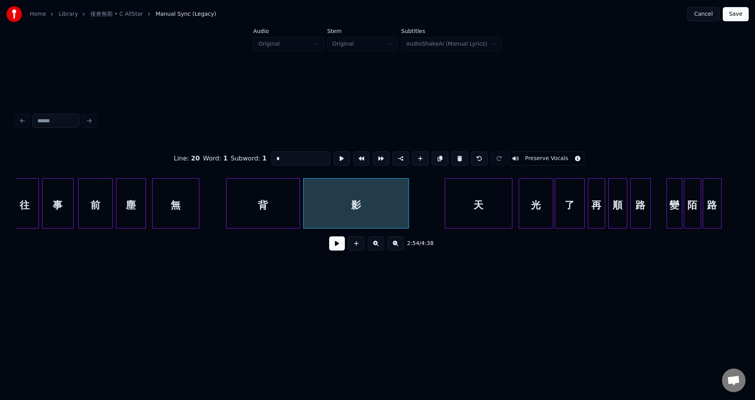
type input "*"
click at [336, 244] on button at bounding box center [337, 243] width 16 height 14
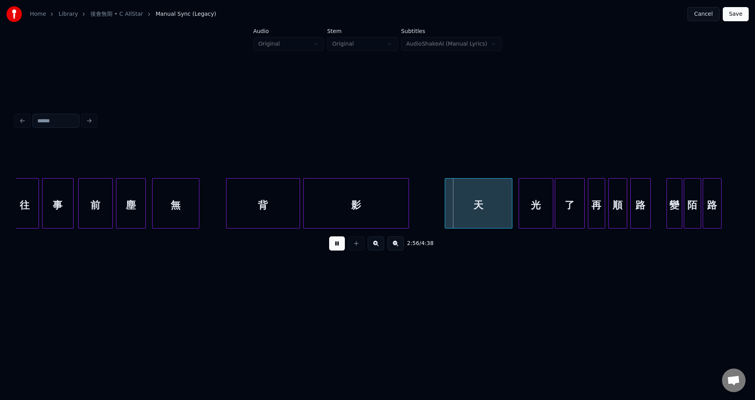
click at [340, 247] on button at bounding box center [337, 243] width 16 height 14
click at [442, 218] on div at bounding box center [443, 204] width 2 height 50
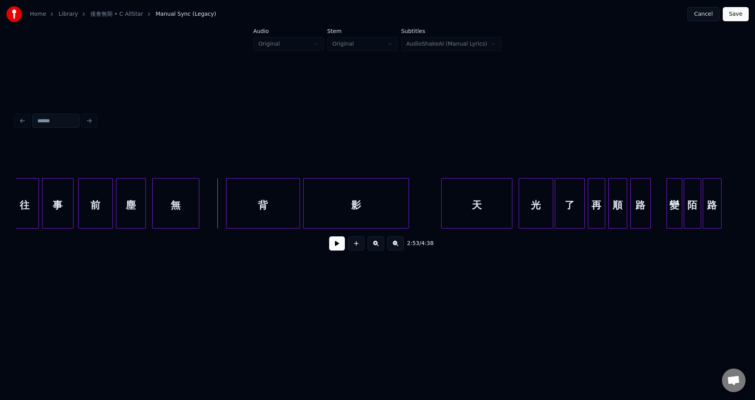
click at [332, 248] on button at bounding box center [337, 243] width 16 height 14
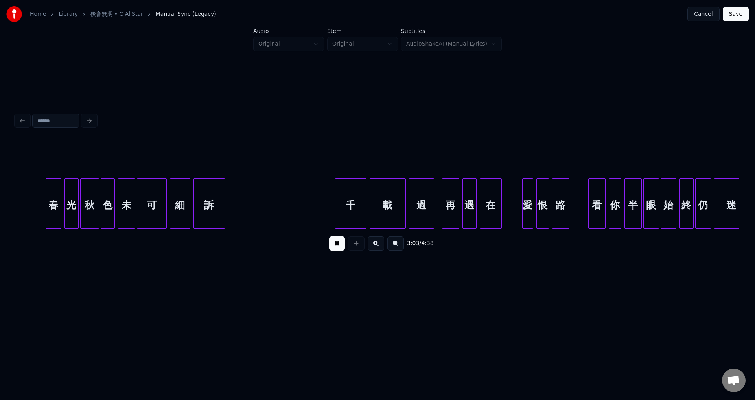
scroll to position [0, 14173]
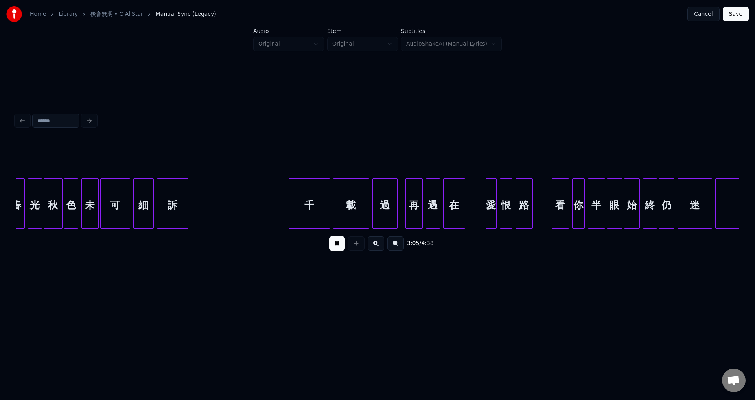
click at [291, 223] on div at bounding box center [290, 204] width 2 height 50
click at [402, 217] on div at bounding box center [403, 204] width 2 height 50
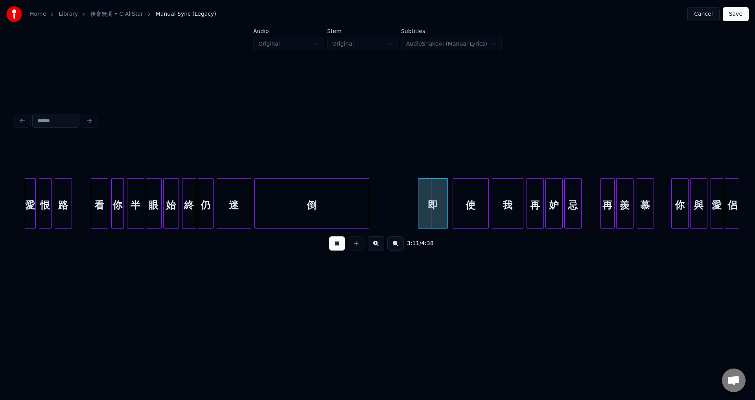
scroll to position [0, 14647]
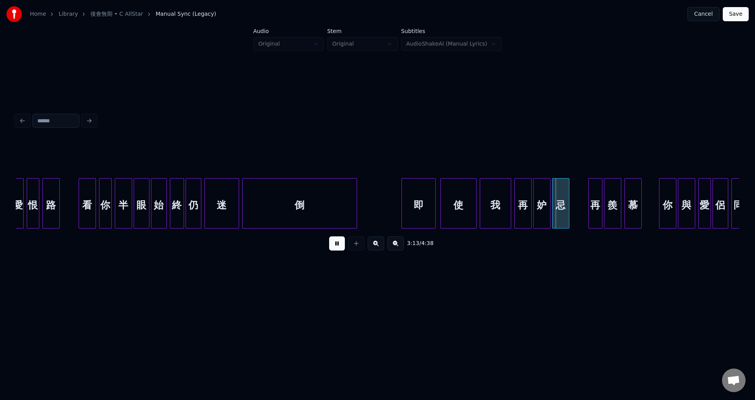
click at [403, 220] on div at bounding box center [403, 204] width 2 height 50
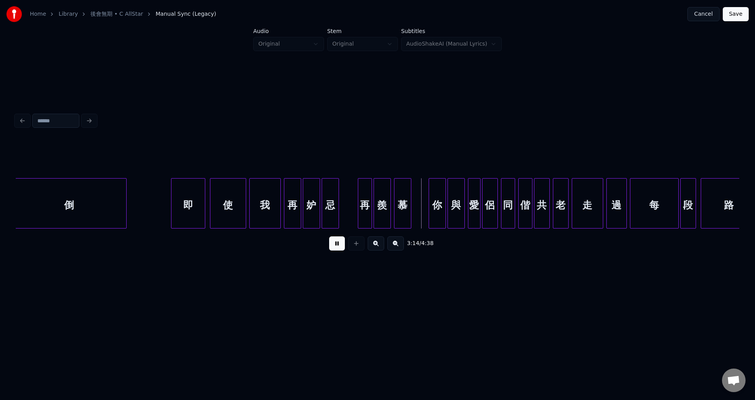
scroll to position [0, 14913]
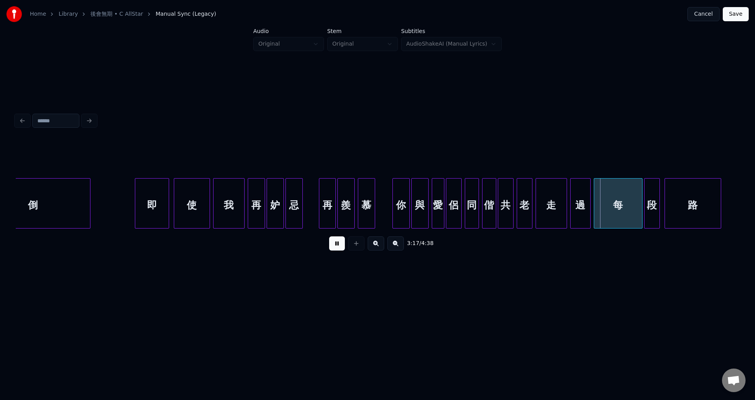
click at [319, 218] on div at bounding box center [320, 204] width 2 height 50
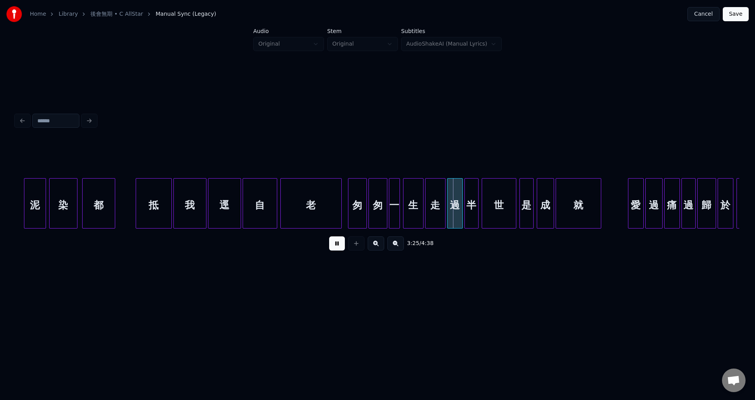
scroll to position [0, 15763]
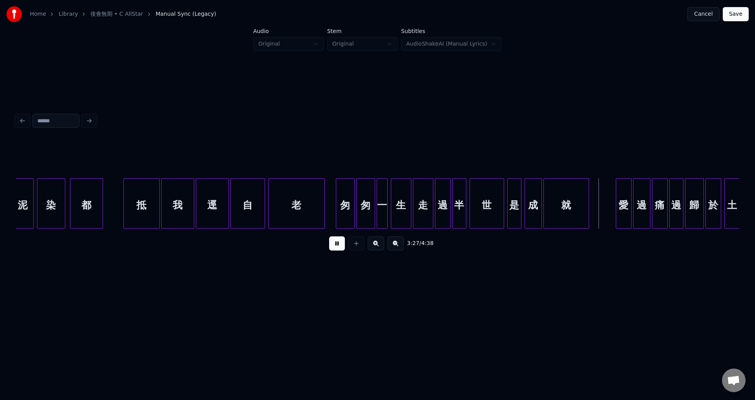
click at [322, 218] on div at bounding box center [323, 204] width 2 height 50
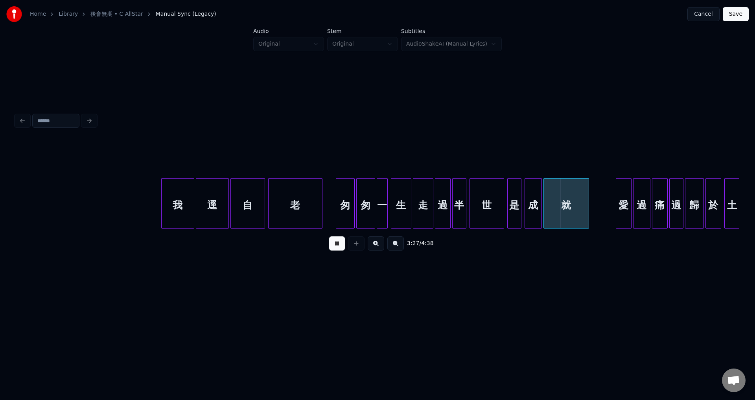
scroll to position [0, 16018]
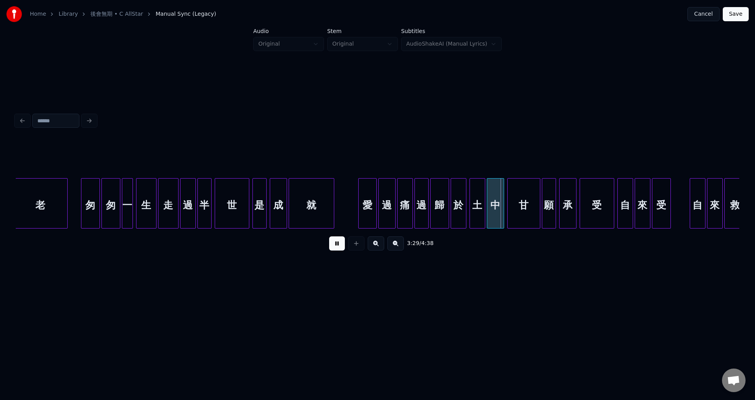
click at [360, 218] on div at bounding box center [360, 204] width 2 height 50
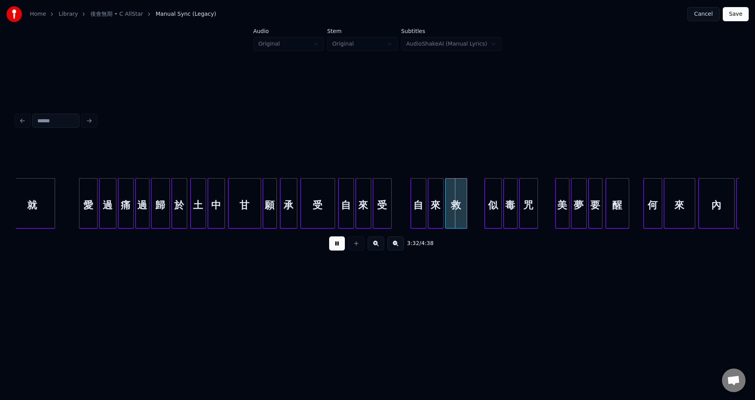
scroll to position [0, 16309]
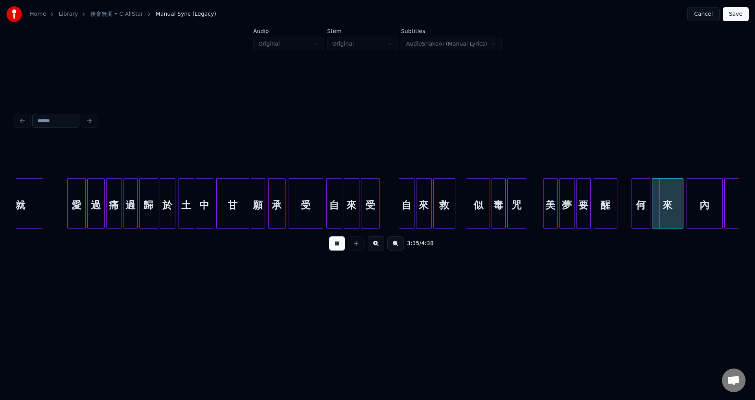
click at [467, 210] on div at bounding box center [468, 204] width 2 height 50
click at [398, 214] on div at bounding box center [399, 204] width 2 height 50
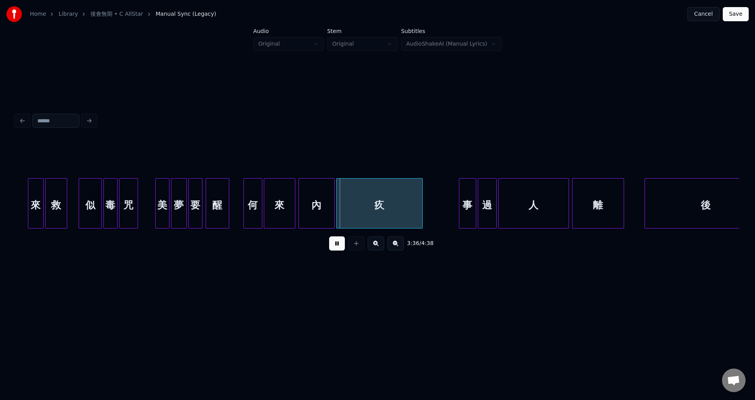
scroll to position [0, 16709]
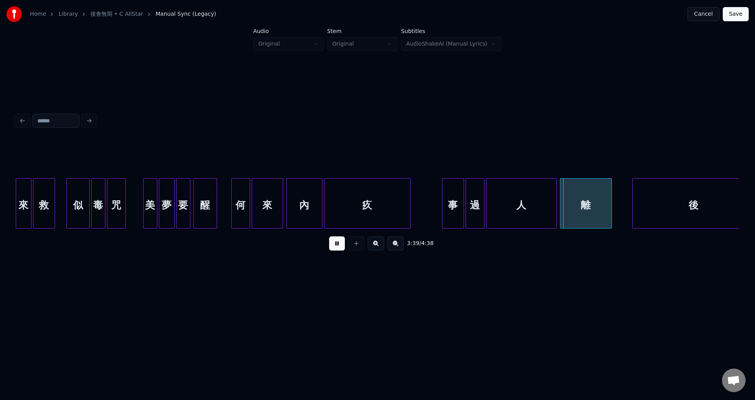
click at [443, 221] on div at bounding box center [444, 204] width 2 height 50
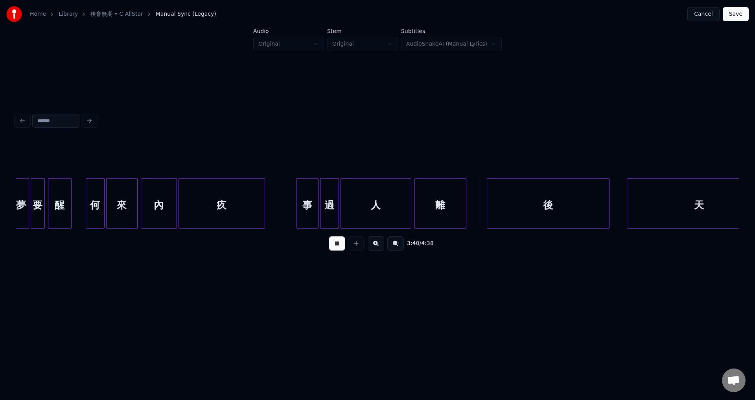
scroll to position [0, 16879]
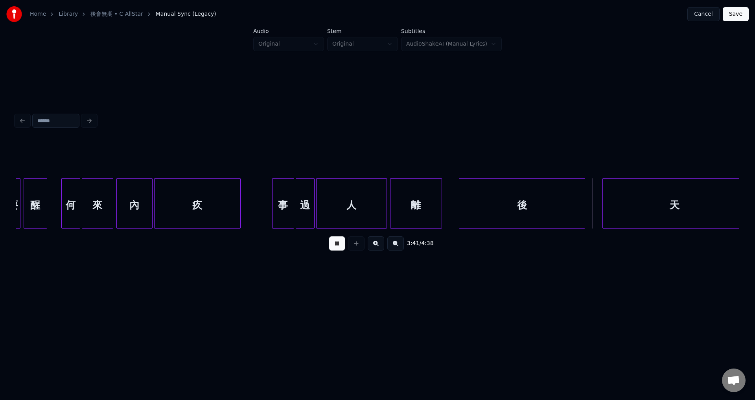
click at [461, 218] on div at bounding box center [460, 204] width 2 height 50
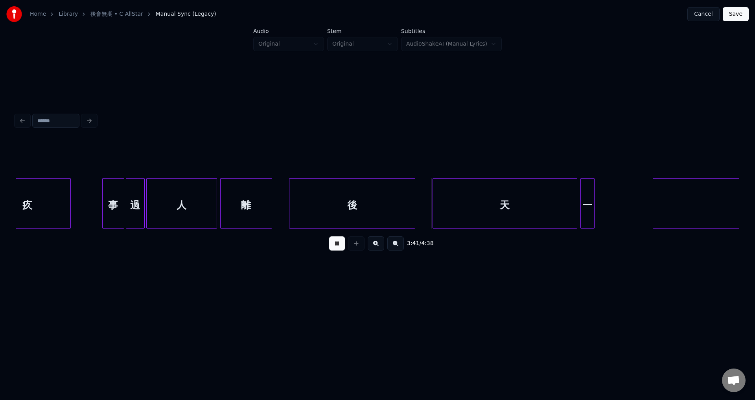
scroll to position [0, 17074]
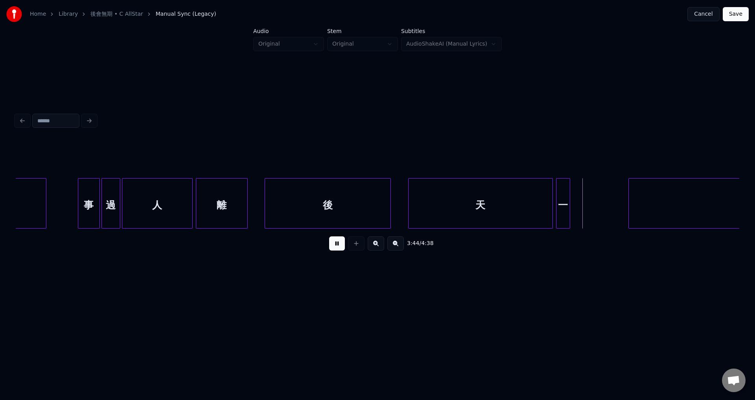
click at [334, 249] on button at bounding box center [337, 243] width 16 height 14
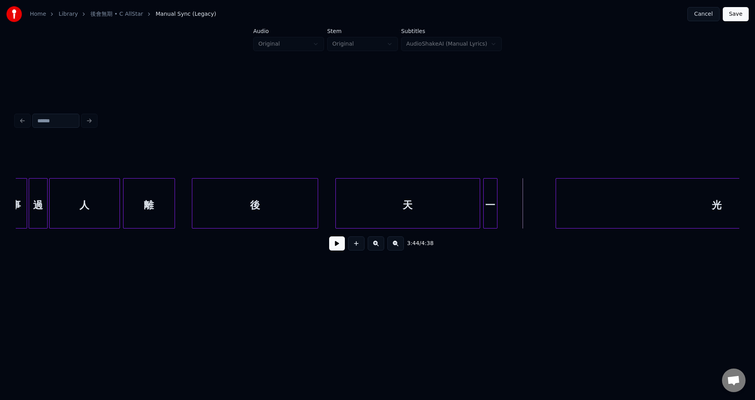
scroll to position [0, 17182]
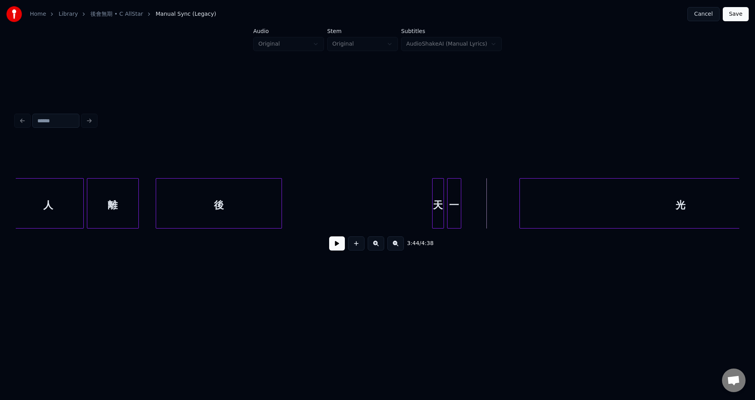
click at [434, 201] on div at bounding box center [434, 204] width 2 height 50
click at [507, 204] on div "一" at bounding box center [506, 205] width 13 height 53
click at [490, 203] on div "天" at bounding box center [484, 205] width 11 height 53
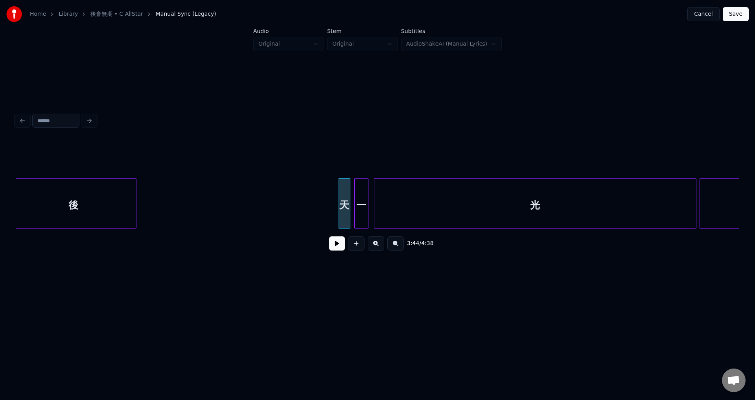
scroll to position [0, 17341]
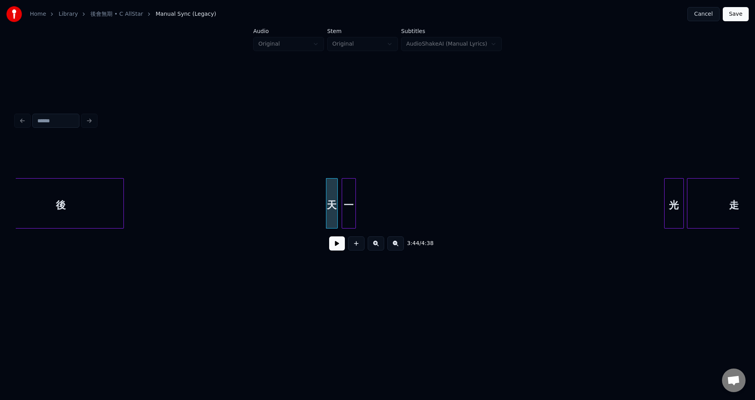
click at [667, 206] on div at bounding box center [666, 204] width 2 height 50
click at [658, 203] on div "一" at bounding box center [656, 205] width 13 height 53
click at [621, 202] on div "天" at bounding box center [622, 205] width 11 height 53
click at [334, 247] on button at bounding box center [337, 243] width 16 height 14
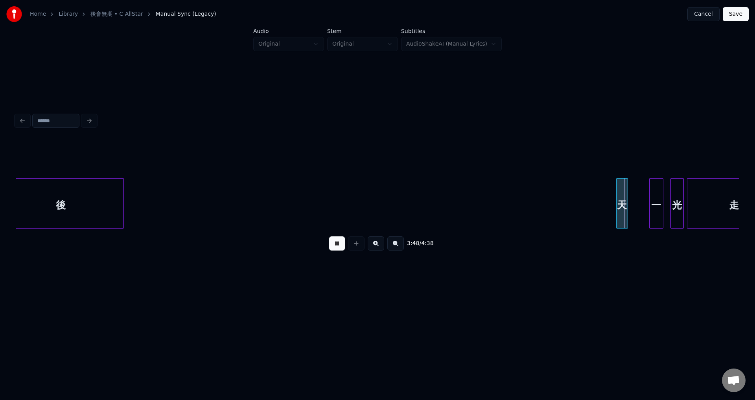
click at [336, 247] on button at bounding box center [337, 243] width 16 height 14
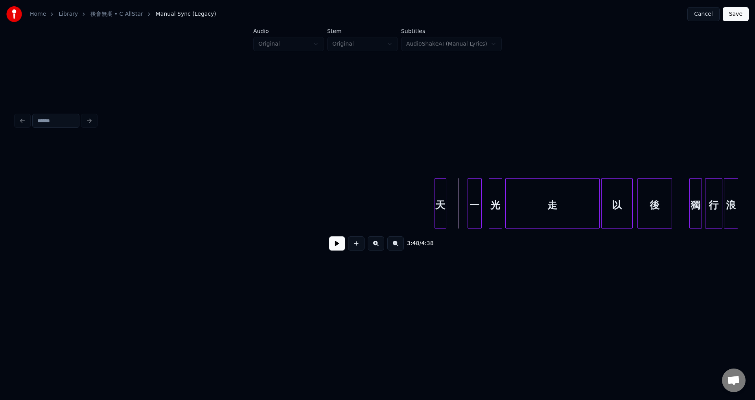
scroll to position [0, 17535]
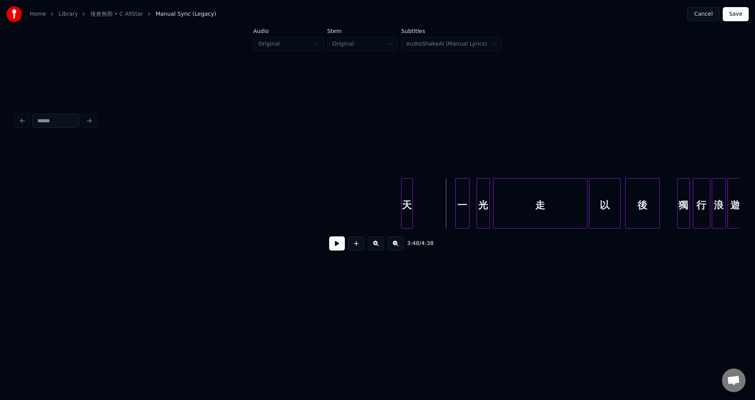
click at [407, 208] on div "天" at bounding box center [407, 205] width 11 height 53
click at [452, 209] on div at bounding box center [451, 204] width 2 height 50
click at [465, 207] on div "一" at bounding box center [465, 205] width 13 height 53
click at [337, 248] on button at bounding box center [337, 243] width 16 height 14
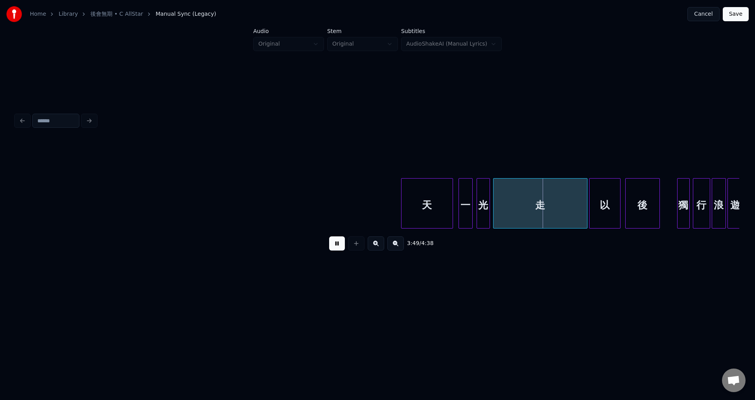
click at [338, 248] on button at bounding box center [337, 243] width 16 height 14
click at [528, 205] on div at bounding box center [529, 204] width 2 height 50
click at [497, 205] on div "光" at bounding box center [498, 205] width 13 height 53
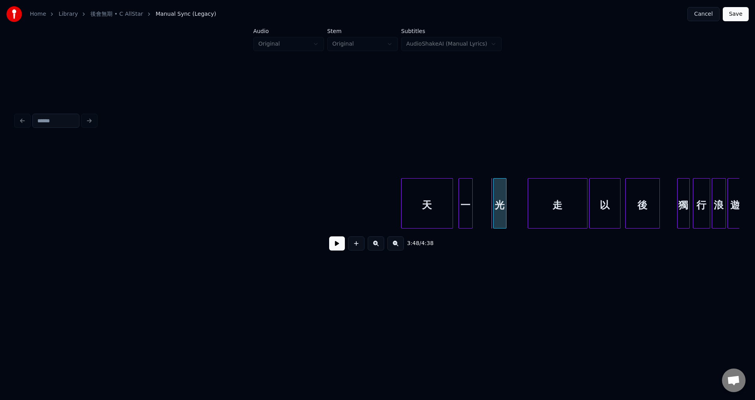
click at [506, 209] on div "光" at bounding box center [499, 203] width 13 height 50
click at [506, 210] on div "光" at bounding box center [499, 203] width 13 height 50
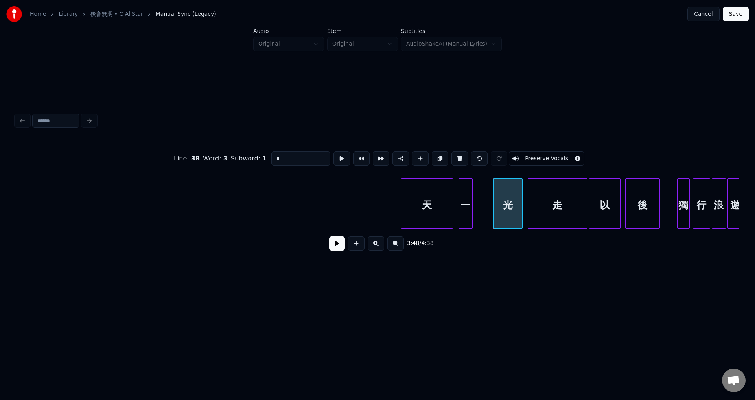
click at [520, 211] on div at bounding box center [521, 204] width 2 height 50
click at [488, 214] on div at bounding box center [488, 204] width 2 height 50
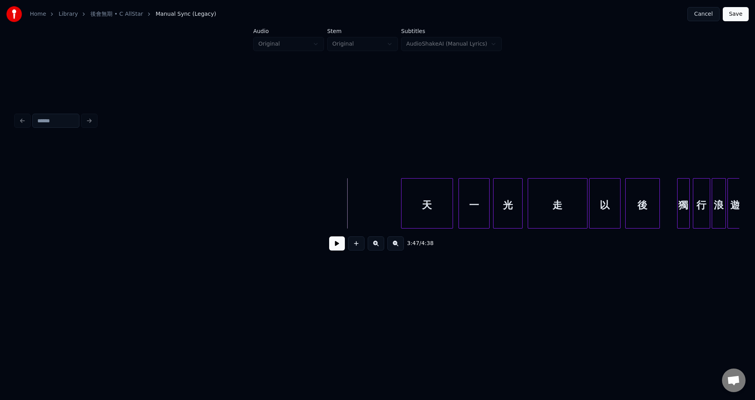
click at [334, 247] on button at bounding box center [337, 243] width 16 height 14
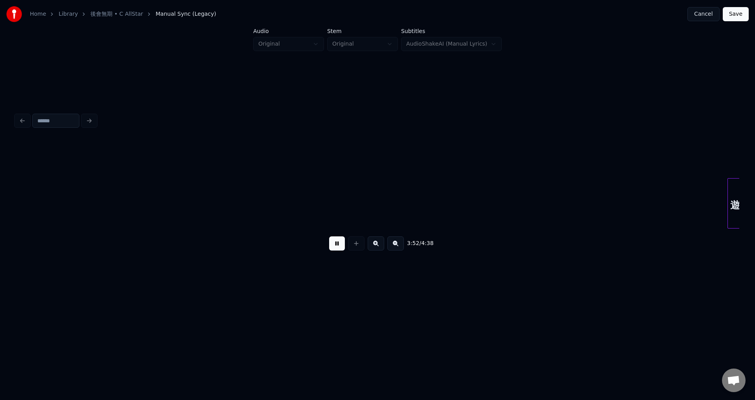
scroll to position [0, 18259]
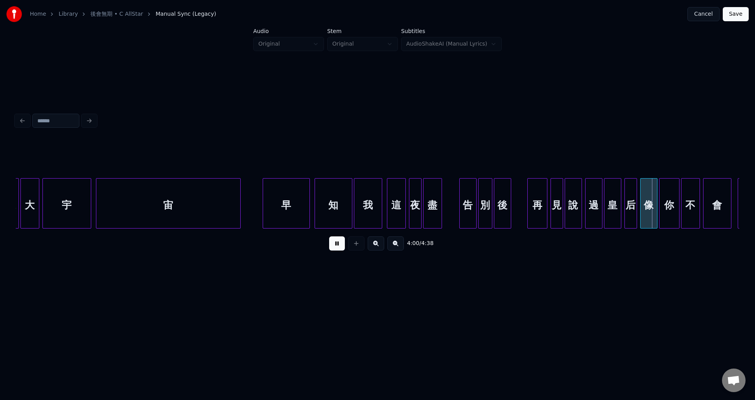
click at [528, 223] on div at bounding box center [529, 204] width 2 height 50
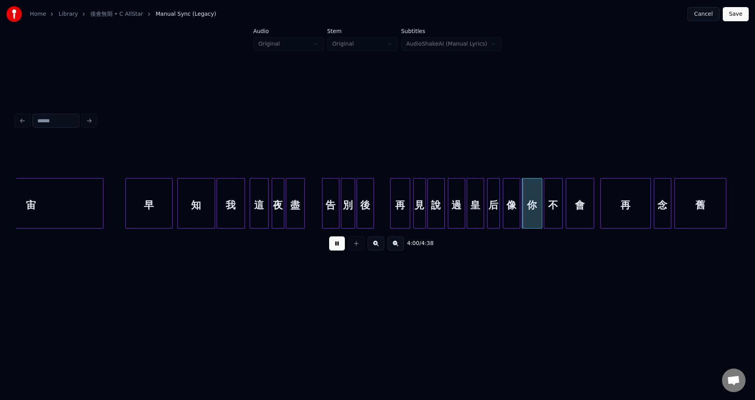
scroll to position [0, 18420]
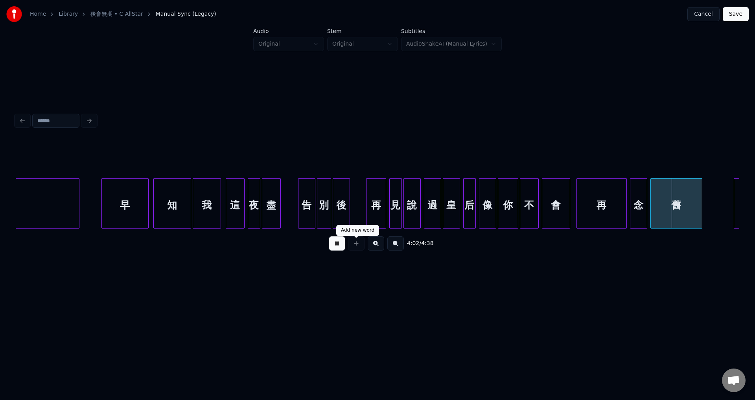
click at [337, 244] on button at bounding box center [337, 243] width 16 height 14
click at [378, 219] on div "再" at bounding box center [376, 205] width 19 height 53
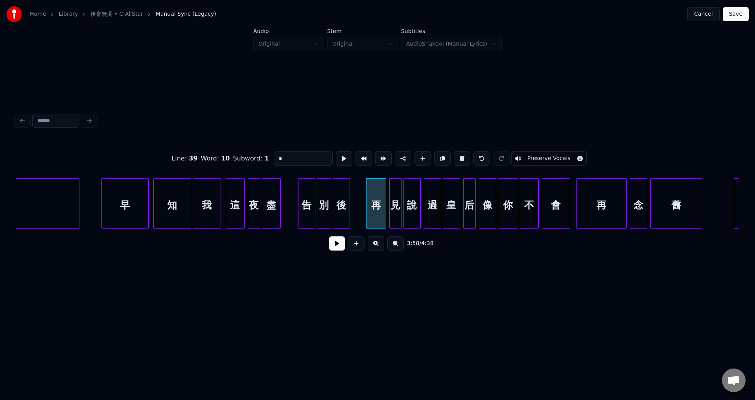
click at [339, 246] on button at bounding box center [337, 243] width 16 height 14
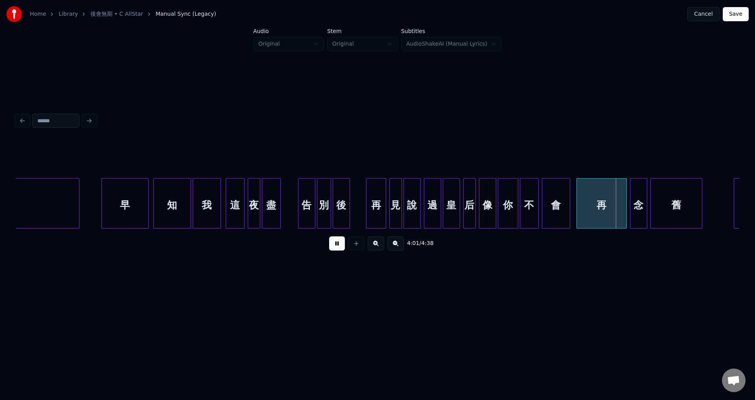
click at [338, 246] on button at bounding box center [337, 243] width 16 height 14
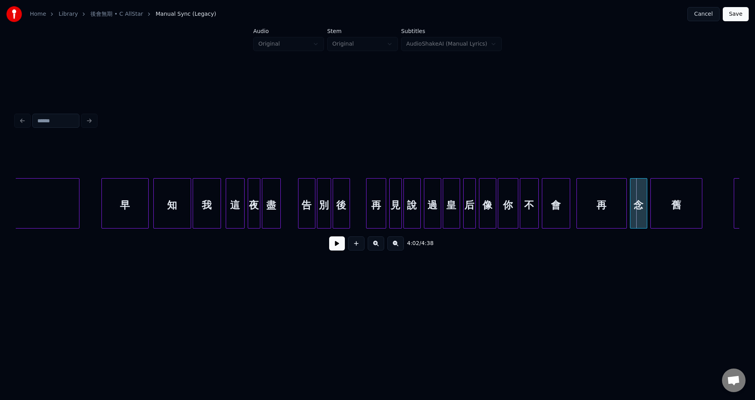
click at [336, 249] on button at bounding box center [337, 243] width 16 height 14
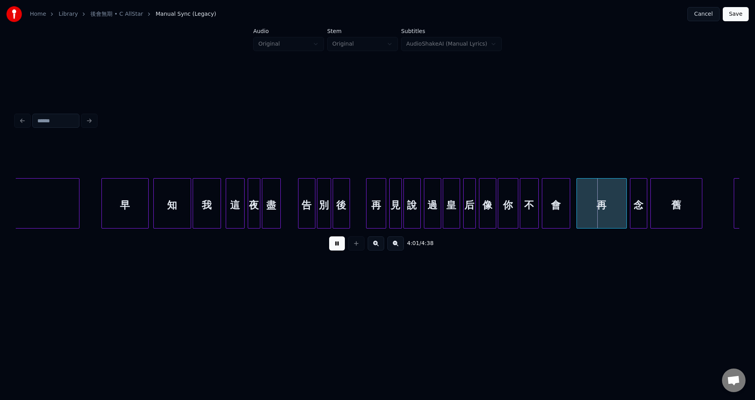
click at [336, 249] on button at bounding box center [337, 243] width 16 height 14
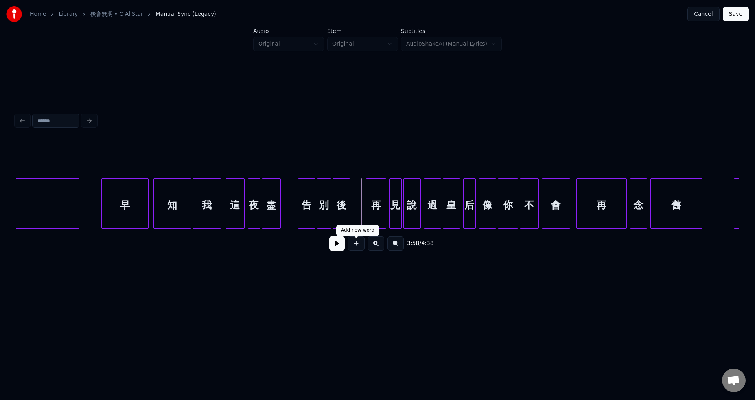
click at [343, 241] on button at bounding box center [337, 243] width 16 height 14
click at [336, 248] on button at bounding box center [337, 243] width 16 height 14
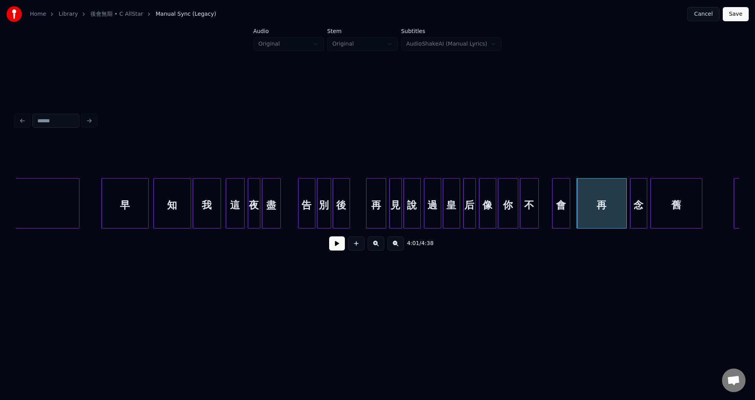
click at [555, 214] on div at bounding box center [554, 204] width 2 height 50
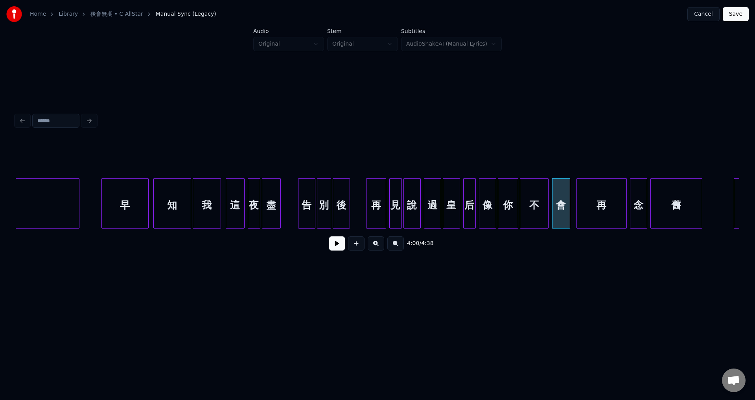
click at [548, 214] on div at bounding box center [547, 204] width 2 height 50
click at [340, 244] on button at bounding box center [337, 243] width 16 height 14
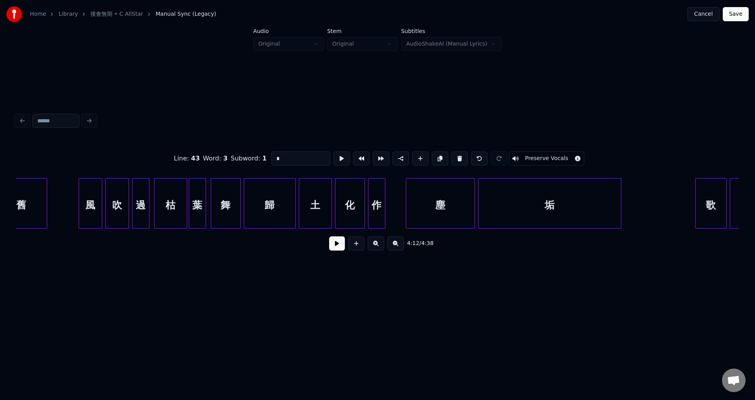
scroll to position [0, 19052]
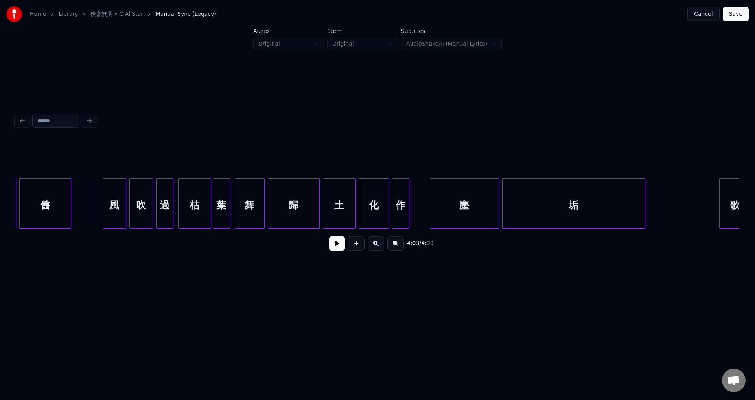
click at [343, 249] on button at bounding box center [337, 243] width 16 height 14
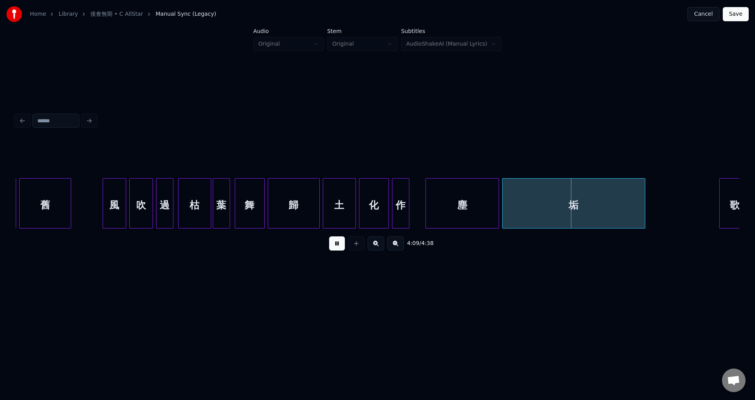
click at [426, 221] on div at bounding box center [427, 204] width 2 height 50
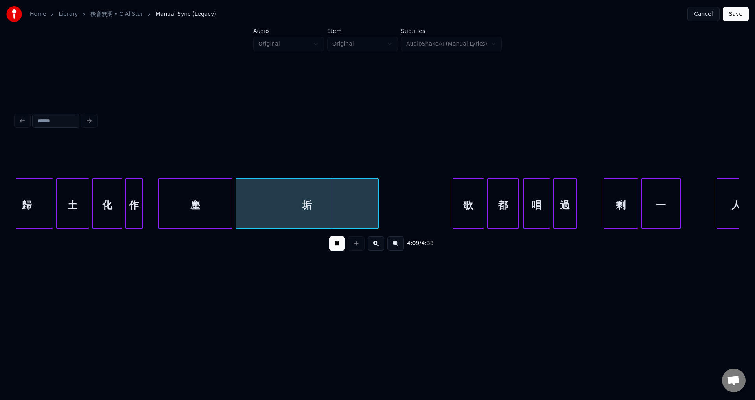
scroll to position [0, 19379]
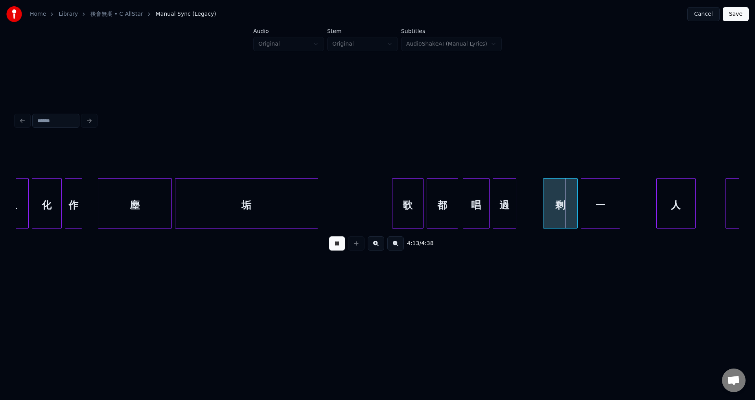
click at [207, 206] on div "垢" at bounding box center [246, 205] width 142 height 53
click at [340, 247] on button at bounding box center [337, 243] width 16 height 14
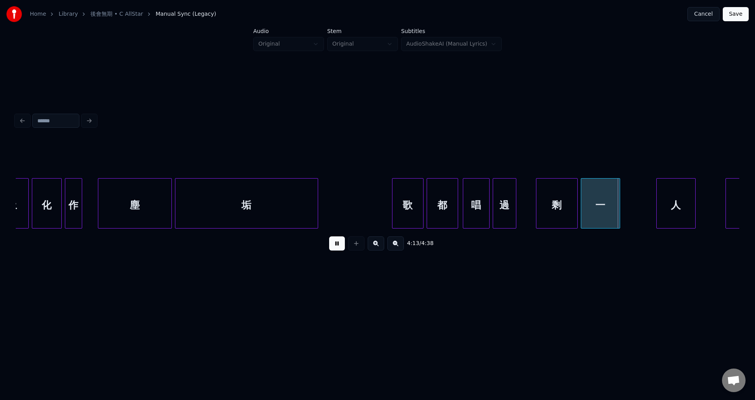
click at [537, 219] on div at bounding box center [538, 204] width 2 height 50
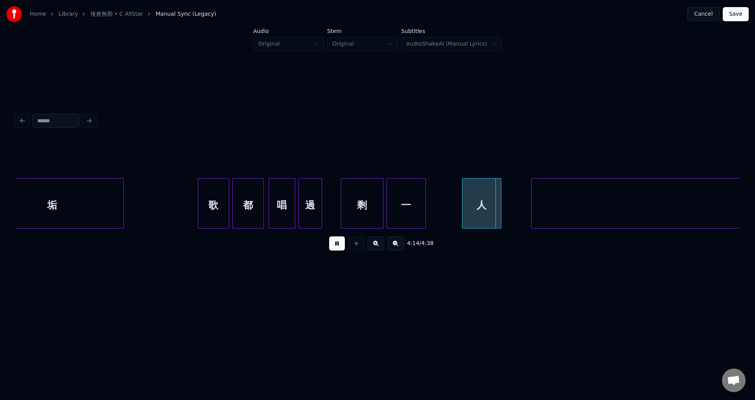
scroll to position [0, 19634]
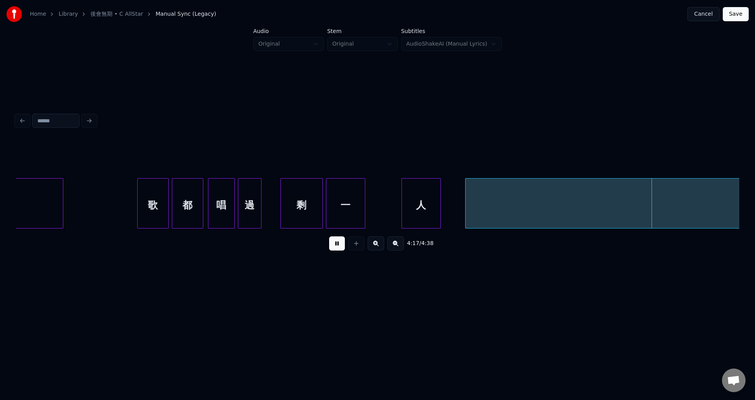
click at [466, 219] on div at bounding box center [467, 204] width 2 height 50
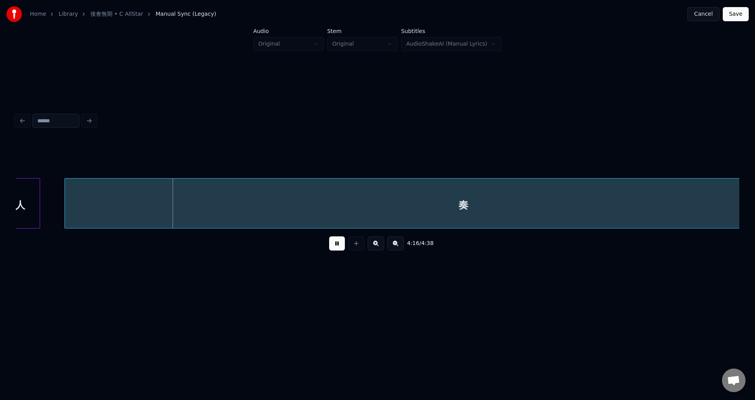
scroll to position [0, 20059]
click at [338, 248] on button at bounding box center [337, 243] width 16 height 14
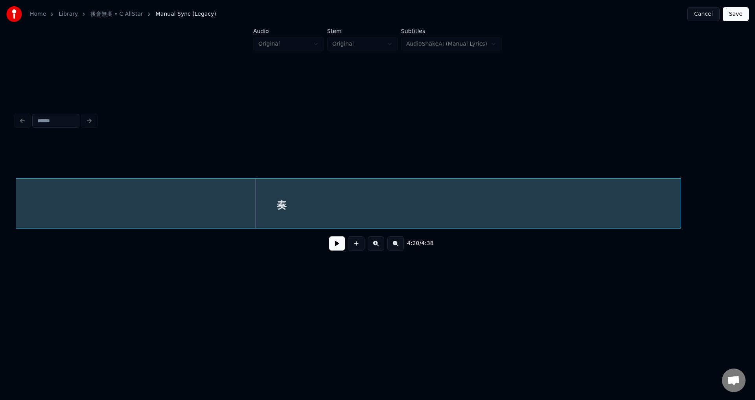
scroll to position [0, 20265]
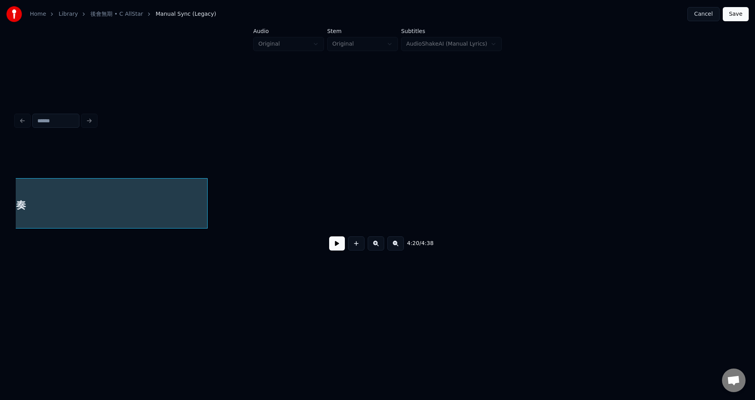
click at [205, 213] on div at bounding box center [206, 204] width 2 height 50
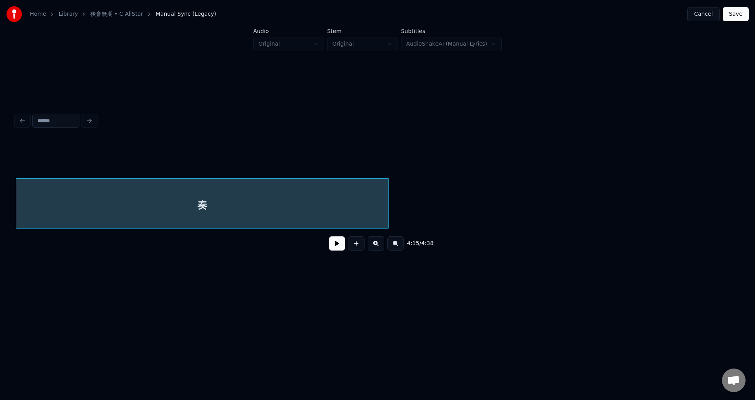
scroll to position [0, 19876]
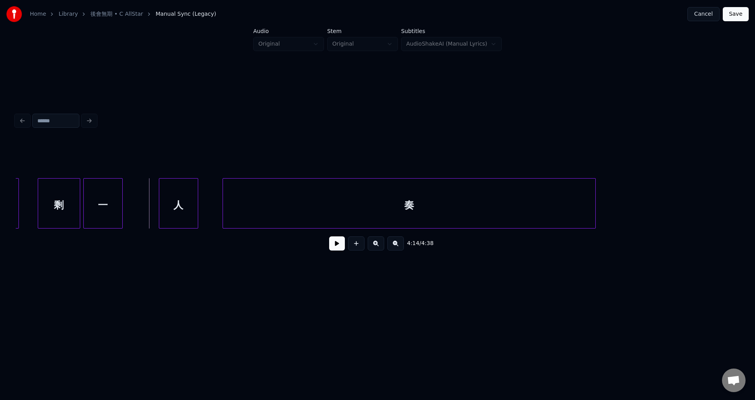
click at [333, 248] on button at bounding box center [337, 243] width 16 height 14
click at [338, 248] on button at bounding box center [337, 243] width 16 height 14
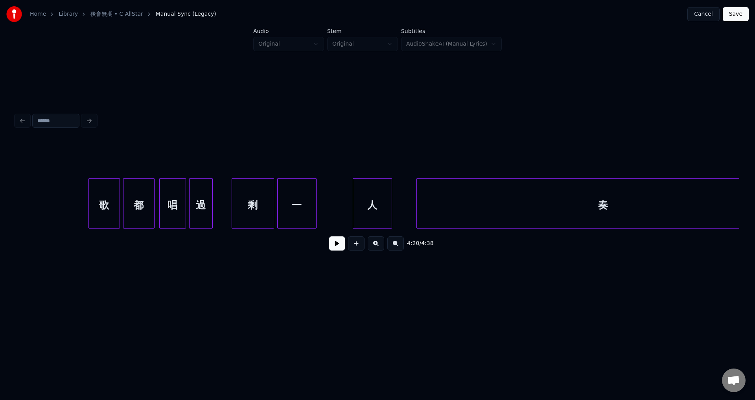
scroll to position [0, 19646]
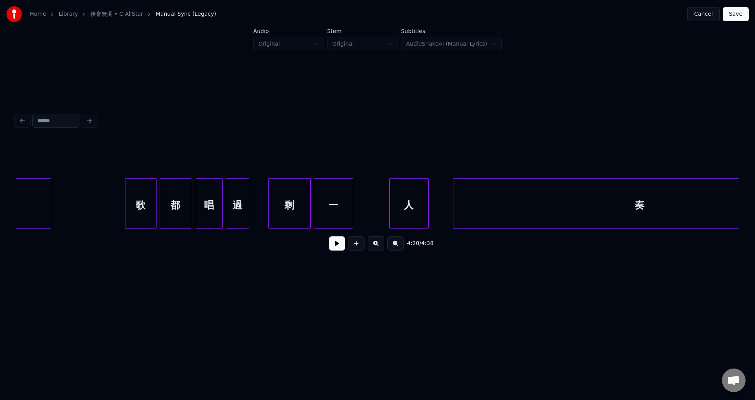
click at [738, 15] on button "Save" at bounding box center [736, 14] width 26 height 14
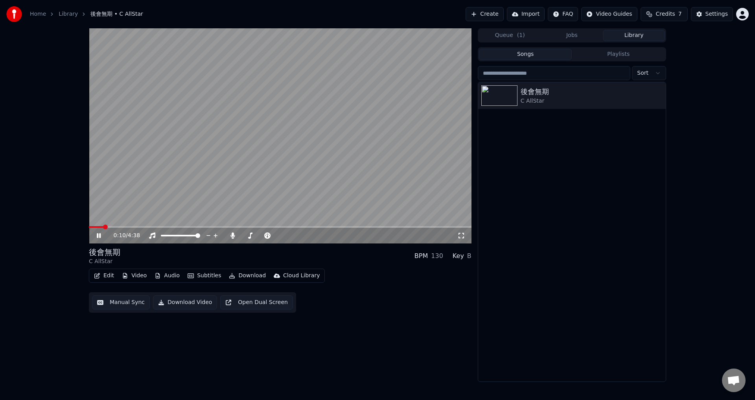
click at [116, 227] on span at bounding box center [280, 227] width 383 height 2
click at [122, 227] on span at bounding box center [280, 227] width 383 height 2
click at [127, 227] on span at bounding box center [280, 227] width 383 height 2
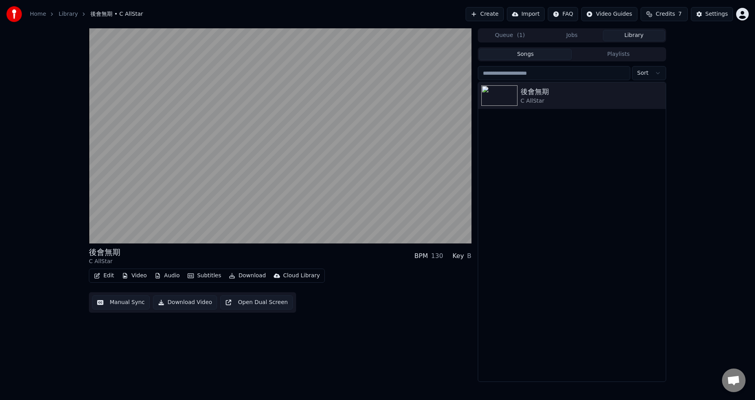
click at [273, 171] on video at bounding box center [280, 135] width 383 height 215
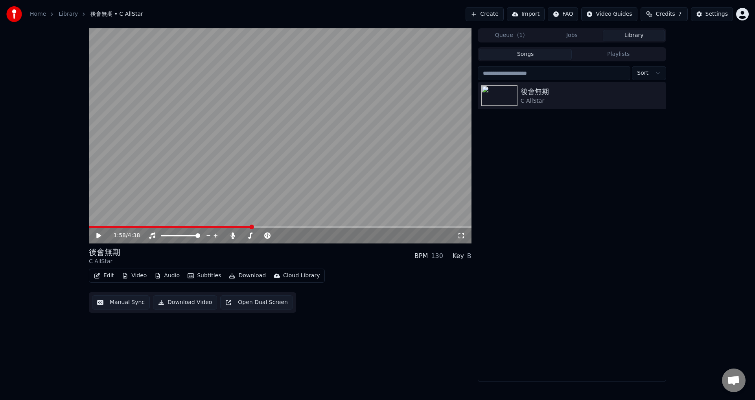
click at [105, 274] on button "Edit" at bounding box center [104, 275] width 26 height 11
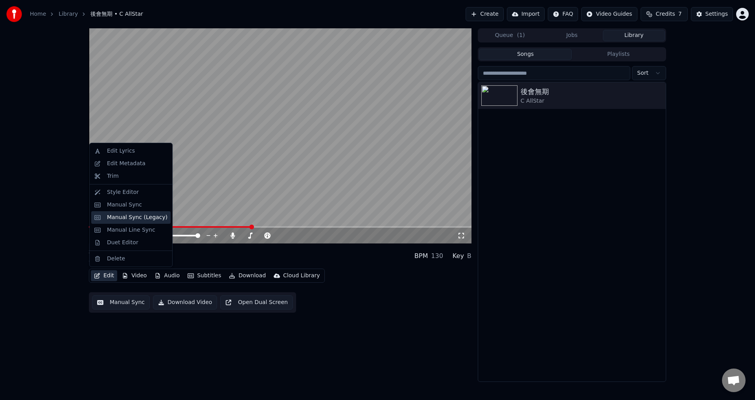
click at [139, 218] on div "Manual Sync (Legacy)" at bounding box center [137, 218] width 61 height 8
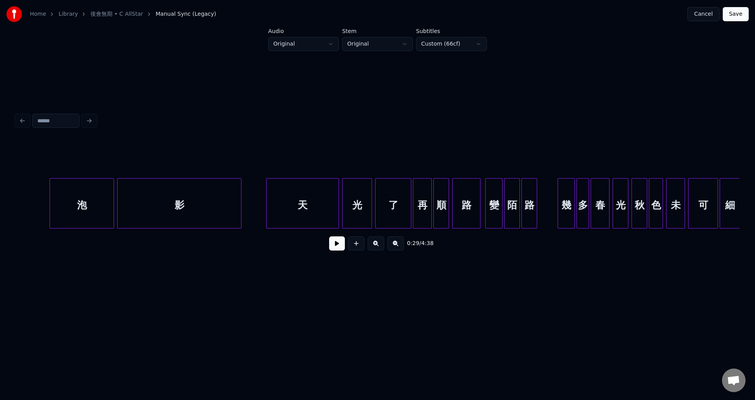
scroll to position [0, 6699]
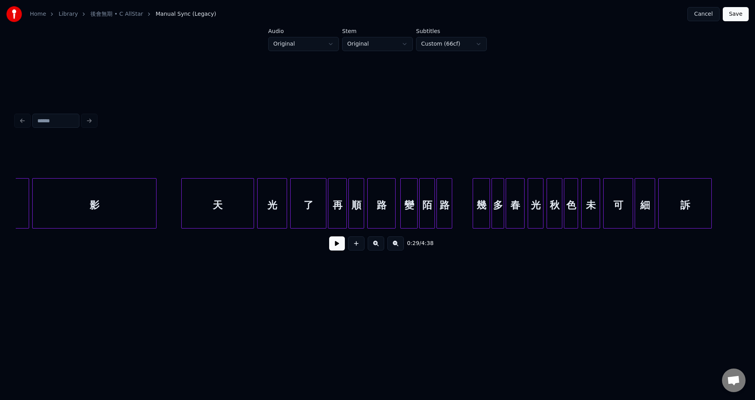
click at [321, 208] on div "了" at bounding box center [308, 205] width 35 height 53
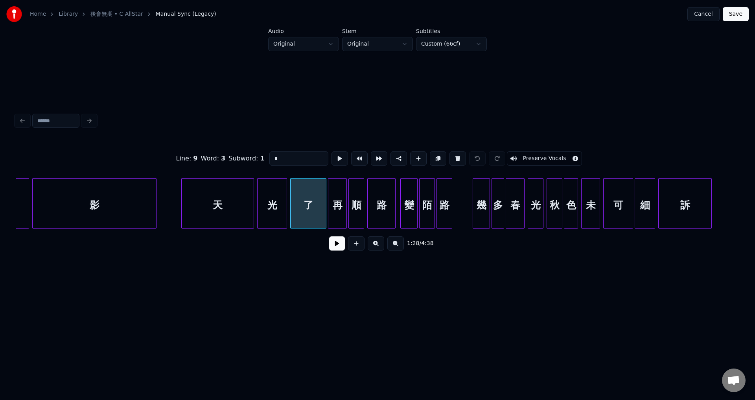
click at [302, 158] on input "*" at bounding box center [298, 158] width 59 height 14
click at [387, 204] on div "路" at bounding box center [382, 205] width 28 height 53
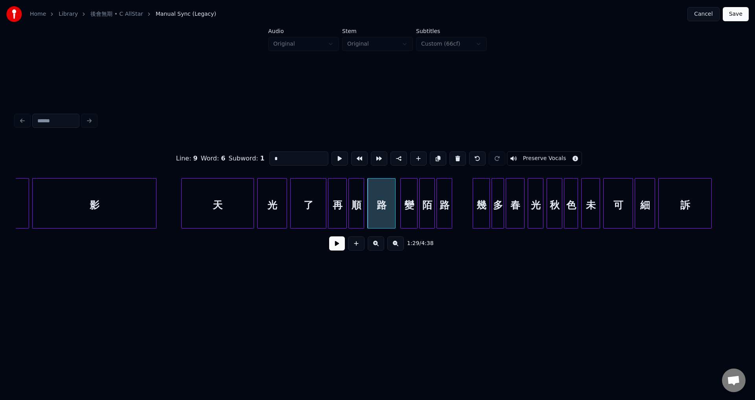
click at [285, 155] on input "*" at bounding box center [298, 158] width 59 height 14
click at [446, 203] on div "路" at bounding box center [444, 205] width 15 height 53
click at [483, 207] on div "幾" at bounding box center [481, 205] width 17 height 53
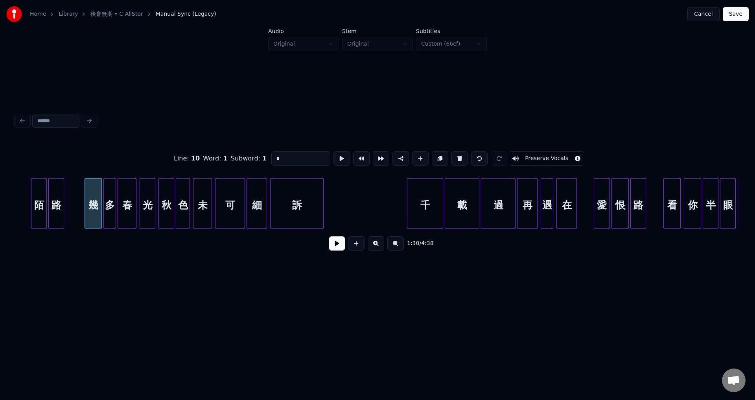
scroll to position [0, 7111]
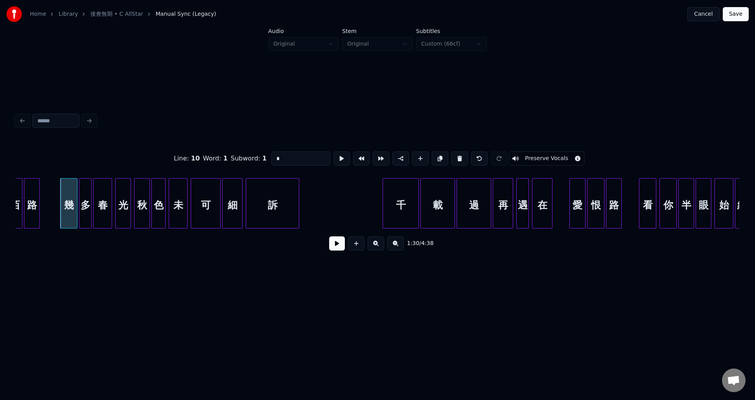
click at [271, 209] on div "訴" at bounding box center [272, 205] width 53 height 53
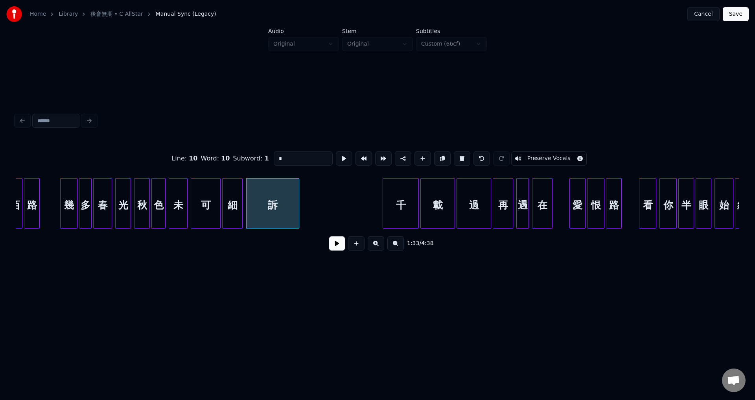
click at [399, 202] on div "千" at bounding box center [400, 205] width 35 height 53
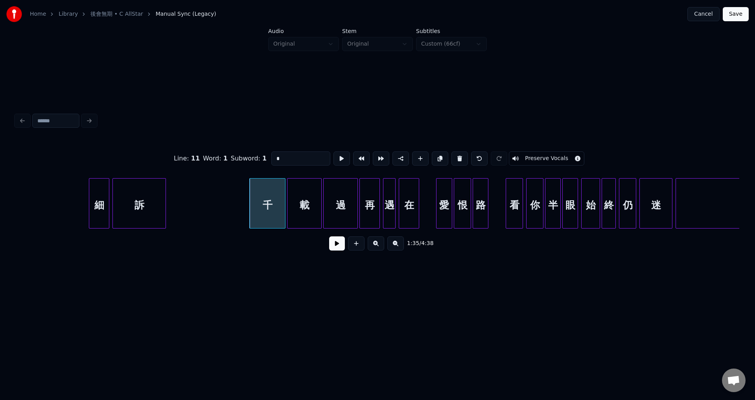
scroll to position [0, 7329]
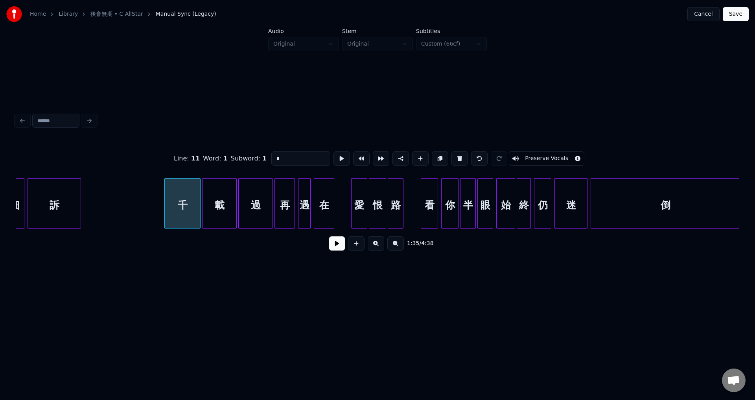
click at [260, 207] on div "過" at bounding box center [256, 205] width 34 height 53
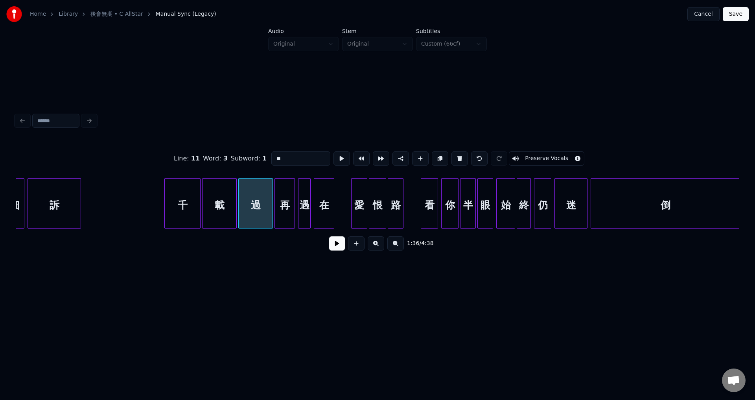
click at [327, 207] on div "在" at bounding box center [324, 205] width 20 height 53
click at [397, 203] on div "路" at bounding box center [395, 205] width 15 height 53
click at [430, 207] on div "看" at bounding box center [429, 205] width 17 height 53
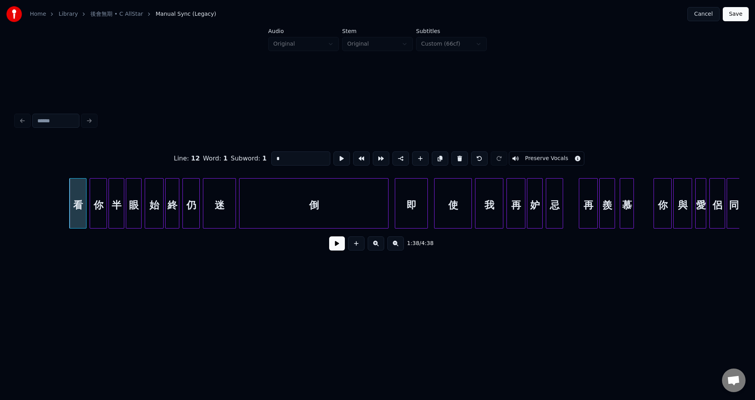
scroll to position [0, 7718]
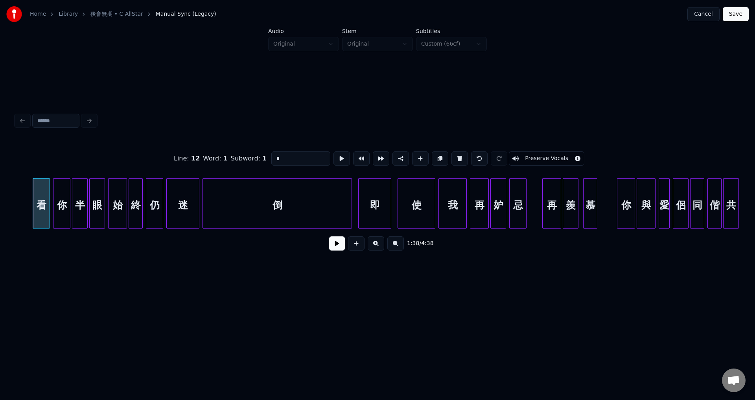
click at [368, 203] on div "即" at bounding box center [375, 205] width 32 height 53
click at [461, 206] on div "我" at bounding box center [453, 205] width 28 height 53
click at [305, 155] on input "*" at bounding box center [300, 158] width 59 height 14
click at [517, 197] on div "忌" at bounding box center [518, 205] width 17 height 53
click at [589, 205] on div "慕" at bounding box center [590, 205] width 13 height 53
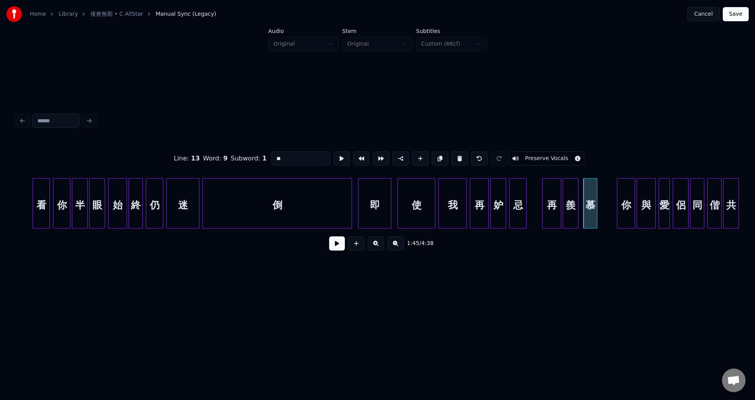
click at [623, 210] on div "你" at bounding box center [626, 205] width 17 height 53
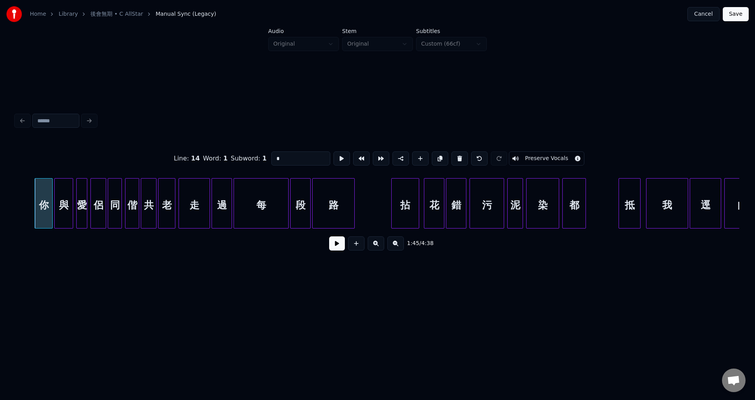
scroll to position [0, 8288]
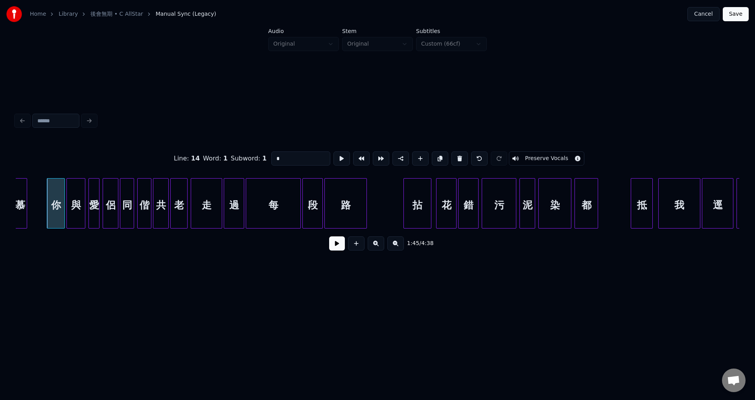
click at [339, 208] on div "路" at bounding box center [346, 205] width 42 height 53
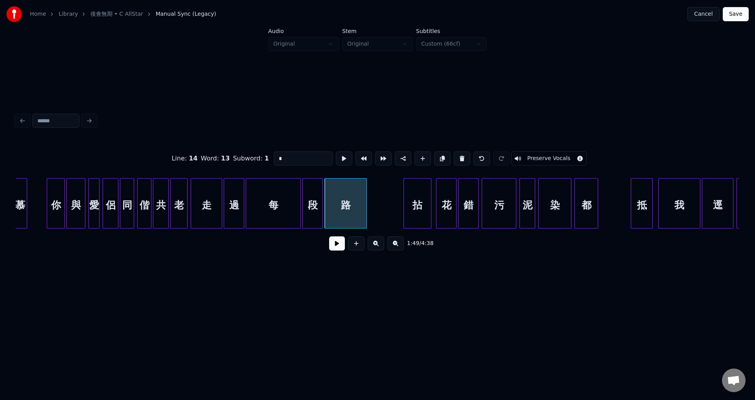
click at [464, 203] on div "錯" at bounding box center [469, 205] width 20 height 53
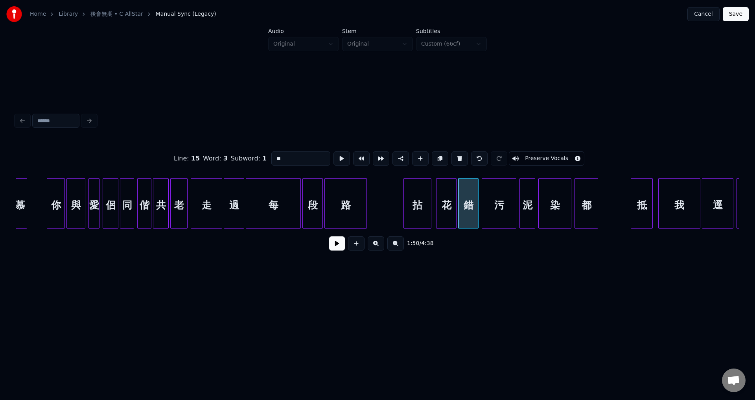
click at [558, 212] on div "染" at bounding box center [555, 205] width 32 height 53
click at [589, 216] on div "都" at bounding box center [586, 205] width 23 height 53
click at [641, 209] on div "抵" at bounding box center [641, 205] width 21 height 53
click at [588, 216] on div "都" at bounding box center [586, 205] width 23 height 53
type input "*"
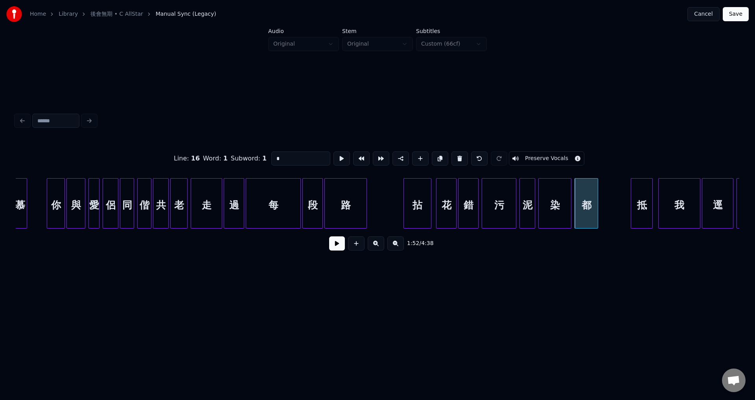
click at [329, 247] on div "1:52 / 4:38" at bounding box center [377, 243] width 711 height 17
click at [333, 248] on button at bounding box center [337, 243] width 16 height 14
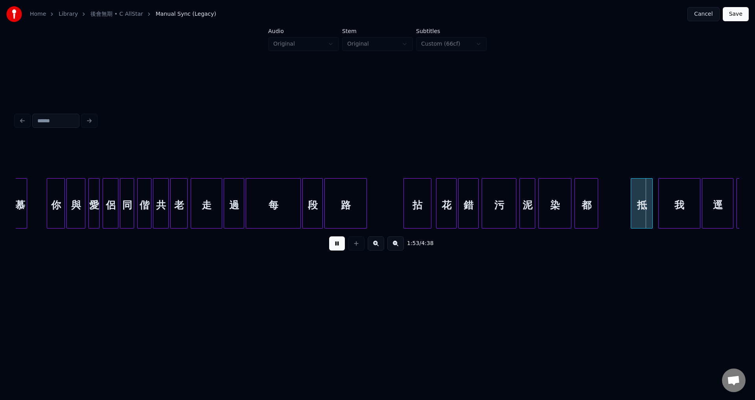
click at [335, 248] on button at bounding box center [337, 243] width 16 height 14
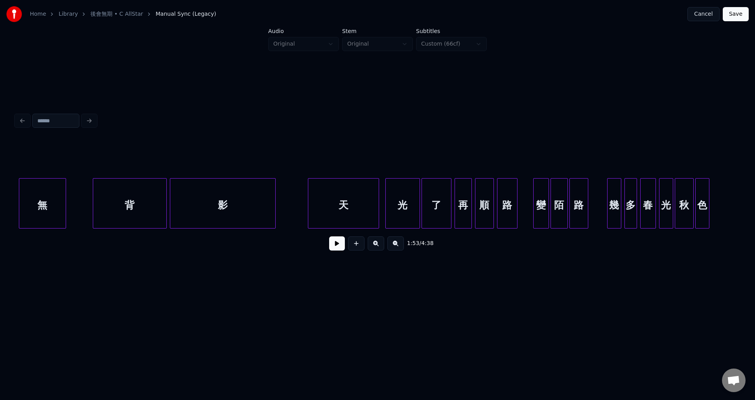
scroll to position [0, 13554]
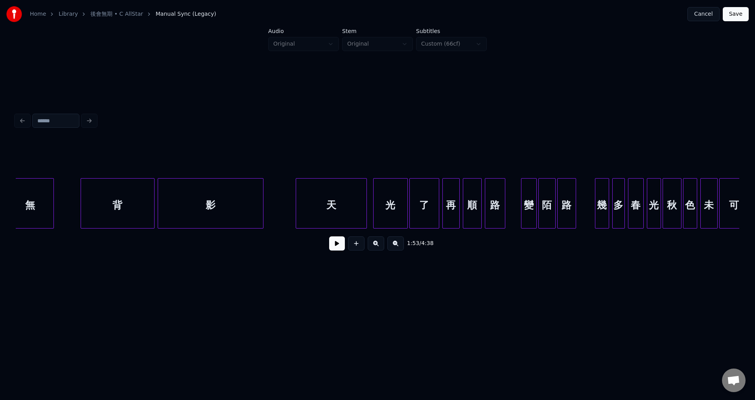
click at [429, 208] on div "了" at bounding box center [424, 205] width 29 height 53
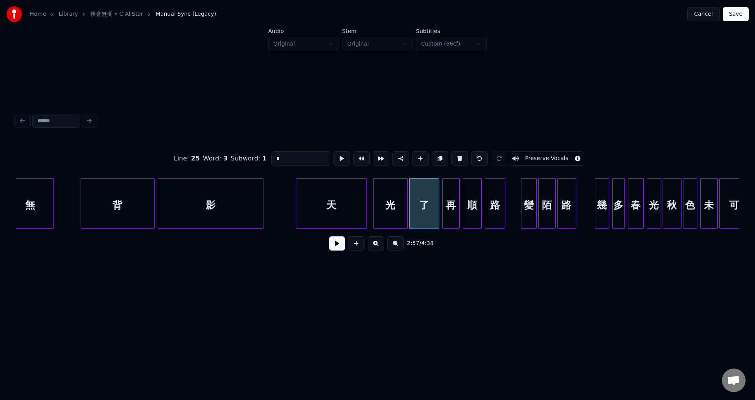
click at [313, 153] on input "*" at bounding box center [300, 158] width 59 height 14
click at [498, 208] on div "路" at bounding box center [495, 205] width 20 height 53
click at [568, 209] on div "路" at bounding box center [567, 205] width 18 height 53
click at [601, 212] on div "幾" at bounding box center [602, 205] width 13 height 53
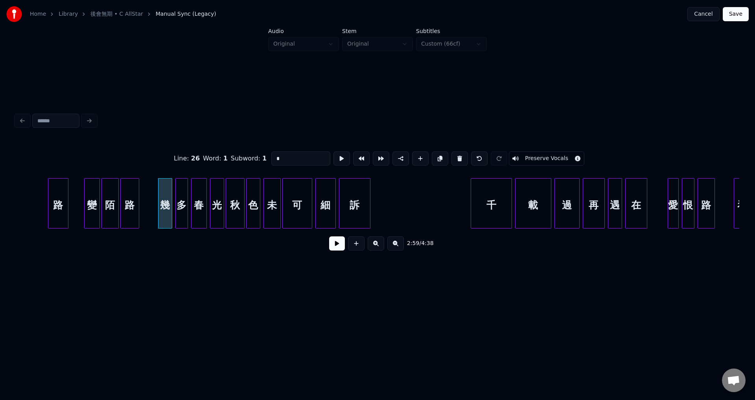
scroll to position [0, 14052]
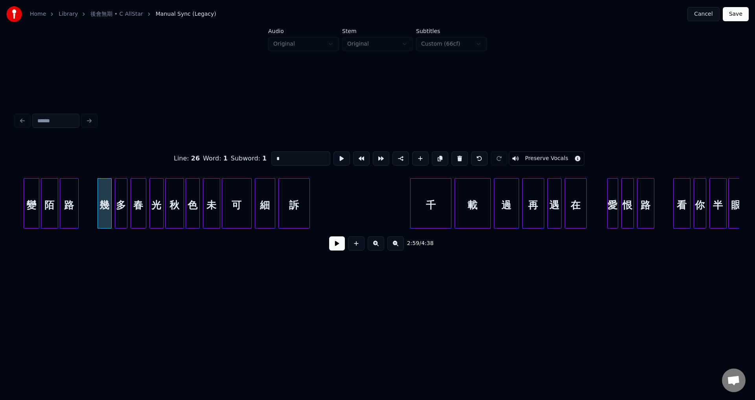
click at [431, 209] on div "千" at bounding box center [431, 205] width 41 height 53
click at [500, 204] on div "過" at bounding box center [506, 205] width 24 height 53
click at [580, 210] on div "在" at bounding box center [575, 205] width 21 height 53
click at [646, 214] on div "路" at bounding box center [646, 205] width 17 height 53
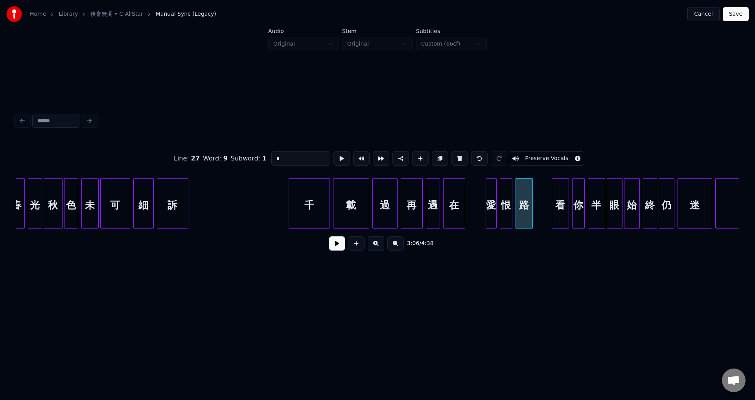
scroll to position [0, 14210]
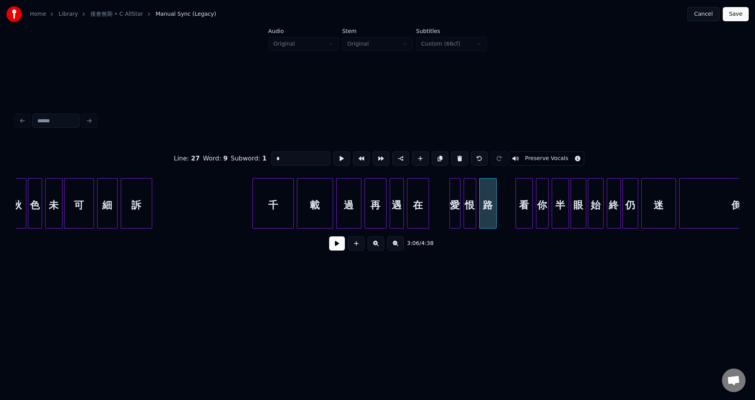
click at [522, 209] on div "看" at bounding box center [524, 205] width 17 height 53
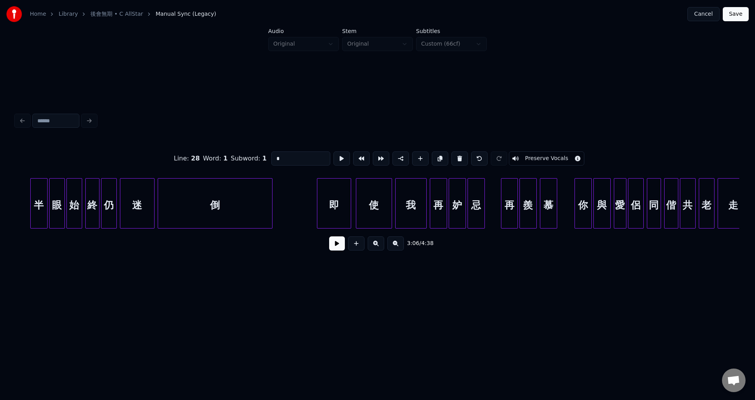
scroll to position [0, 14756]
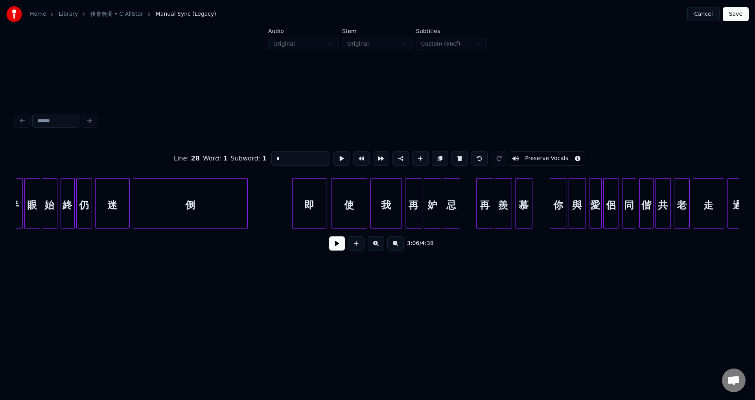
click at [385, 205] on div "我" at bounding box center [386, 205] width 31 height 53
click at [451, 208] on div "忌" at bounding box center [451, 205] width 17 height 53
click at [524, 212] on div "慕" at bounding box center [524, 205] width 17 height 53
click at [558, 214] on div "你" at bounding box center [558, 205] width 17 height 53
click at [524, 217] on div "慕" at bounding box center [524, 205] width 17 height 53
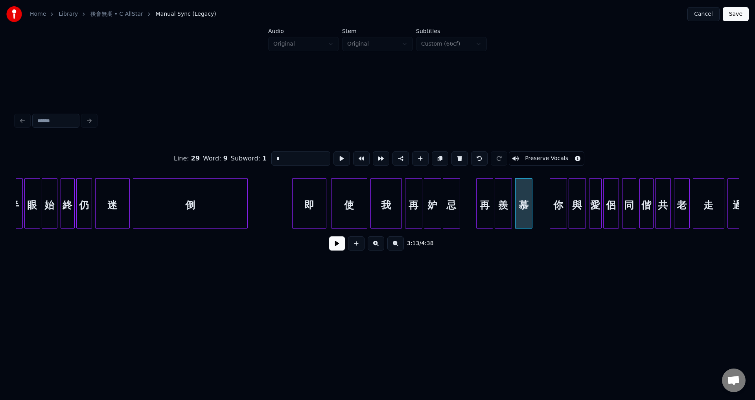
click at [564, 215] on div "你" at bounding box center [558, 205] width 17 height 53
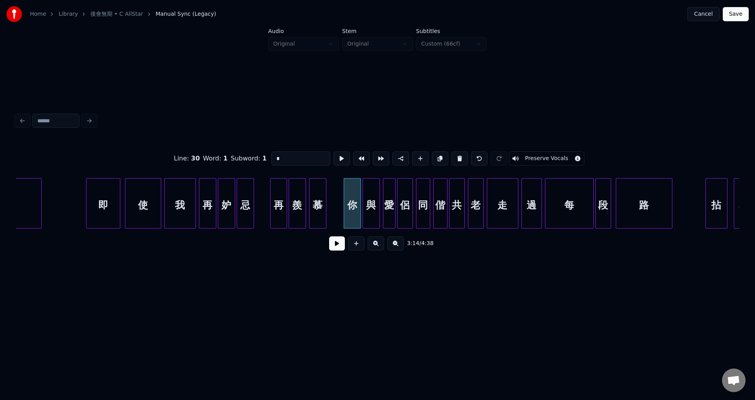
scroll to position [0, 15120]
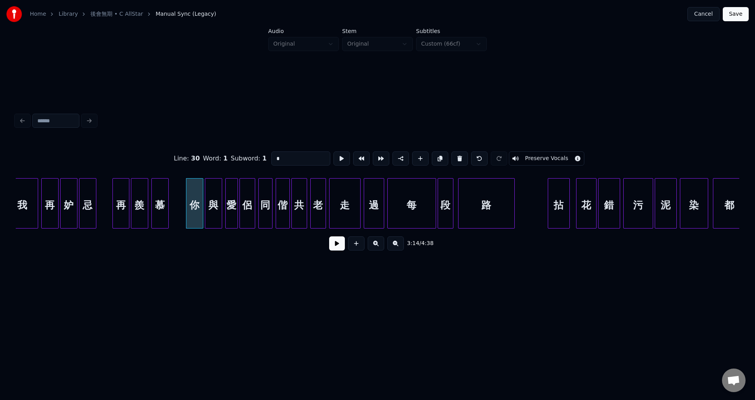
click at [481, 212] on div "路" at bounding box center [487, 205] width 56 height 53
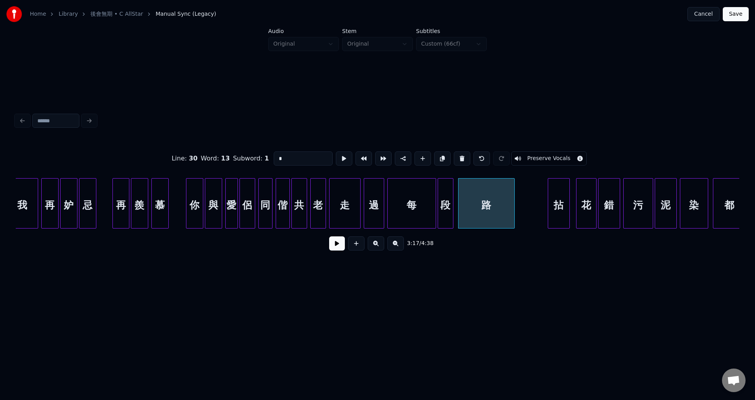
click at [554, 210] on div "拈" at bounding box center [558, 205] width 21 height 53
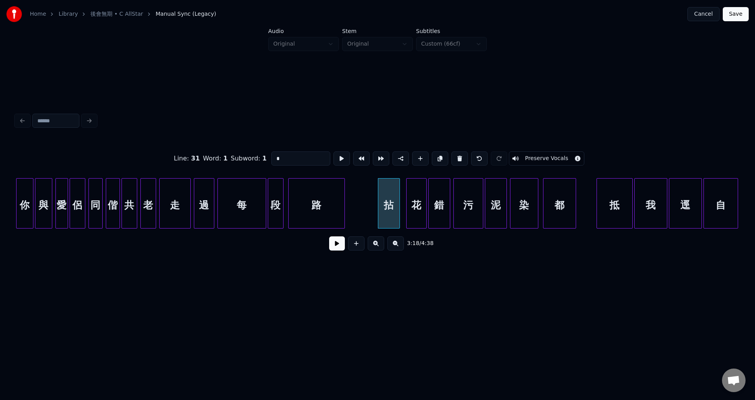
scroll to position [0, 15302]
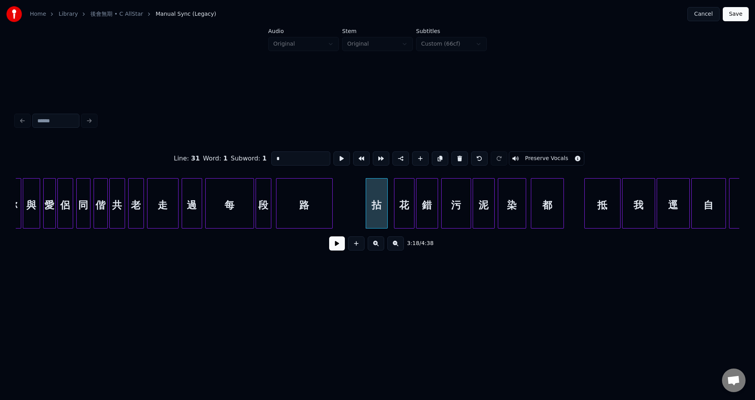
click at [424, 211] on div "錯" at bounding box center [427, 205] width 21 height 53
click at [511, 207] on div "染" at bounding box center [512, 205] width 28 height 53
click at [544, 212] on div "都" at bounding box center [547, 205] width 32 height 53
click at [593, 213] on div "抵" at bounding box center [602, 205] width 35 height 53
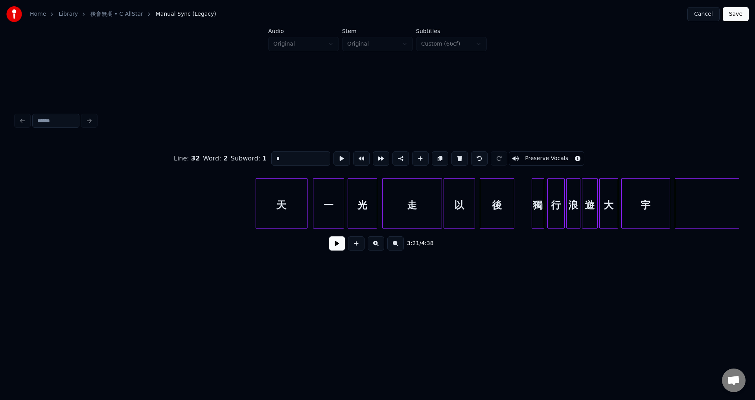
scroll to position [0, 17716]
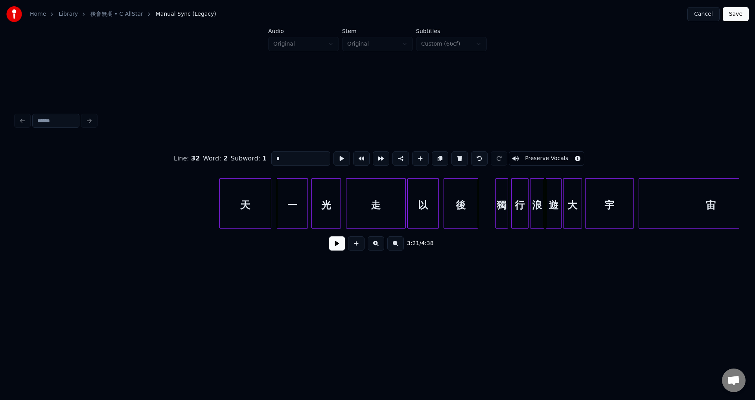
click at [294, 159] on input "*" at bounding box center [300, 158] width 59 height 14
click at [321, 195] on div "光" at bounding box center [326, 205] width 29 height 53
click at [373, 200] on div "走" at bounding box center [376, 205] width 59 height 53
click at [423, 202] on div "以" at bounding box center [423, 205] width 31 height 53
click at [466, 205] on div "後" at bounding box center [461, 205] width 34 height 53
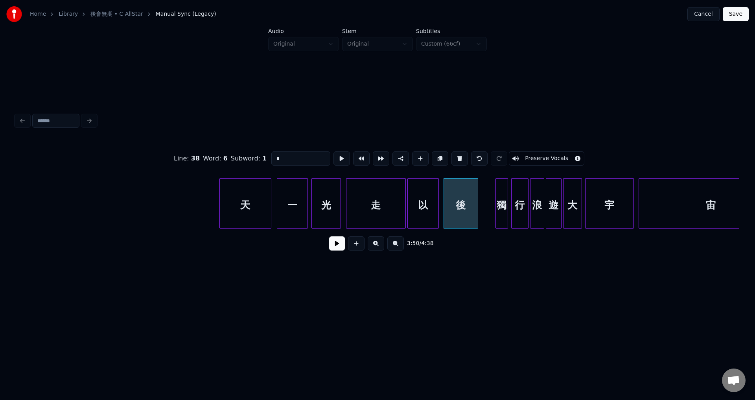
click at [505, 205] on div at bounding box center [506, 204] width 2 height 50
click at [466, 205] on div "後" at bounding box center [461, 205] width 34 height 53
click at [302, 157] on input "*" at bounding box center [300, 158] width 59 height 14
click at [500, 205] on div "獨" at bounding box center [502, 205] width 12 height 53
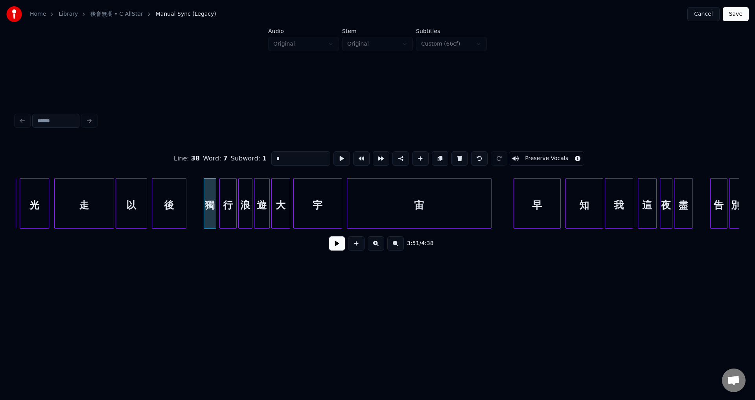
scroll to position [0, 18020]
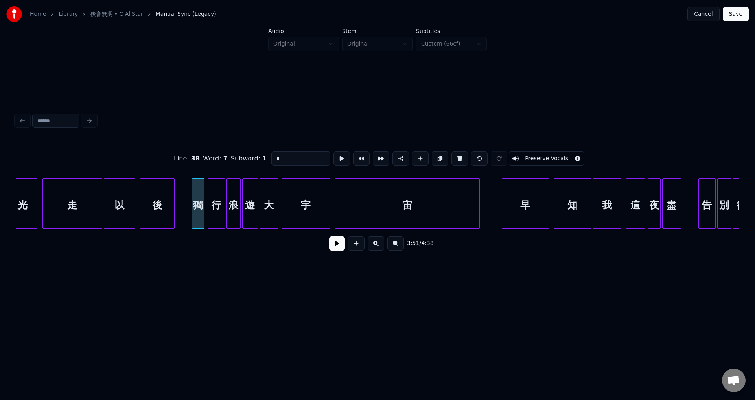
click at [535, 214] on div "早" at bounding box center [525, 205] width 46 height 53
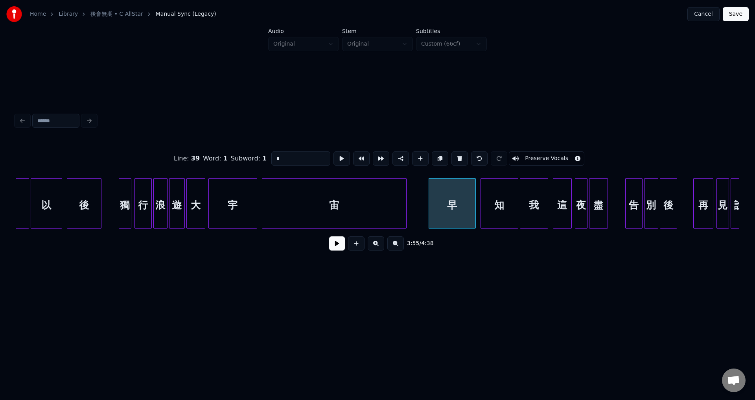
scroll to position [0, 18129]
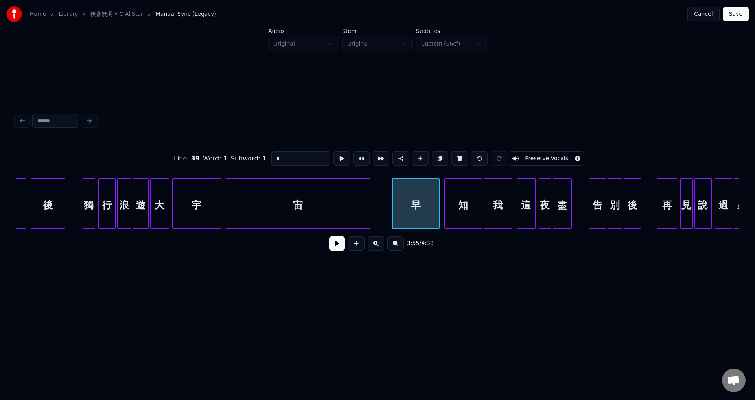
click at [501, 208] on div "我" at bounding box center [498, 205] width 28 height 53
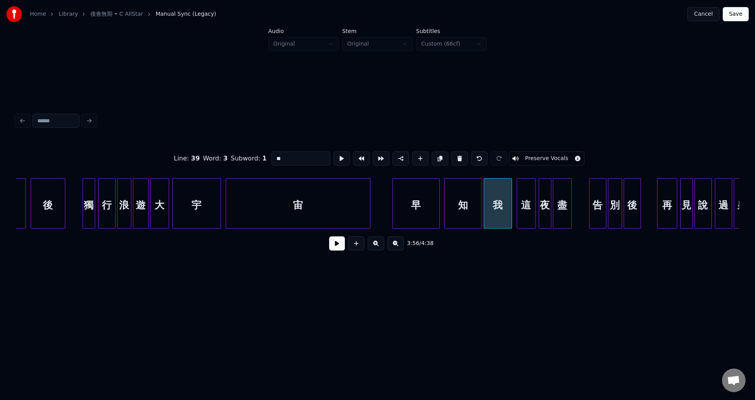
click at [563, 208] on div "盡" at bounding box center [562, 205] width 18 height 53
click at [634, 210] on div "後" at bounding box center [632, 205] width 17 height 53
click at [664, 214] on div "再" at bounding box center [667, 205] width 19 height 53
click at [424, 194] on div "早" at bounding box center [416, 205] width 46 height 53
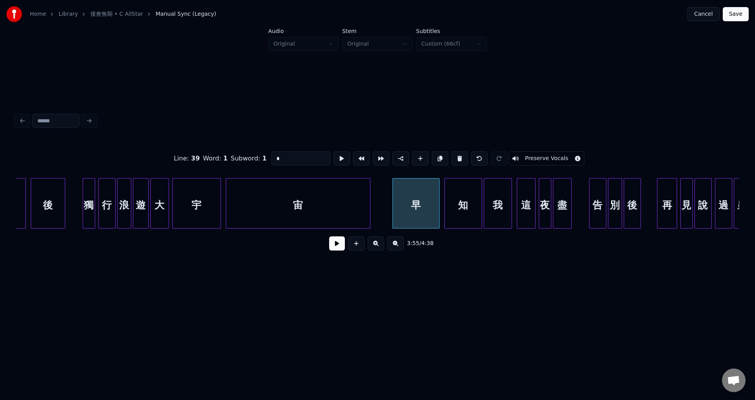
click at [353, 198] on div "宙" at bounding box center [298, 205] width 144 height 53
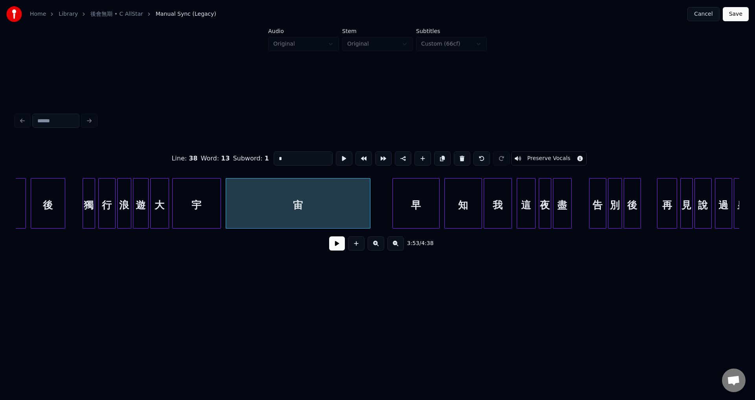
click at [422, 202] on div "早" at bounding box center [416, 205] width 46 height 53
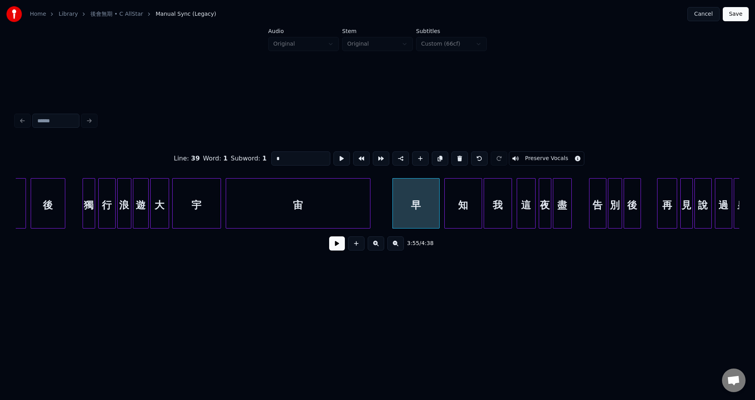
click at [665, 202] on div "再" at bounding box center [667, 205] width 19 height 53
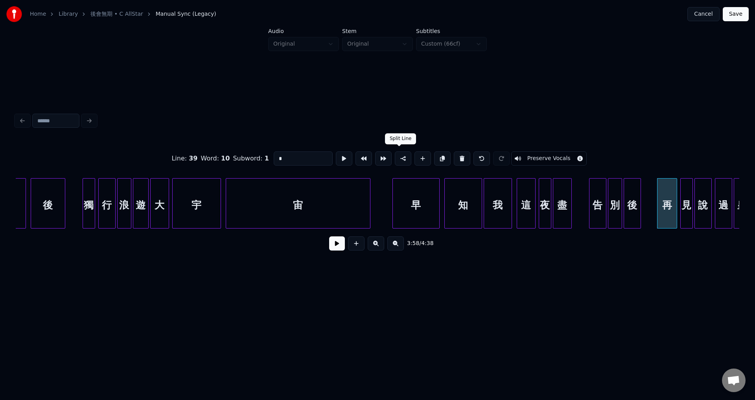
click at [399, 158] on button at bounding box center [403, 158] width 17 height 14
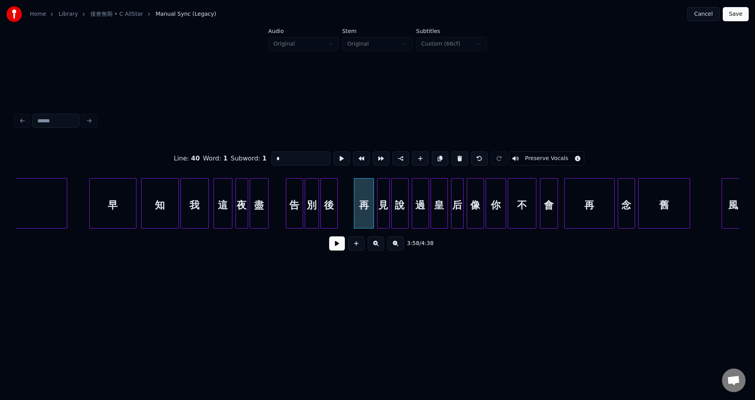
scroll to position [0, 18469]
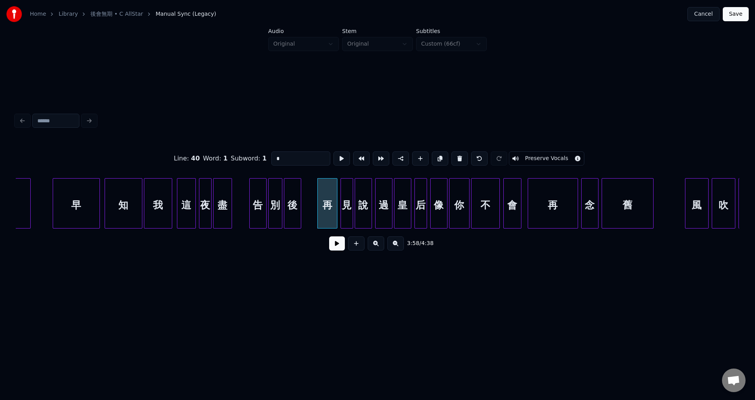
click at [538, 204] on div "再" at bounding box center [553, 205] width 50 height 53
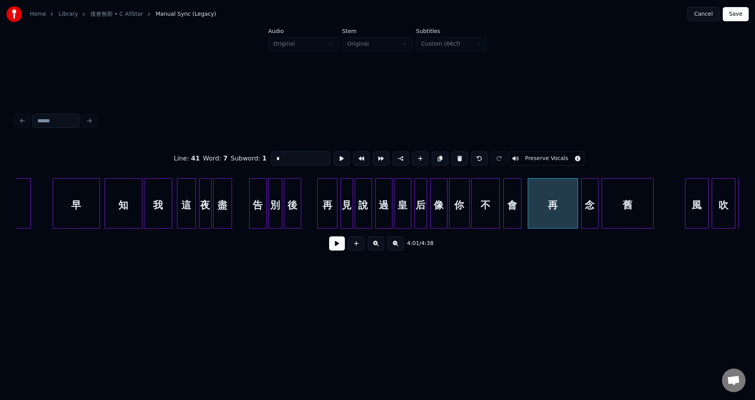
click at [512, 205] on div "會" at bounding box center [512, 205] width 17 height 53
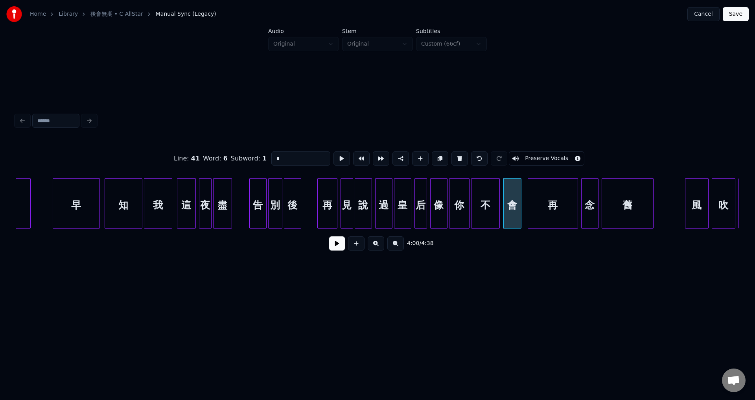
click at [489, 205] on div "不" at bounding box center [486, 205] width 28 height 53
click at [466, 207] on div "你" at bounding box center [460, 205] width 20 height 53
click at [365, 205] on div "說" at bounding box center [363, 205] width 17 height 53
click at [329, 206] on div "再" at bounding box center [327, 205] width 19 height 53
click at [347, 205] on div "見" at bounding box center [347, 205] width 12 height 53
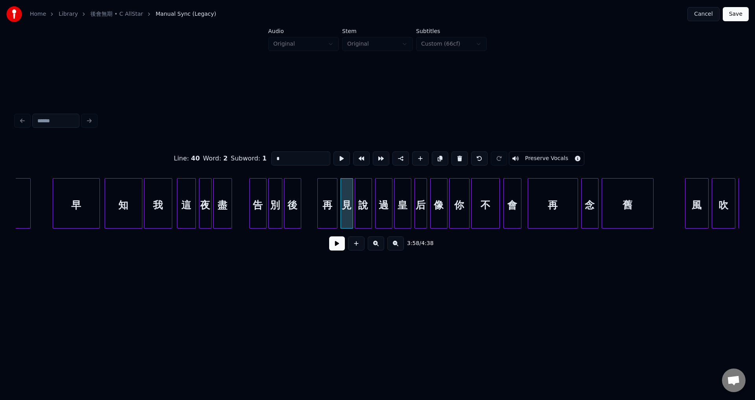
click at [366, 205] on div "說" at bounding box center [363, 205] width 17 height 53
click at [382, 205] on div "過" at bounding box center [384, 205] width 17 height 53
click at [402, 205] on div "皇" at bounding box center [403, 205] width 17 height 53
click at [461, 207] on div "你" at bounding box center [460, 205] width 20 height 53
click at [302, 156] on input "*" at bounding box center [300, 158] width 59 height 14
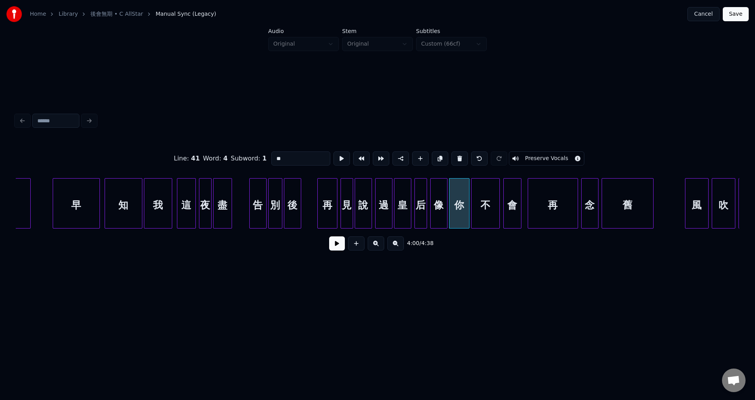
click at [489, 205] on div "不" at bounding box center [486, 205] width 28 height 53
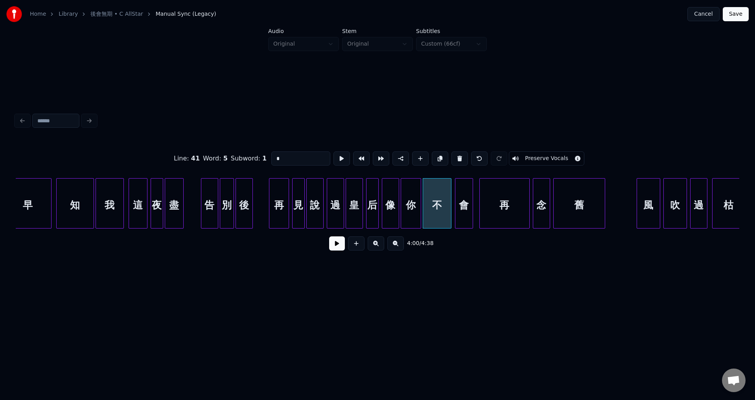
scroll to position [0, 18530]
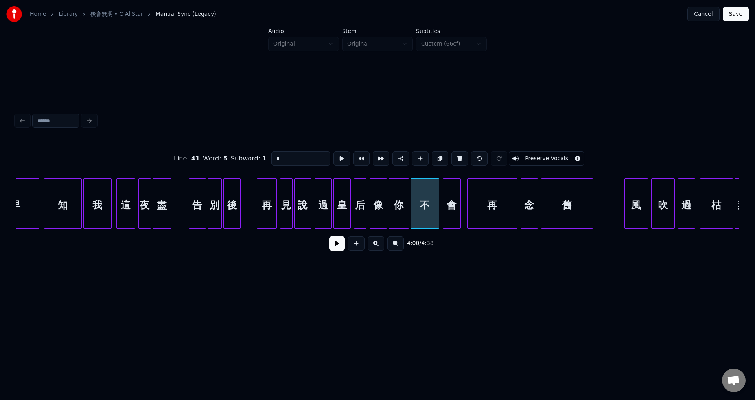
click at [562, 204] on div "舊" at bounding box center [567, 205] width 51 height 53
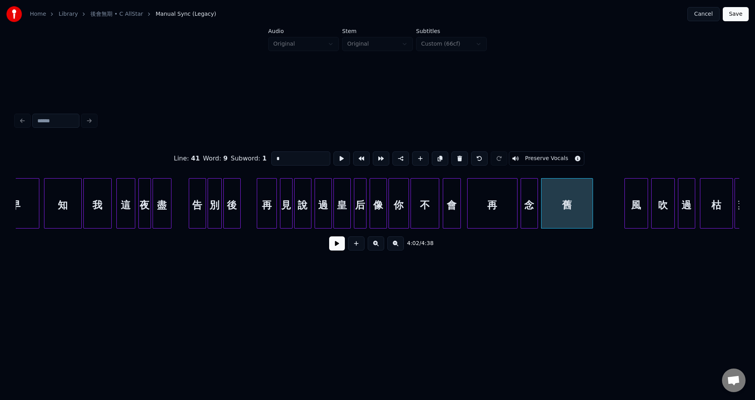
click at [639, 205] on div "風" at bounding box center [636, 205] width 23 height 53
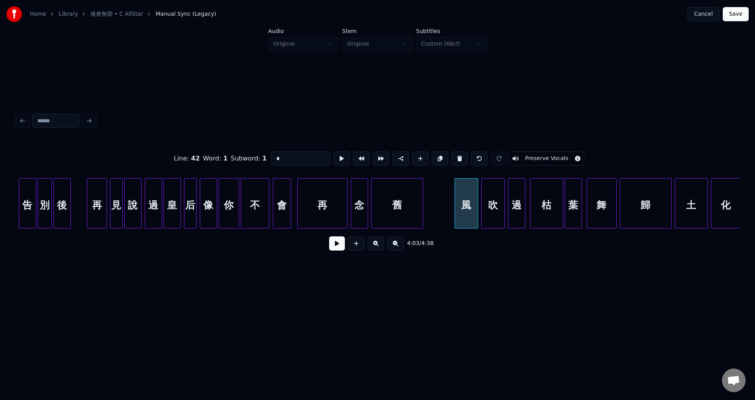
scroll to position [0, 18736]
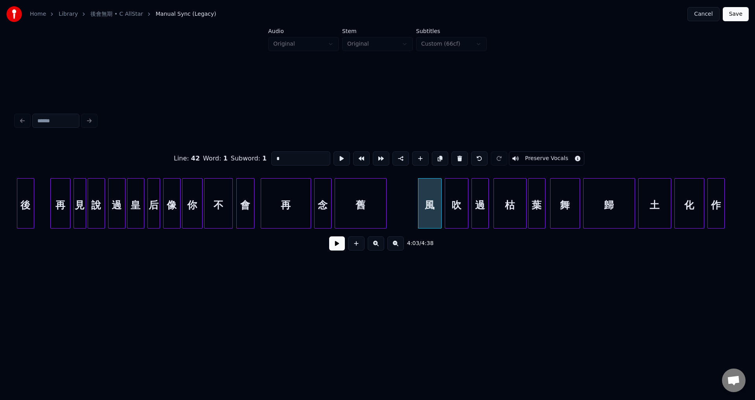
click at [481, 203] on div "過" at bounding box center [480, 205] width 17 height 53
click at [566, 211] on div "舞" at bounding box center [565, 205] width 29 height 53
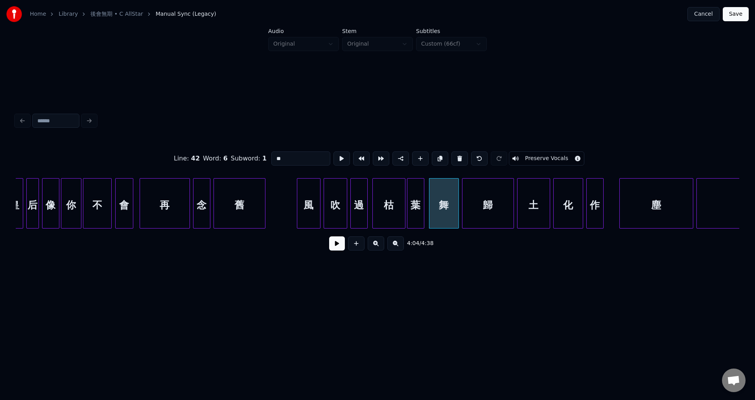
scroll to position [0, 18870]
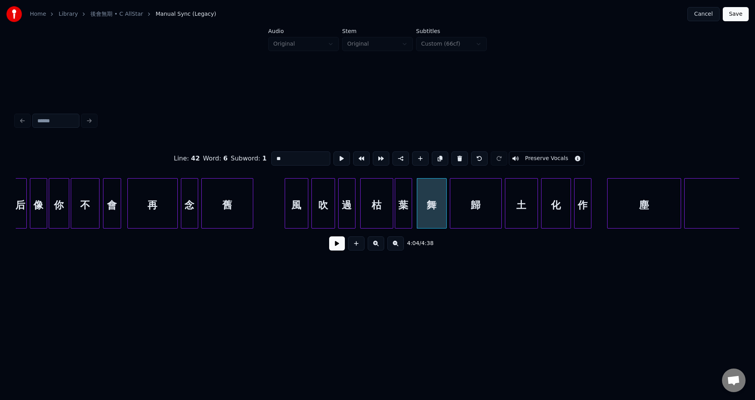
click at [583, 218] on div "作" at bounding box center [583, 205] width 17 height 53
click at [633, 214] on div "塵" at bounding box center [644, 205] width 73 height 53
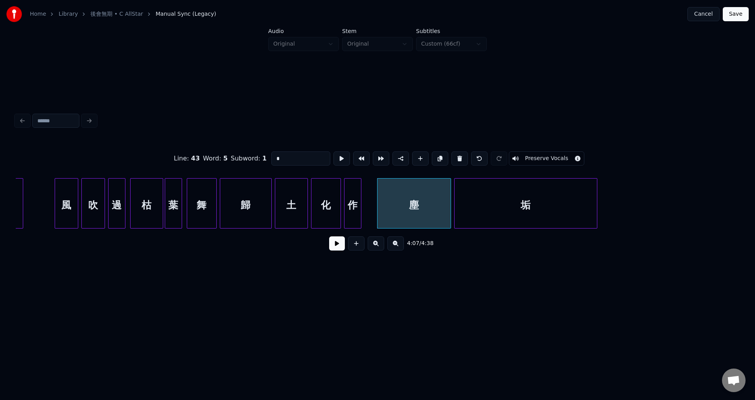
scroll to position [0, 19148]
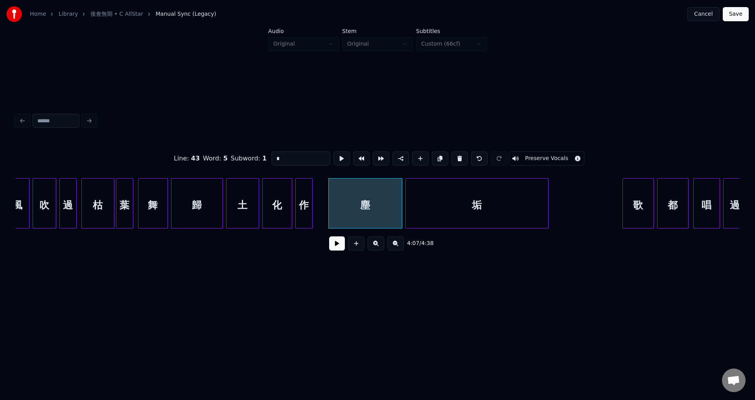
click at [518, 210] on div "垢" at bounding box center [477, 205] width 142 height 53
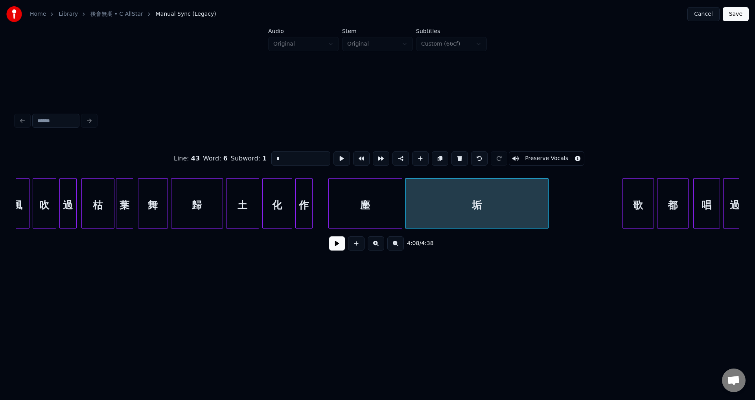
click at [638, 209] on div "歌" at bounding box center [638, 205] width 31 height 53
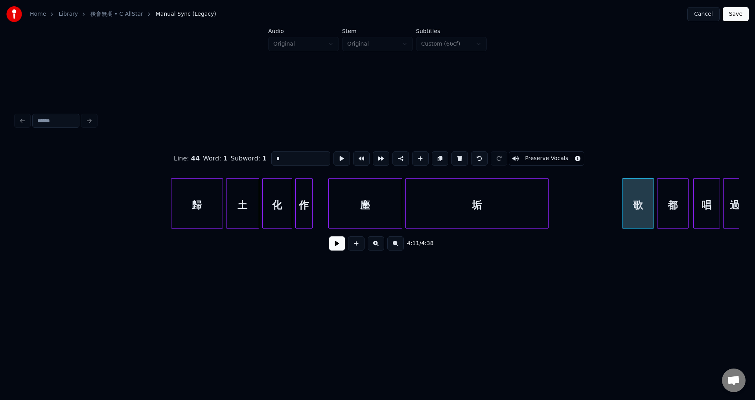
scroll to position [0, 19415]
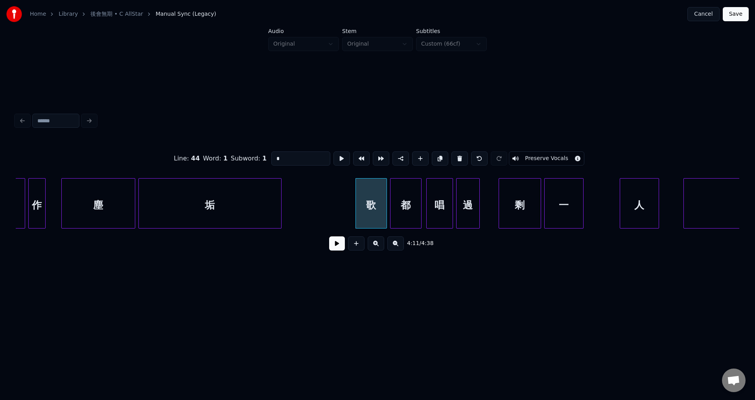
click at [471, 203] on div "過" at bounding box center [468, 205] width 23 height 53
click at [505, 203] on div "剩" at bounding box center [520, 205] width 42 height 53
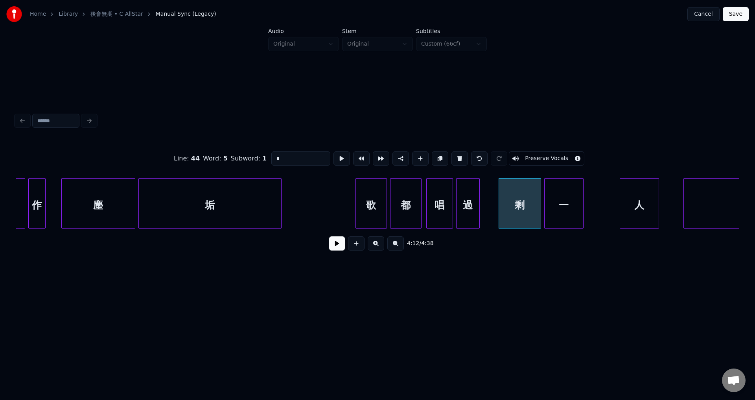
click at [469, 203] on div "過" at bounding box center [468, 205] width 23 height 53
click at [297, 152] on input "*" at bounding box center [300, 158] width 59 height 14
click at [523, 205] on div "剩" at bounding box center [520, 205] width 42 height 53
click at [561, 206] on div "一" at bounding box center [564, 205] width 39 height 53
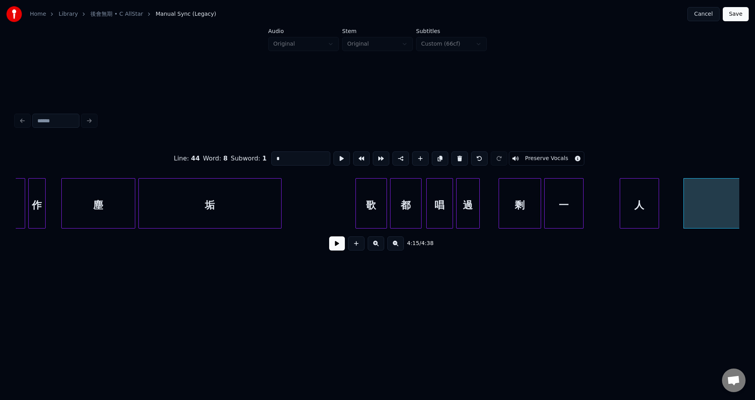
type input "*"
click at [731, 12] on button "Save" at bounding box center [736, 14] width 26 height 14
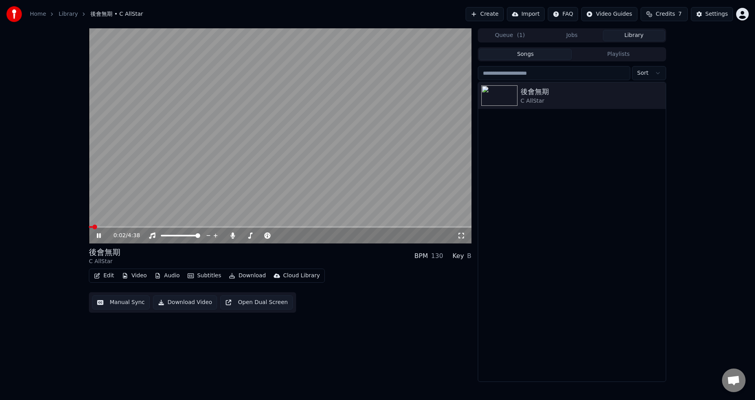
click at [177, 226] on span at bounding box center [280, 227] width 383 height 2
click at [194, 226] on span at bounding box center [280, 227] width 383 height 2
click at [203, 227] on span at bounding box center [280, 227] width 383 height 2
click at [235, 237] on icon at bounding box center [233, 235] width 8 height 6
click at [231, 237] on icon at bounding box center [233, 235] width 8 height 6
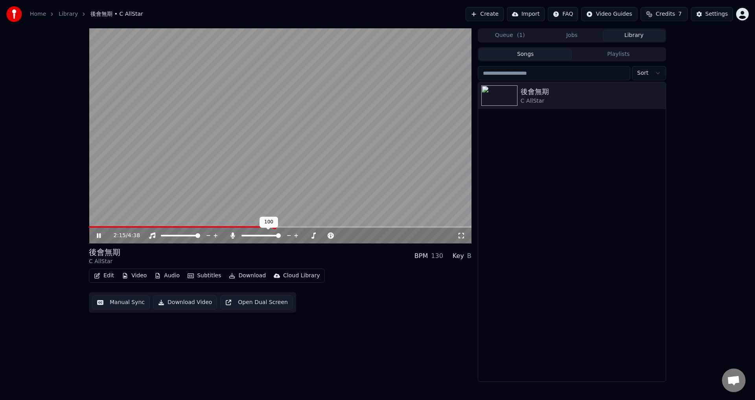
click at [231, 237] on icon at bounding box center [232, 235] width 4 height 6
click at [264, 227] on span at bounding box center [182, 227] width 187 height 2
click at [264, 227] on span at bounding box center [184, 227] width 190 height 2
click at [98, 235] on icon at bounding box center [99, 235] width 4 height 5
click at [364, 227] on span at bounding box center [264, 227] width 350 height 2
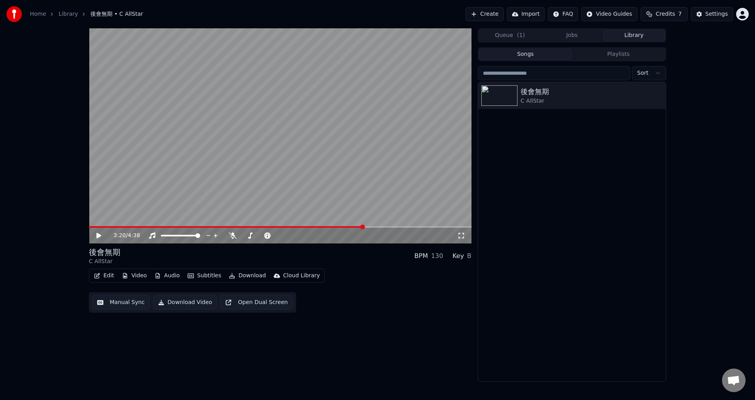
click at [102, 234] on icon at bounding box center [104, 235] width 18 height 6
click at [382, 226] on span at bounding box center [280, 227] width 383 height 2
click at [233, 236] on icon at bounding box center [233, 235] width 8 height 6
click at [98, 236] on icon at bounding box center [99, 235] width 4 height 5
click at [394, 227] on span at bounding box center [241, 227] width 305 height 2
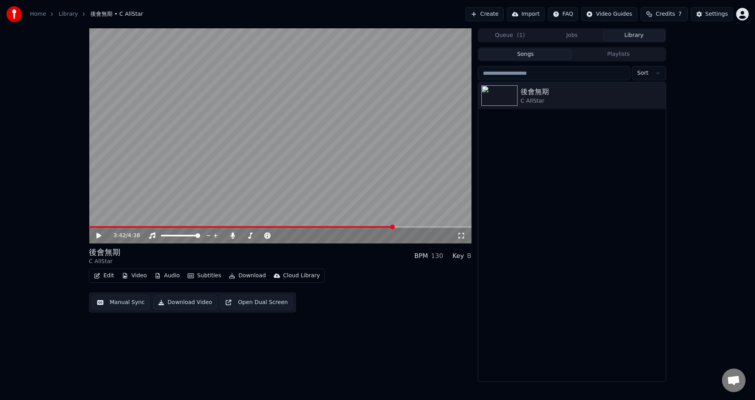
click at [100, 236] on icon at bounding box center [98, 236] width 5 height 6
click at [98, 236] on icon at bounding box center [99, 235] width 4 height 5
click at [102, 277] on button "Edit" at bounding box center [104, 275] width 26 height 11
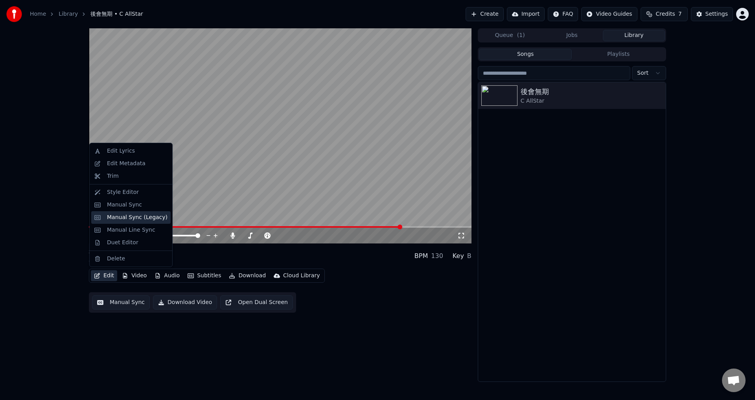
click at [141, 218] on div "Manual Sync (Legacy)" at bounding box center [137, 218] width 61 height 8
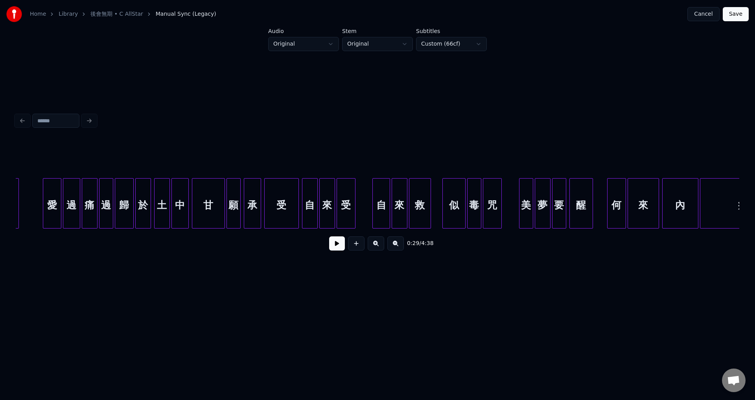
scroll to position [0, 16345]
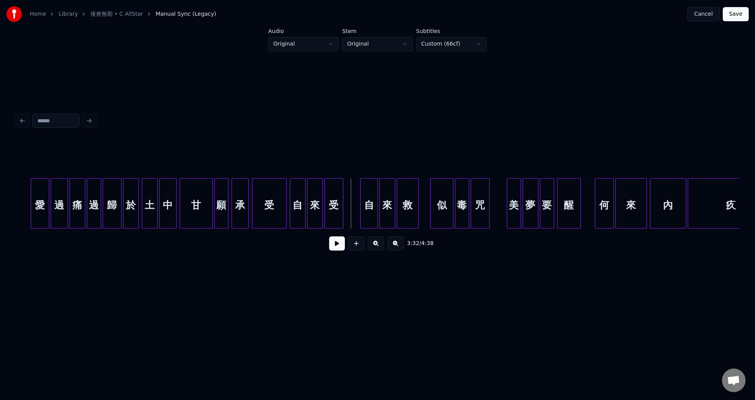
click at [332, 251] on button at bounding box center [337, 243] width 16 height 14
click at [334, 250] on button at bounding box center [337, 243] width 16 height 14
click at [368, 210] on div "自" at bounding box center [369, 205] width 17 height 53
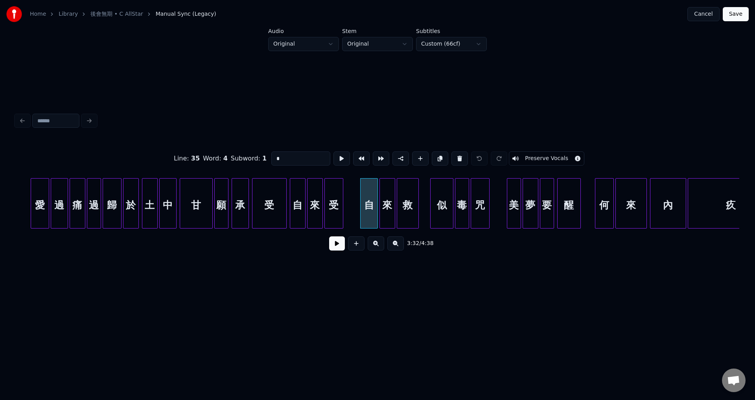
click at [333, 208] on div "受" at bounding box center [334, 205] width 18 height 53
click at [304, 158] on input "*" at bounding box center [300, 158] width 59 height 14
click at [408, 204] on div "救" at bounding box center [407, 205] width 21 height 53
click at [479, 209] on div "咒" at bounding box center [480, 205] width 18 height 53
click at [510, 210] on div "美" at bounding box center [513, 205] width 13 height 53
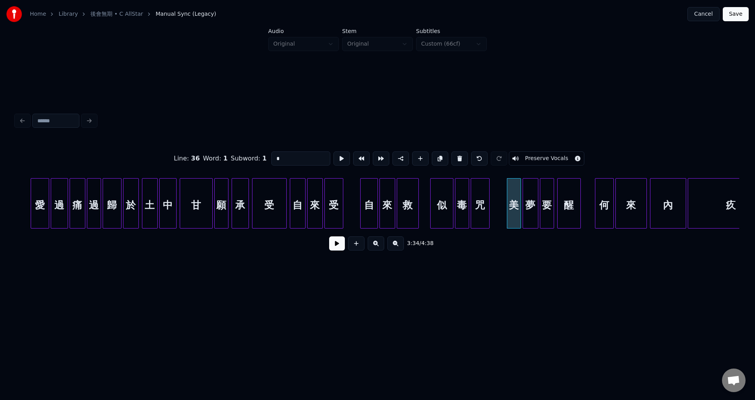
type input "*"
click at [732, 15] on button "Save" at bounding box center [736, 14] width 26 height 14
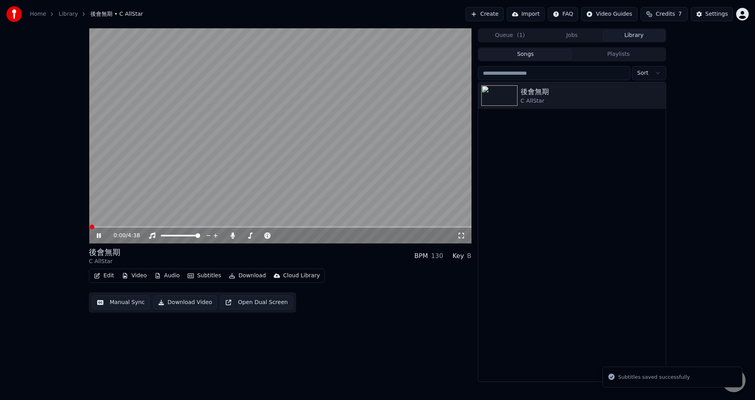
click at [97, 237] on icon at bounding box center [99, 235] width 4 height 5
click at [195, 227] on span at bounding box center [280, 227] width 383 height 2
click at [94, 239] on div "1:17 / 4:38" at bounding box center [280, 236] width 376 height 8
click at [98, 237] on icon at bounding box center [98, 236] width 5 height 6
click at [208, 227] on span at bounding box center [280, 227] width 383 height 2
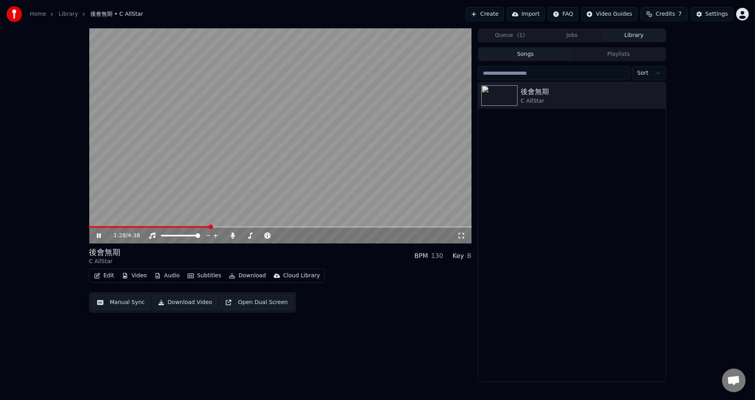
click at [200, 227] on span at bounding box center [149, 227] width 121 height 2
click at [188, 227] on span at bounding box center [145, 227] width 112 height 2
click at [181, 228] on div "1:12 / 4:38" at bounding box center [280, 236] width 383 height 16
click at [177, 226] on video at bounding box center [280, 135] width 383 height 215
click at [174, 227] on span at bounding box center [139, 227] width 100 height 2
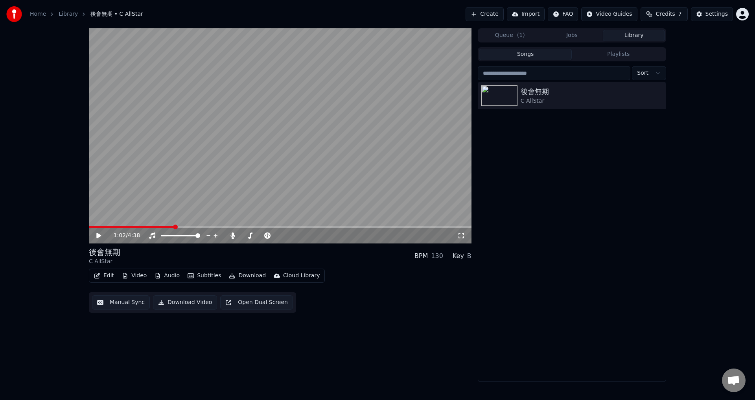
click at [149, 204] on video at bounding box center [280, 135] width 383 height 215
click at [170, 226] on span at bounding box center [132, 227] width 87 height 2
click at [158, 227] on span at bounding box center [123, 227] width 69 height 2
click at [190, 223] on video at bounding box center [280, 135] width 383 height 215
click at [193, 218] on video at bounding box center [280, 135] width 383 height 215
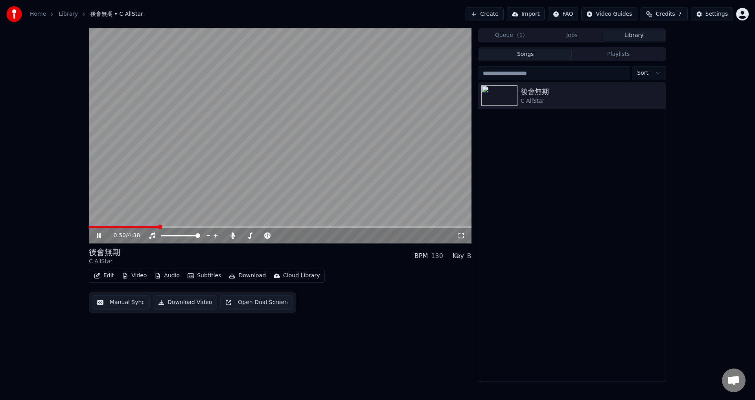
click at [197, 229] on div "0:50 / 4:38" at bounding box center [280, 236] width 383 height 16
click at [197, 227] on span at bounding box center [280, 227] width 383 height 2
click at [208, 227] on span at bounding box center [280, 227] width 383 height 2
click at [219, 228] on span at bounding box center [280, 227] width 383 height 2
click at [239, 227] on span at bounding box center [280, 227] width 383 height 2
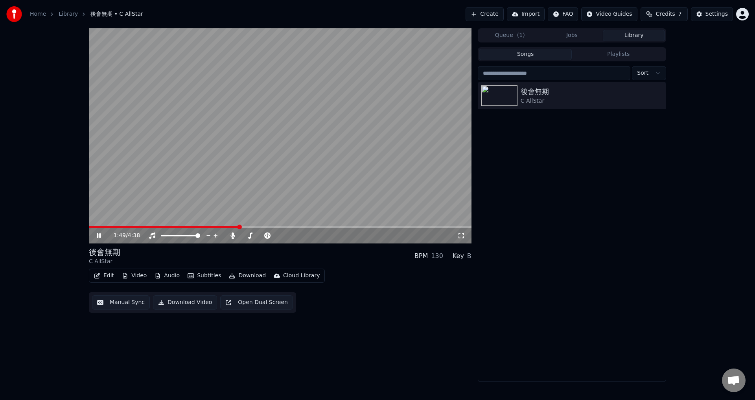
click at [254, 227] on span at bounding box center [280, 227] width 383 height 2
click at [270, 227] on span at bounding box center [280, 227] width 383 height 2
click at [260, 227] on span at bounding box center [180, 227] width 182 height 2
click at [250, 227] on span at bounding box center [169, 227] width 161 height 2
click at [244, 227] on span at bounding box center [169, 227] width 161 height 2
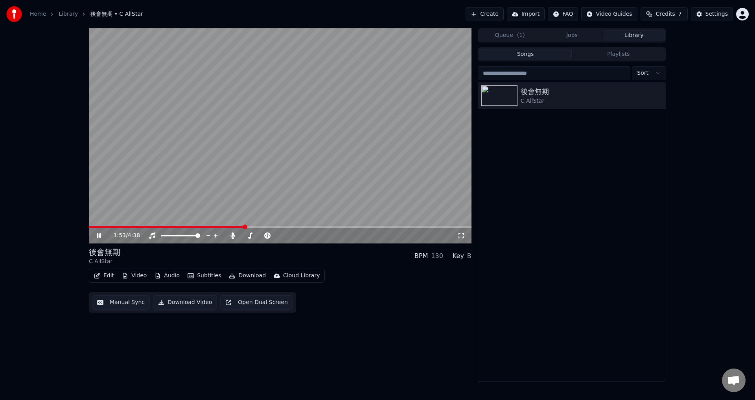
click at [254, 228] on span at bounding box center [280, 227] width 383 height 2
click at [244, 228] on span at bounding box center [172, 227] width 166 height 2
click at [225, 227] on span at bounding box center [169, 227] width 160 height 2
click at [210, 227] on span at bounding box center [157, 227] width 136 height 2
click at [202, 228] on span at bounding box center [149, 227] width 121 height 2
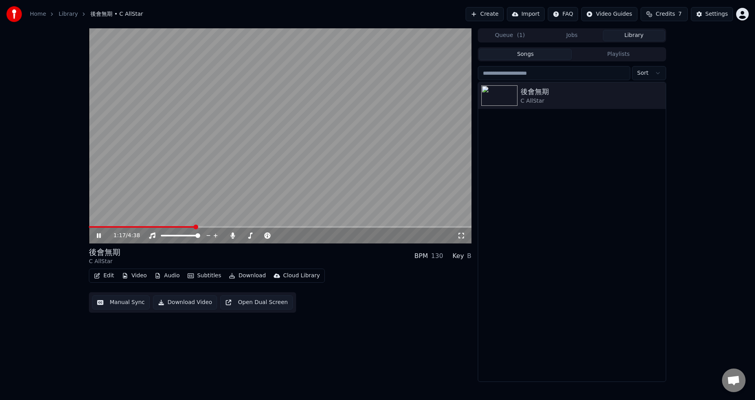
click at [195, 228] on span at bounding box center [142, 227] width 106 height 2
click at [182, 228] on span at bounding box center [136, 227] width 94 height 2
click at [169, 228] on div "1:08 / 4:38" at bounding box center [280, 236] width 383 height 16
click at [161, 228] on span at bounding box center [125, 227] width 73 height 2
click at [155, 226] on span at bounding box center [122, 227] width 66 height 2
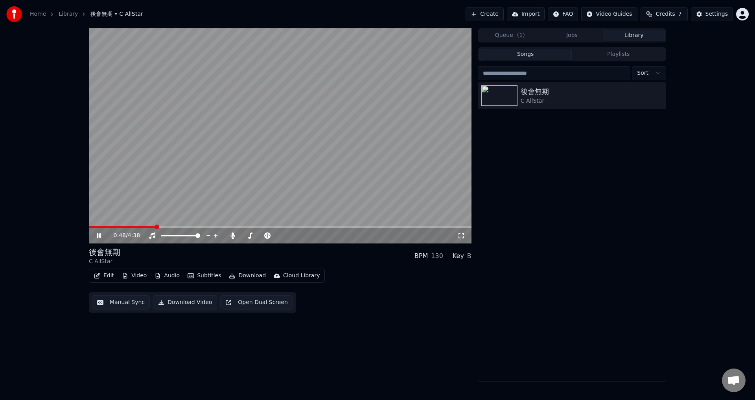
click at [151, 226] on span at bounding box center [122, 227] width 66 height 2
click at [138, 225] on video at bounding box center [280, 135] width 383 height 215
click at [135, 226] on span at bounding box center [120, 227] width 63 height 2
click at [98, 237] on icon at bounding box center [98, 236] width 5 height 6
click at [184, 227] on span at bounding box center [280, 227] width 383 height 2
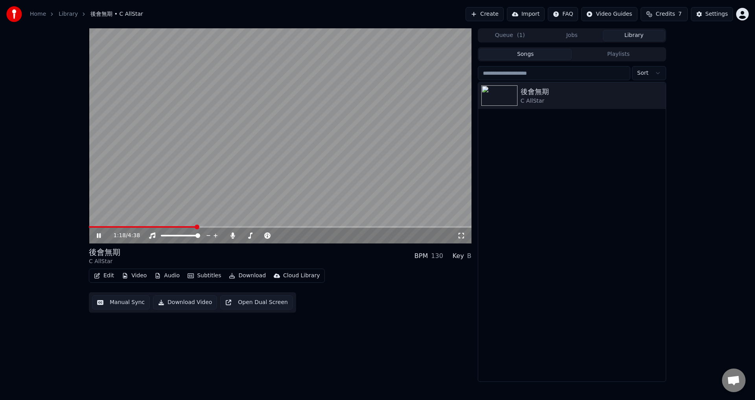
click at [196, 228] on span at bounding box center [280, 227] width 383 height 2
click at [204, 227] on span at bounding box center [280, 227] width 383 height 2
click at [212, 226] on span at bounding box center [280, 227] width 383 height 2
click at [219, 227] on span at bounding box center [280, 227] width 383 height 2
click at [228, 227] on span at bounding box center [280, 227] width 383 height 2
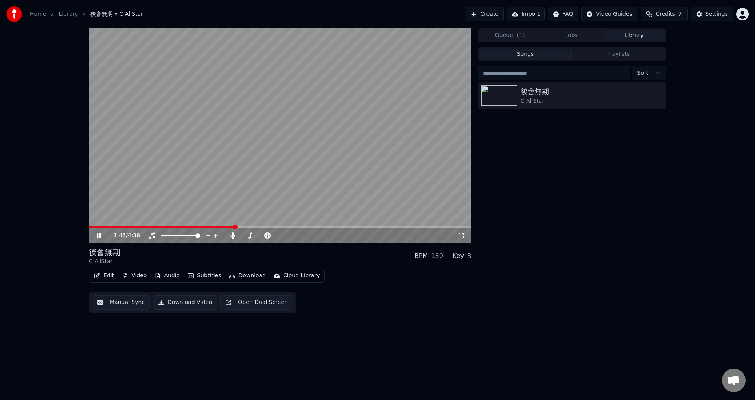
click at [235, 226] on span at bounding box center [280, 227] width 383 height 2
click at [243, 225] on video at bounding box center [280, 135] width 383 height 215
click at [242, 225] on video at bounding box center [280, 135] width 383 height 215
click at [100, 236] on icon at bounding box center [99, 235] width 4 height 5
